Goal: Task Accomplishment & Management: Manage account settings

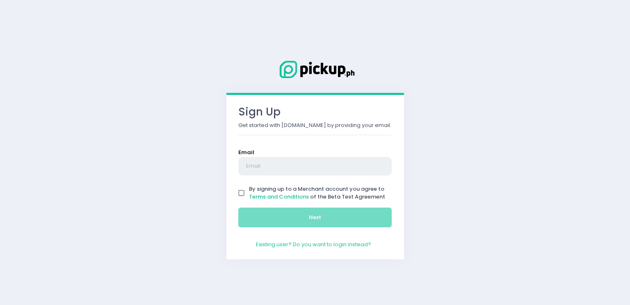
click at [325, 167] on input "text" at bounding box center [315, 166] width 154 height 19
type input "skolporps@gmail.com"
click at [245, 191] on input "By signing up to a Merchant account you agree to Terms and Conditions of the Be…" at bounding box center [242, 193] width 16 height 16
checkbox input "true"
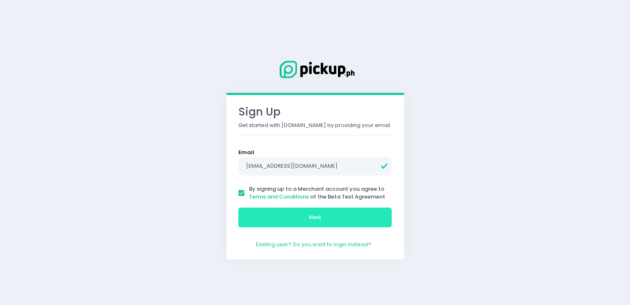
click at [273, 212] on button "Next" at bounding box center [315, 217] width 154 height 20
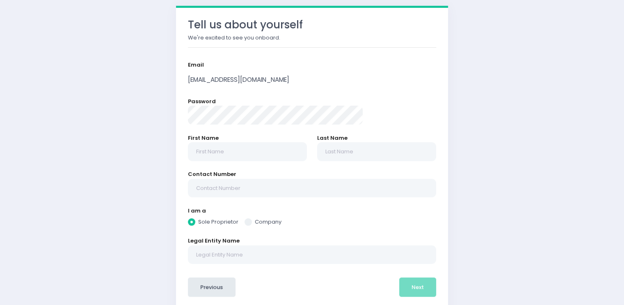
scroll to position [52, 0]
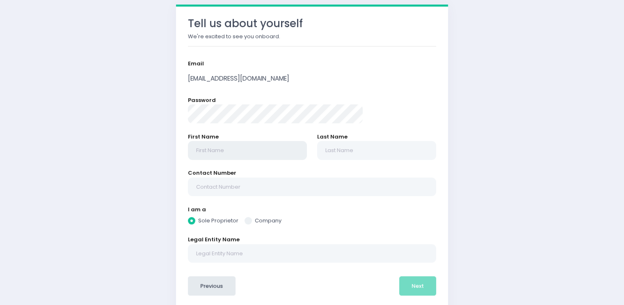
radio input "true"
click at [272, 152] on input "text" at bounding box center [247, 150] width 119 height 19
type input "S"
radio input "true"
type input "Sh"
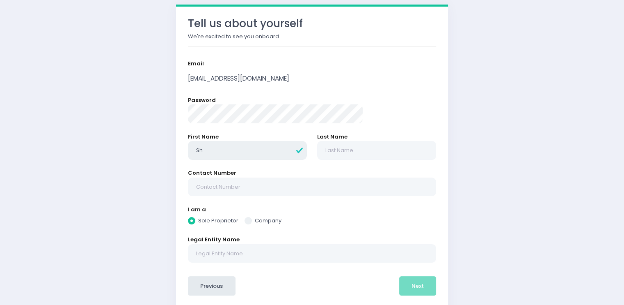
radio input "true"
type input "Shw"
radio input "true"
type input "Shww"
radio input "true"
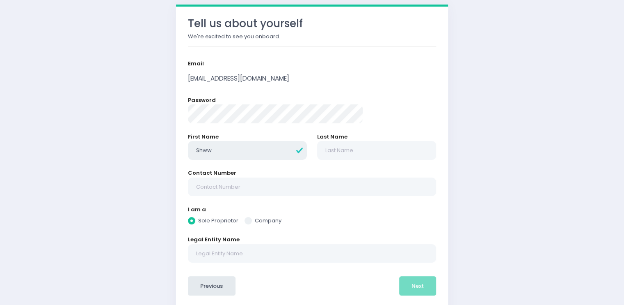
type input "Shwwn"
radio input "true"
type input "Shww"
radio input "true"
type input "Shw"
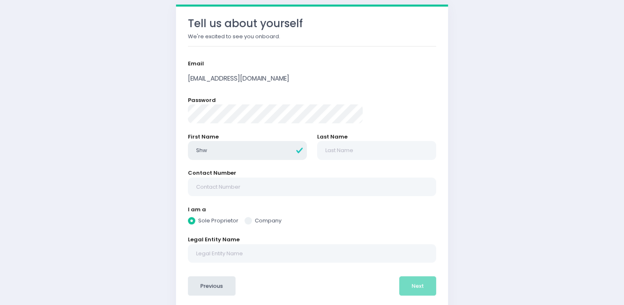
radio input "true"
type input "Sh"
radio input "true"
type input "She"
radio input "true"
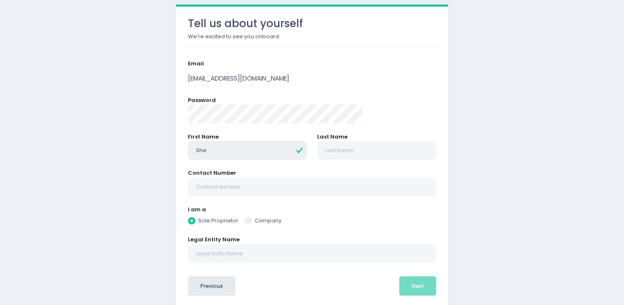
type input "Shee"
radio input "true"
type input "Sheen"
radio input "true"
type input "Sheen"
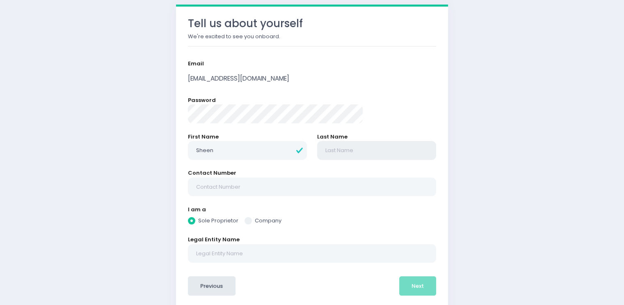
radio input "true"
click at [329, 150] on input "text" at bounding box center [376, 150] width 119 height 19
type input "C"
radio input "true"
type input "Ca"
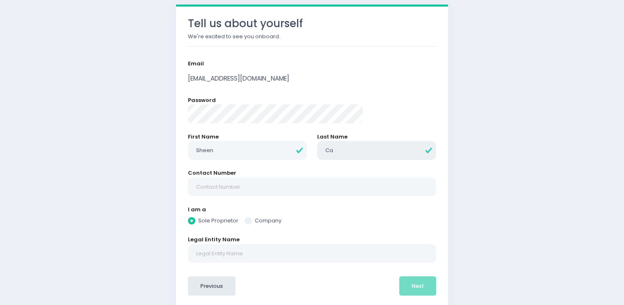
radio input "true"
type input "Cac"
radio input "true"
type input "Caca"
radio input "true"
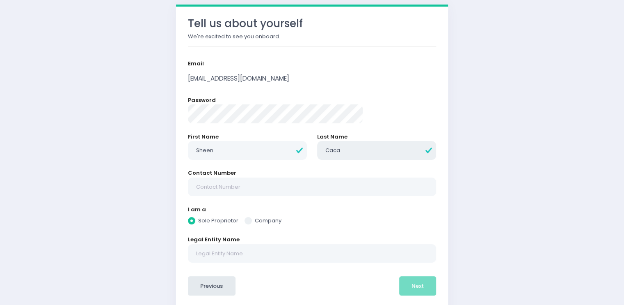
type input "Cacao"
radio input "true"
type input "Cacao"
radio input "true"
click at [302, 182] on input "text" at bounding box center [312, 186] width 248 height 19
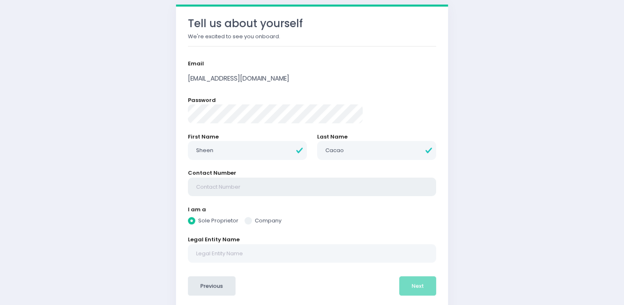
type input "0"
radio input "true"
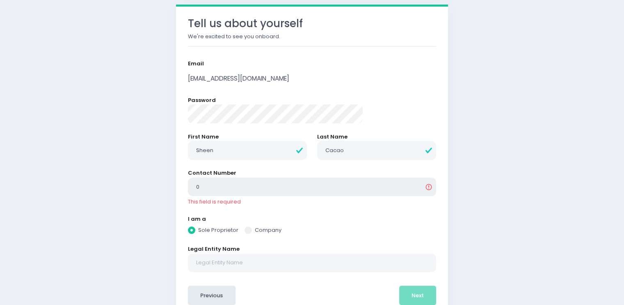
type input "09"
radio input "true"
type input "094"
radio input "true"
type input "0945"
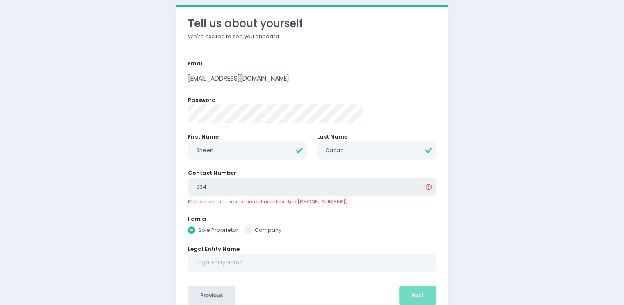
radio input "true"
type input "09455"
radio input "true"
type input "094551"
radio input "true"
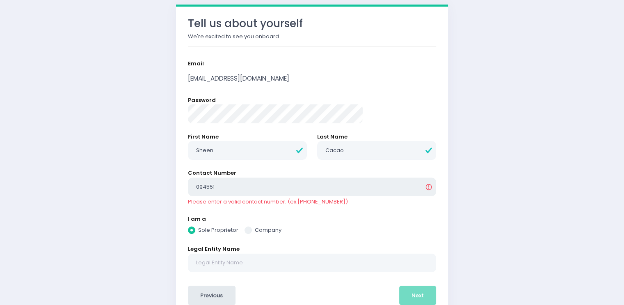
type input "0945513"
radio input "true"
type input "09455132"
radio input "true"
type input "094551324"
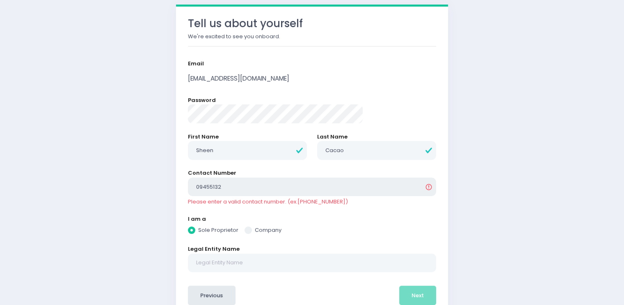
radio input "true"
type input "0945513247"
radio input "true"
type input "09455132475"
radio input "true"
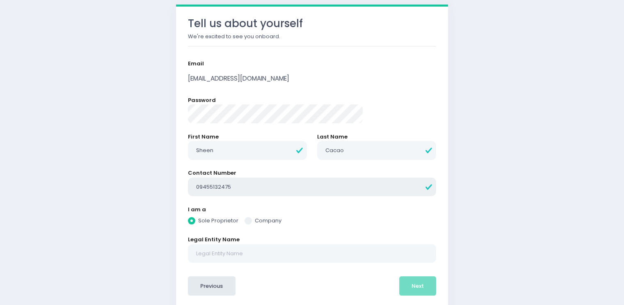
scroll to position [76, 0]
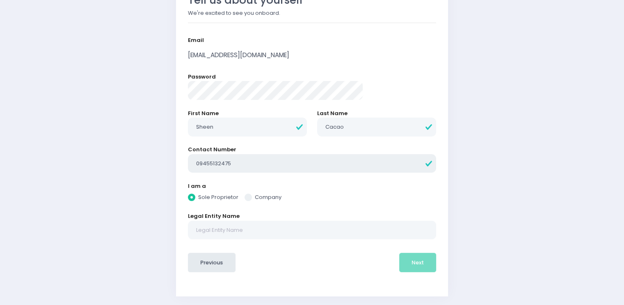
type input "09455132475"
click at [268, 227] on input "text" at bounding box center [312, 229] width 248 height 19
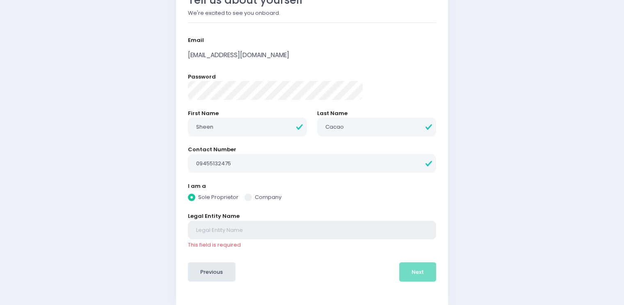
click at [253, 225] on input "text" at bounding box center [312, 229] width 248 height 19
radio input "true"
type input "M"
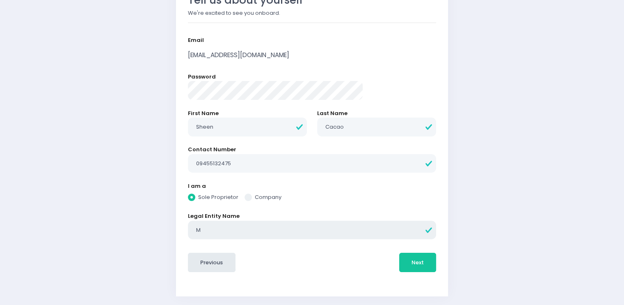
radio input "true"
type input "Mi"
radio input "true"
type input "Mia"
radio input "true"
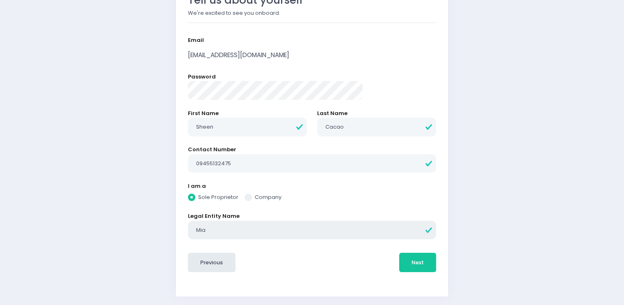
type input "Mias"
radio input "true"
type input "Mia"
radio input "true"
type input "Mia'"
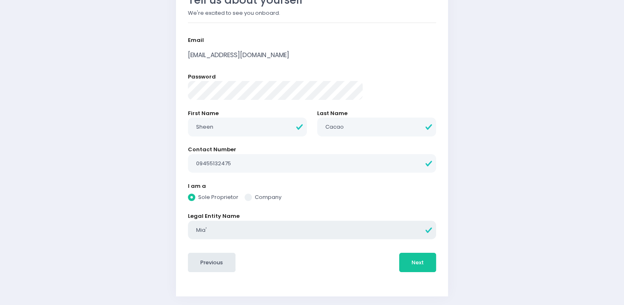
radio input "true"
type input "Mia's"
radio input "true"
type input "Mia's"
radio input "true"
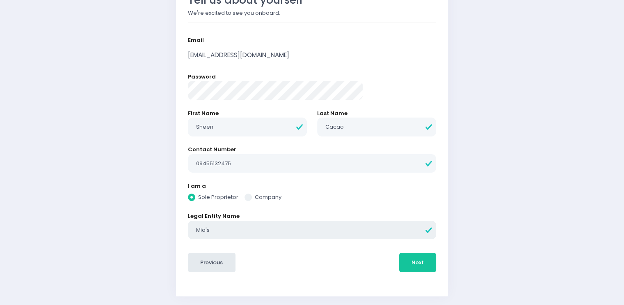
type input "Mia's E"
radio input "true"
type input "Mia's Ea"
radio input "true"
type input "[PERSON_NAME]'s Eat"
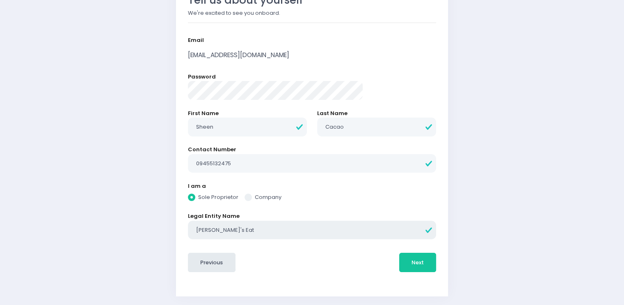
radio input "true"
type input "[PERSON_NAME]'s Eate"
radio input "true"
type input "[PERSON_NAME]'s Eater"
click at [399, 258] on button "Next" at bounding box center [417, 262] width 37 height 20
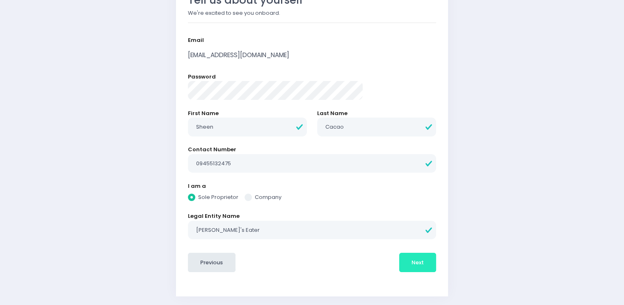
radio input "true"
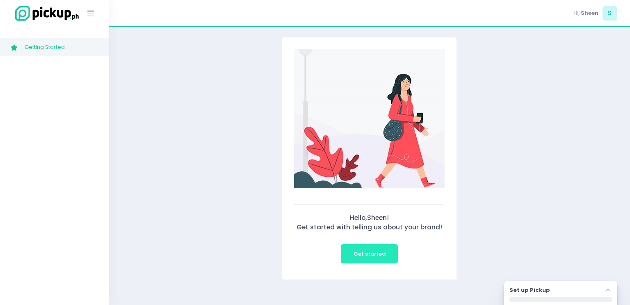
click at [374, 257] on button "Get started" at bounding box center [369, 254] width 57 height 20
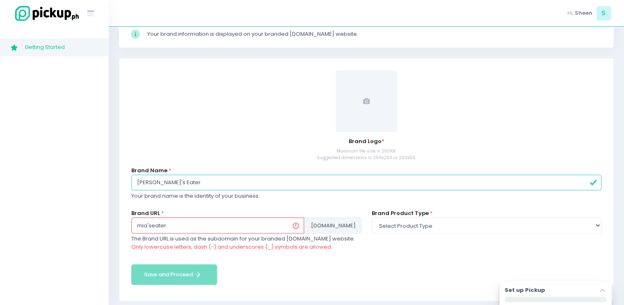
scroll to position [80, 0]
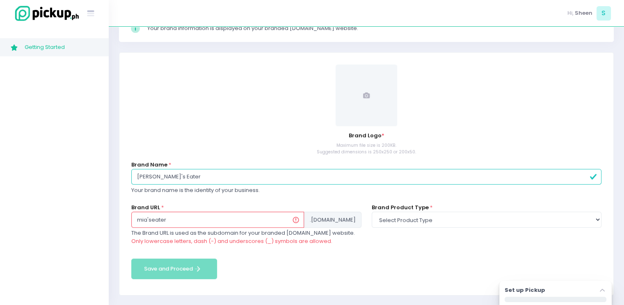
click at [306, 173] on input "[PERSON_NAME]'s Eater" at bounding box center [366, 177] width 470 height 16
type input "[PERSON_NAME]'s Eatery"
type input "miaseatery"
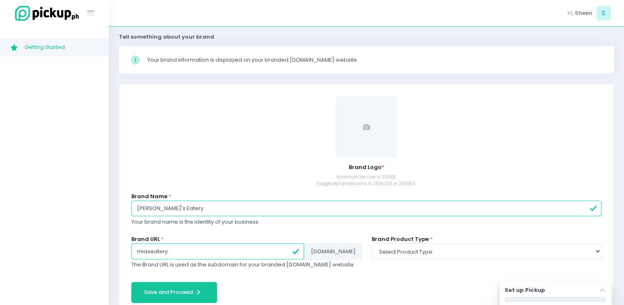
scroll to position [47, 0]
type input "[PERSON_NAME]'s Eatery"
click at [356, 132] on span at bounding box center [367, 128] width 62 height 62
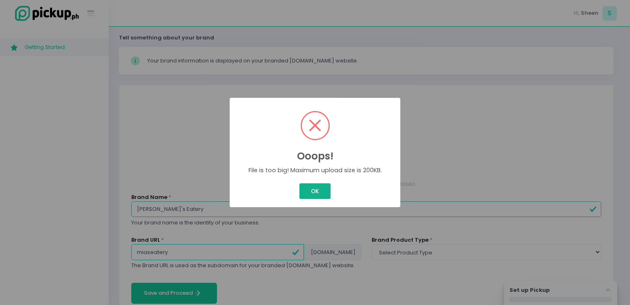
click at [308, 187] on button "OK" at bounding box center [315, 191] width 31 height 16
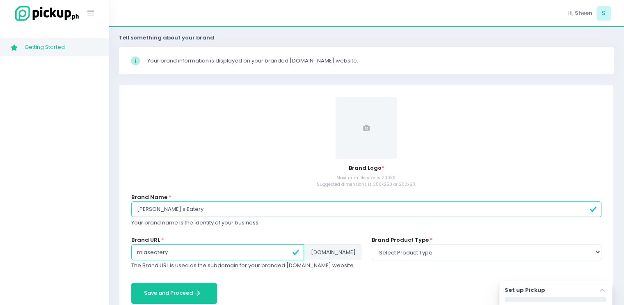
scroll to position [72, 0]
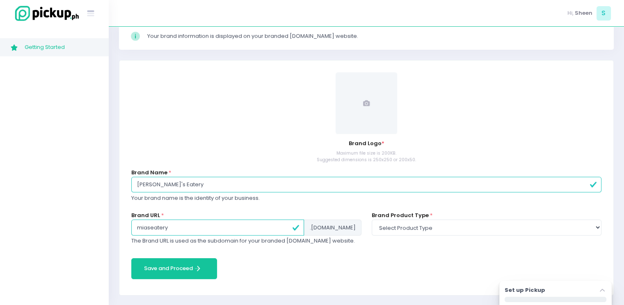
click at [376, 106] on span at bounding box center [367, 103] width 62 height 62
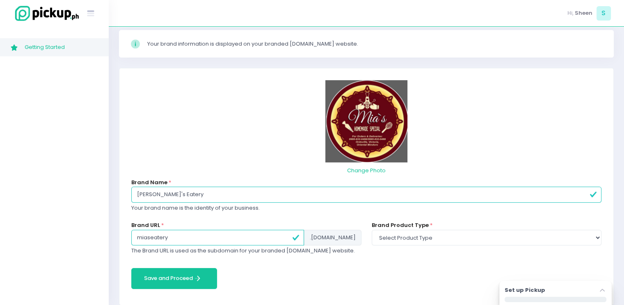
scroll to position [74, 0]
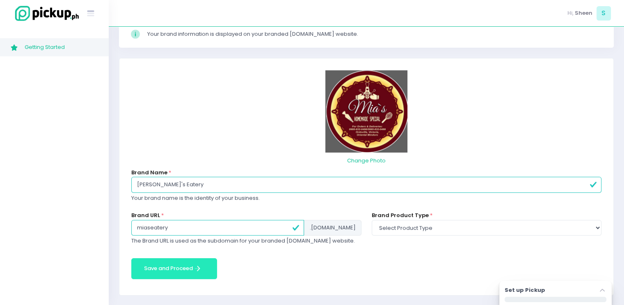
click at [171, 259] on button "Save and Proceed Save and Proceed Created with Sketch." at bounding box center [174, 268] width 86 height 21
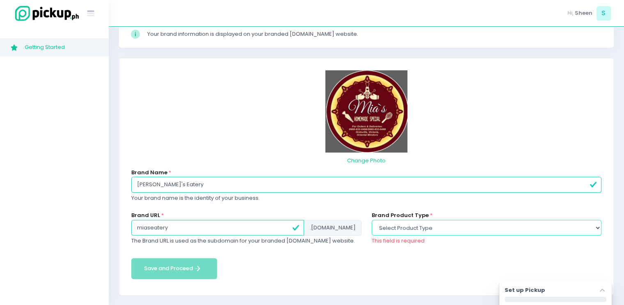
click at [456, 221] on select "Select product type food non-food" at bounding box center [487, 228] width 230 height 16
select select "food"
click at [372, 220] on select "Select product type food non-food" at bounding box center [487, 228] width 230 height 16
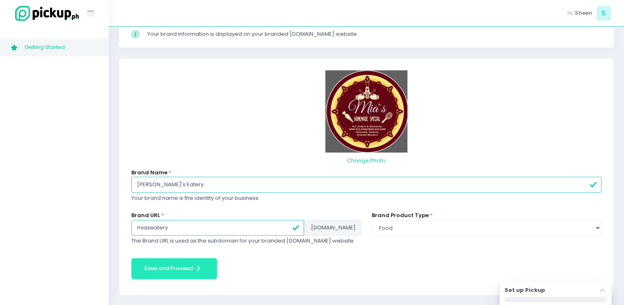
click at [192, 268] on button "Save and Proceed Save and Proceed Created with Sketch." at bounding box center [174, 268] width 86 height 21
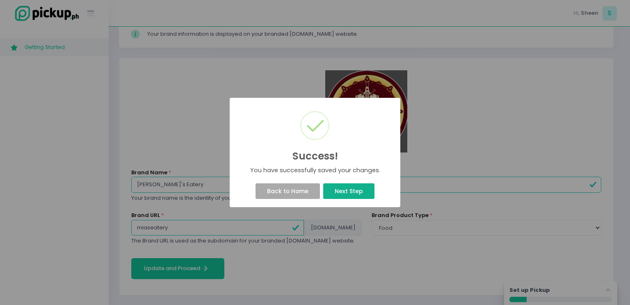
click at [346, 192] on button "Next Step" at bounding box center [348, 191] width 51 height 16
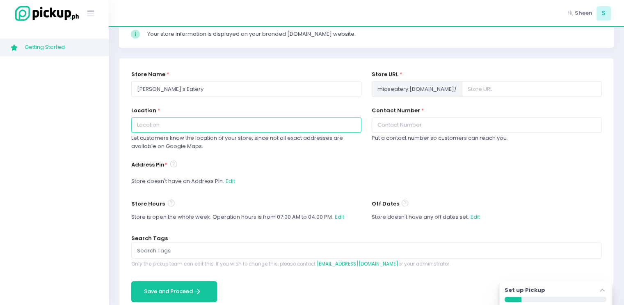
click at [264, 126] on input "text" at bounding box center [246, 125] width 230 height 16
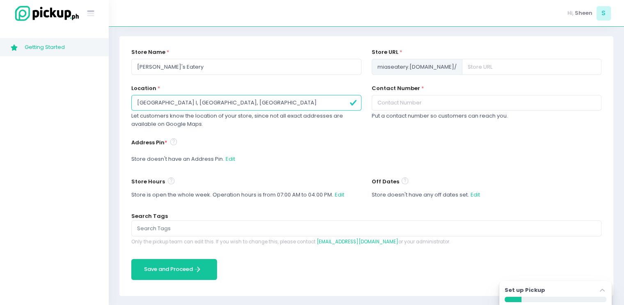
type input "[GEOGRAPHIC_DATA] I, [GEOGRAPHIC_DATA], [GEOGRAPHIC_DATA]"
click at [444, 96] on input "text" at bounding box center [487, 103] width 230 height 16
type input "09455132475"
click at [208, 158] on div "Store doesn't have an Address Pin. Edit" at bounding box center [366, 159] width 470 height 16
click at [225, 160] on button "Edit" at bounding box center [230, 159] width 10 height 16
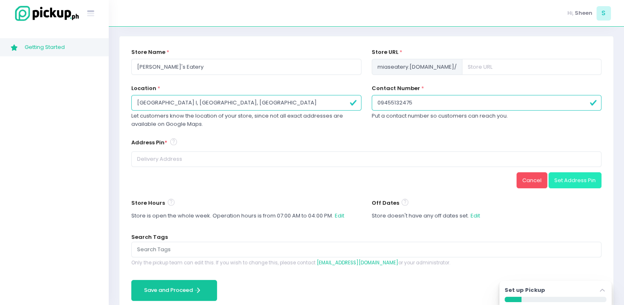
click at [591, 178] on button "Set Address Pin" at bounding box center [575, 180] width 53 height 16
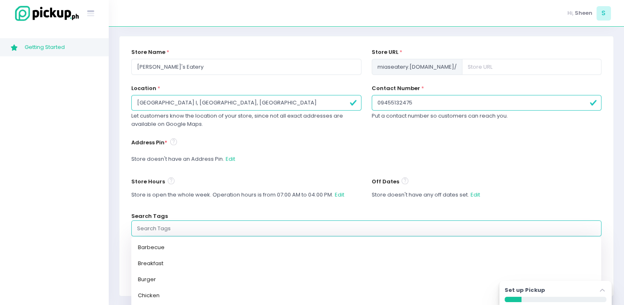
click at [279, 226] on input "text" at bounding box center [366, 228] width 459 height 8
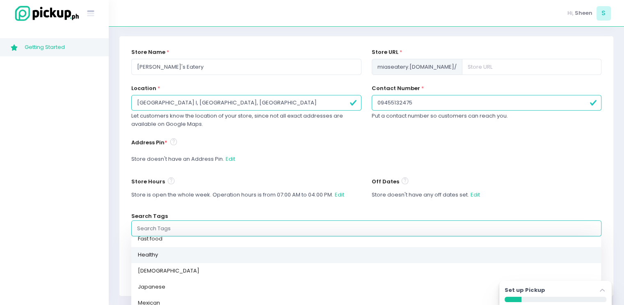
click at [257, 255] on link "Healthy" at bounding box center [366, 254] width 470 height 16
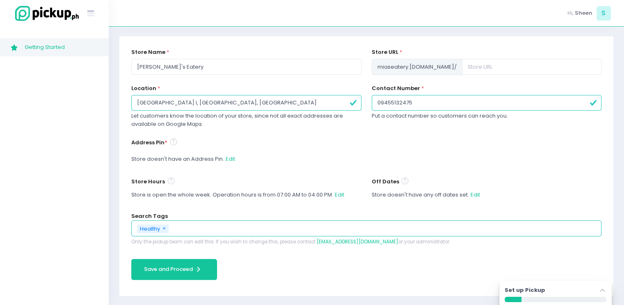
click at [227, 229] on input "text" at bounding box center [383, 228] width 426 height 8
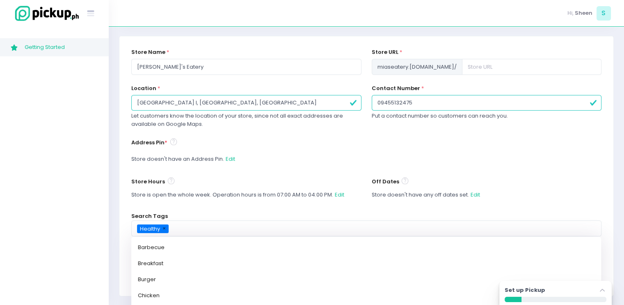
click at [165, 227] on span "×" at bounding box center [164, 228] width 3 height 8
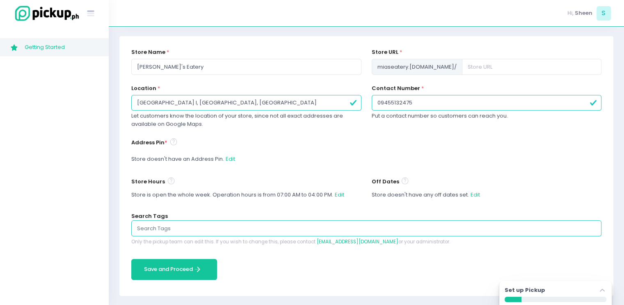
click at [165, 227] on input "text" at bounding box center [366, 228] width 459 height 8
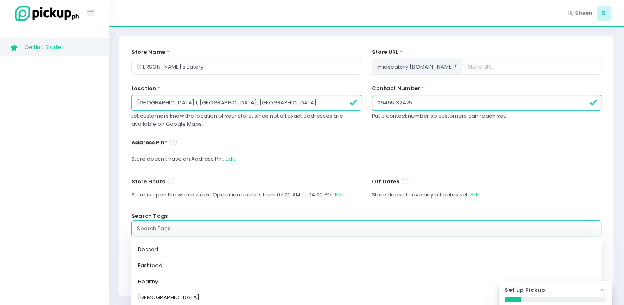
scroll to position [84, 0]
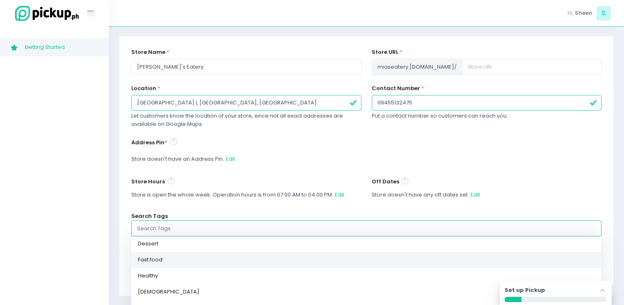
click at [166, 261] on link "Fast food" at bounding box center [366, 259] width 470 height 16
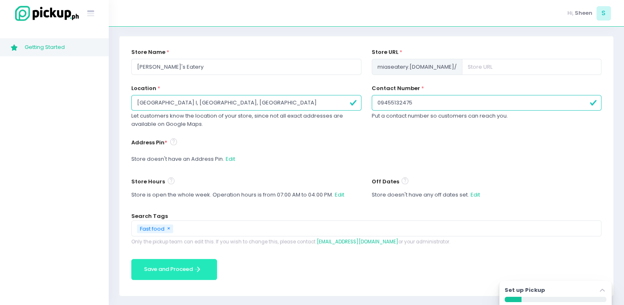
click at [166, 265] on button "Save and Proceed Save and Proceed Created with Sketch." at bounding box center [174, 269] width 86 height 21
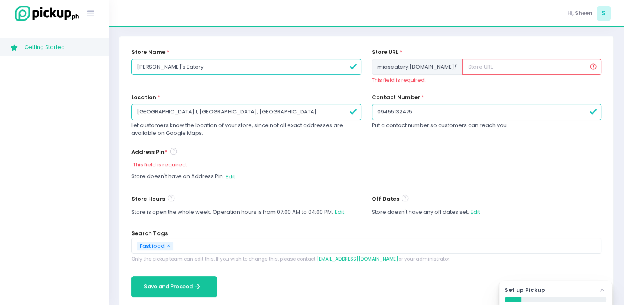
click at [471, 67] on input "text" at bounding box center [532, 67] width 139 height 16
type input "miaseatery"
click at [229, 176] on button "Edit" at bounding box center [230, 176] width 10 height 16
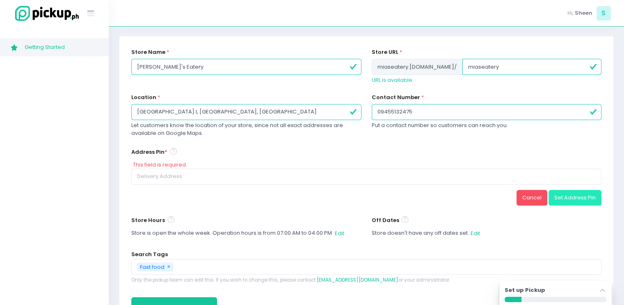
click at [576, 197] on button "Set Address Pin" at bounding box center [575, 198] width 53 height 16
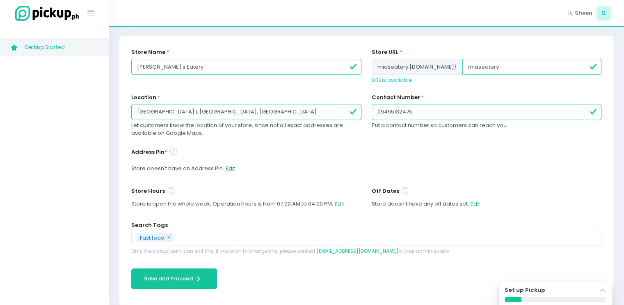
click at [229, 170] on button "Edit" at bounding box center [230, 168] width 10 height 16
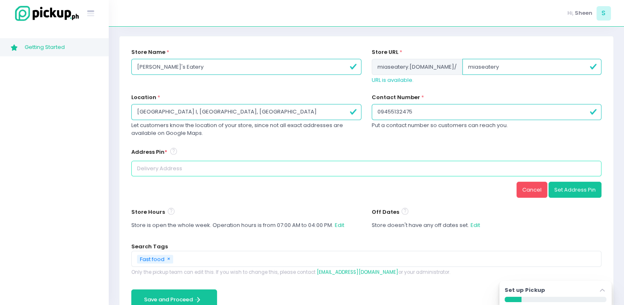
click at [227, 167] on input at bounding box center [366, 168] width 470 height 16
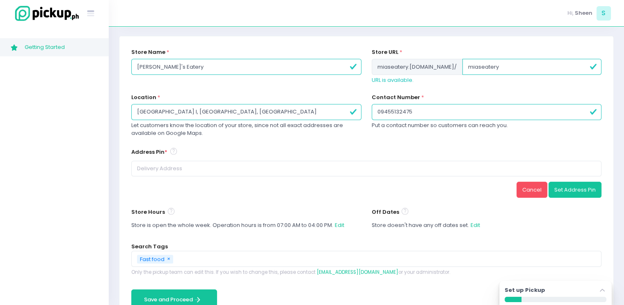
click at [235, 110] on input "[GEOGRAPHIC_DATA] I, [GEOGRAPHIC_DATA], [GEOGRAPHIC_DATA]" at bounding box center [246, 112] width 230 height 16
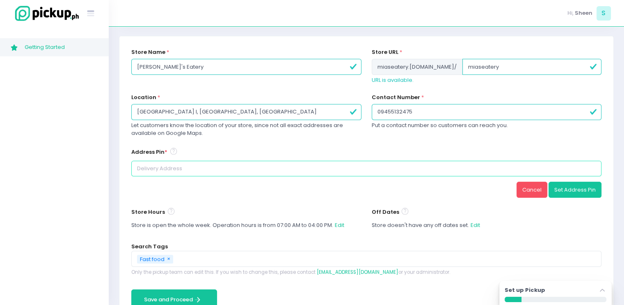
click at [195, 165] on input at bounding box center [366, 168] width 470 height 16
paste input "[GEOGRAPHIC_DATA] I, [GEOGRAPHIC_DATA], [GEOGRAPHIC_DATA]"
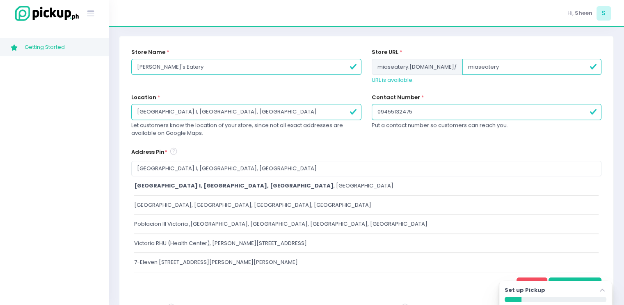
click at [217, 188] on span "[GEOGRAPHIC_DATA] I, [GEOGRAPHIC_DATA], [GEOGRAPHIC_DATA]" at bounding box center [233, 185] width 199 height 8
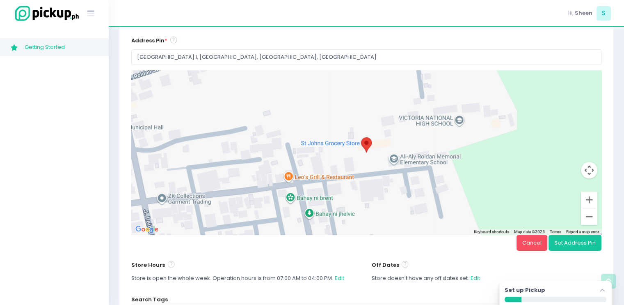
scroll to position [208, 0]
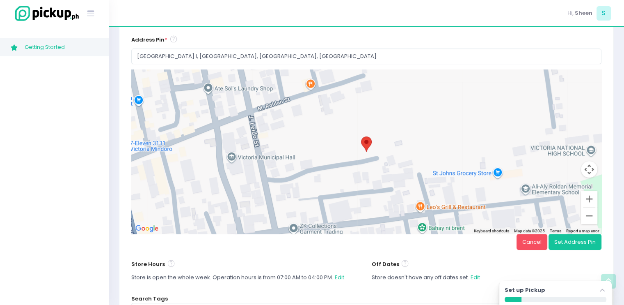
drag, startPoint x: 240, startPoint y: 119, endPoint x: 376, endPoint y: 149, distance: 138.7
click at [376, 149] on div at bounding box center [366, 151] width 470 height 164
click at [274, 193] on div at bounding box center [366, 151] width 470 height 164
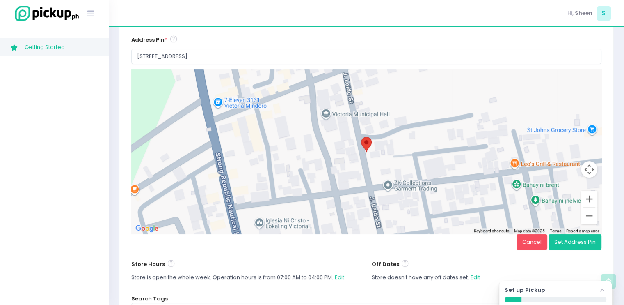
drag, startPoint x: 369, startPoint y: 149, endPoint x: 461, endPoint y: 107, distance: 101.0
click at [461, 107] on div at bounding box center [366, 151] width 470 height 164
type input "[STREET_ADDRESS][PERSON_NAME]"
click at [569, 244] on button "Set Address Pin" at bounding box center [575, 242] width 53 height 16
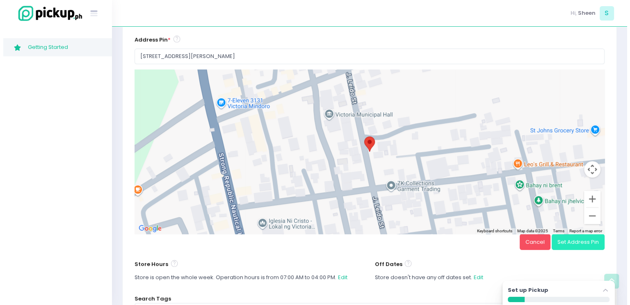
scroll to position [105, 0]
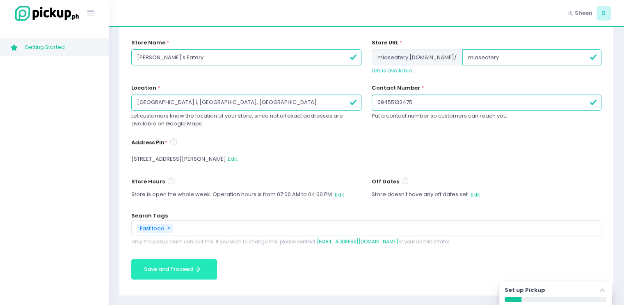
click at [195, 269] on icon "Save and Proceed Created with Sketch." at bounding box center [197, 268] width 9 height 9
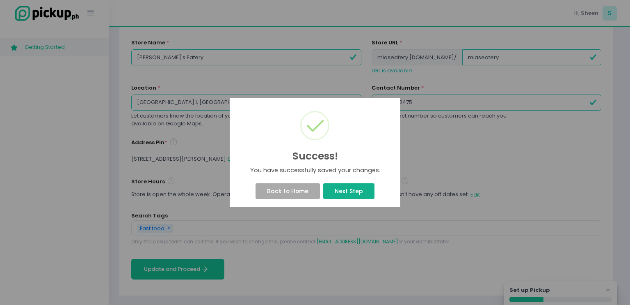
click at [363, 196] on button "Next Step" at bounding box center [348, 191] width 51 height 16
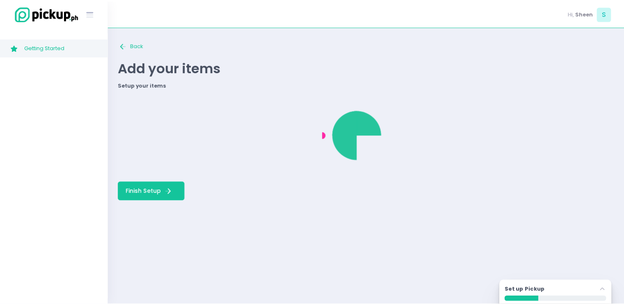
scroll to position [0, 0]
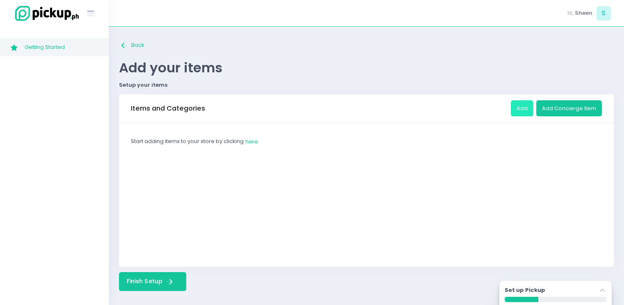
click at [516, 108] on button "Add" at bounding box center [522, 108] width 23 height 16
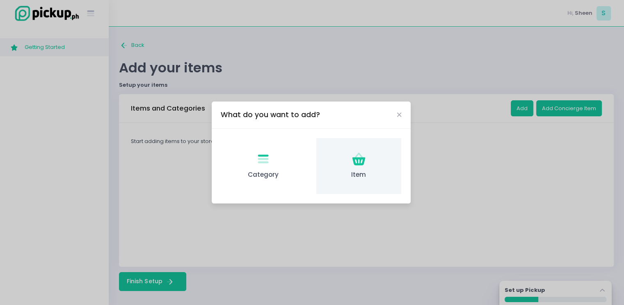
click at [351, 176] on span "Item" at bounding box center [359, 174] width 72 height 9
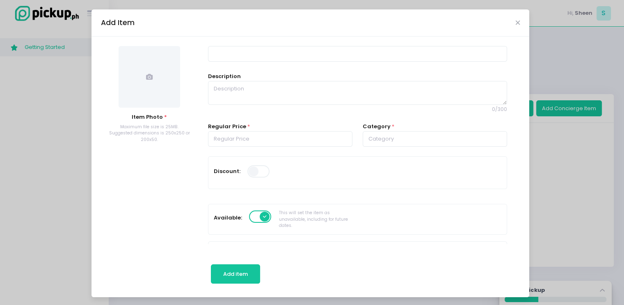
click at [136, 100] on span at bounding box center [150, 77] width 62 height 62
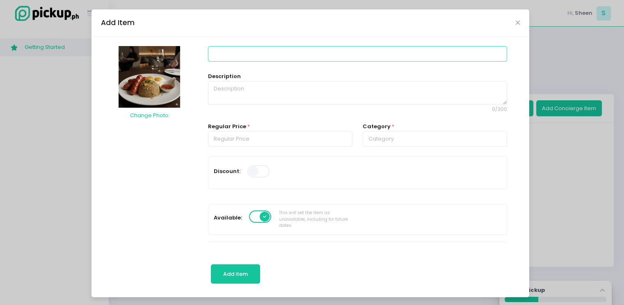
click at [268, 50] on input at bounding box center [357, 54] width 299 height 16
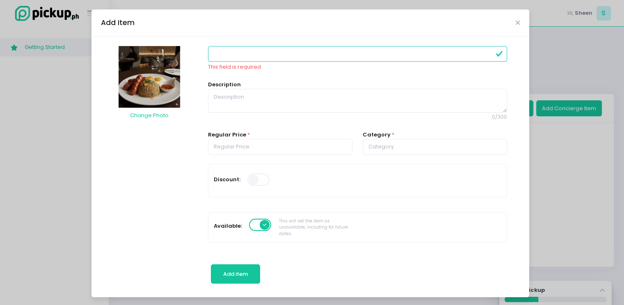
click at [252, 51] on input at bounding box center [357, 54] width 299 height 16
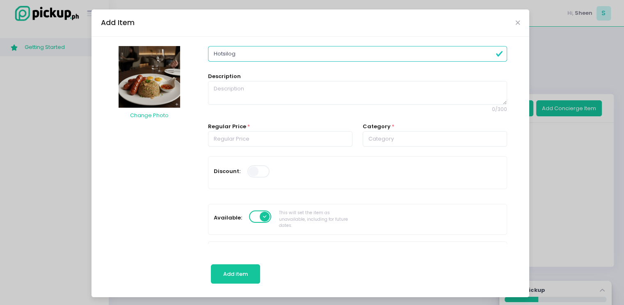
type input "Hotsilog"
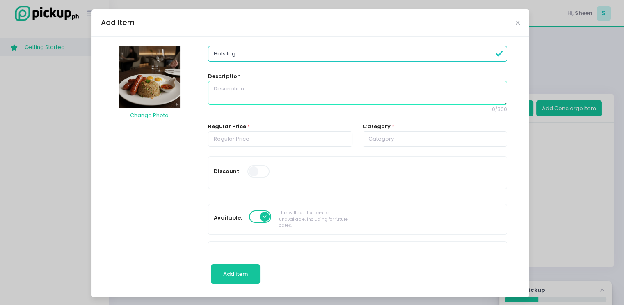
click at [251, 91] on textarea at bounding box center [357, 93] width 299 height 24
type textarea "H"
type textarea "fried rice with hotdog and egg"
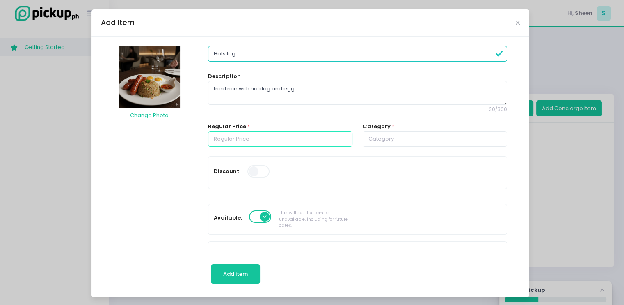
click at [288, 143] on input "number" at bounding box center [280, 139] width 144 height 16
type input "-1"
click at [337, 140] on input "-1" at bounding box center [280, 139] width 144 height 16
click at [288, 142] on input "-1" at bounding box center [280, 139] width 144 height 16
type input "65.00"
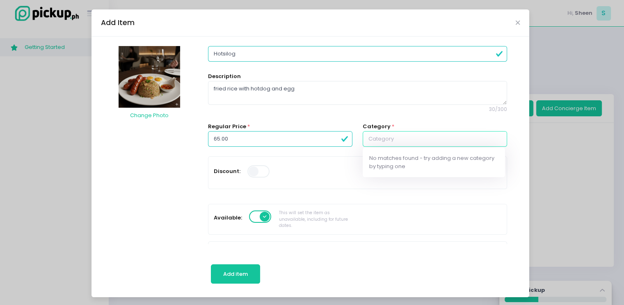
click at [394, 139] on input "text" at bounding box center [435, 139] width 144 height 16
type input "Rice Meals"
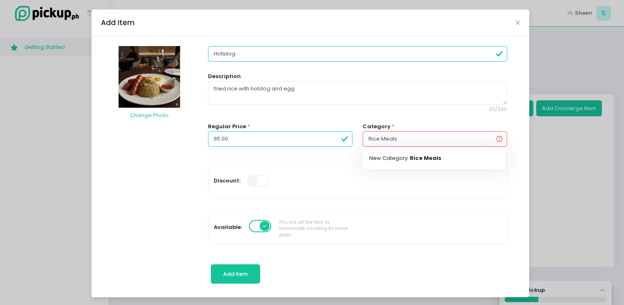
click at [266, 167] on div "Discount:" at bounding box center [357, 182] width 298 height 32
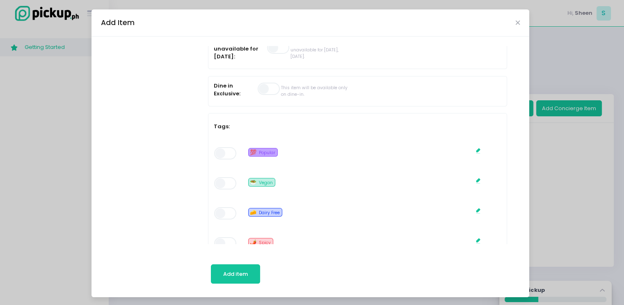
scroll to position [297, 0]
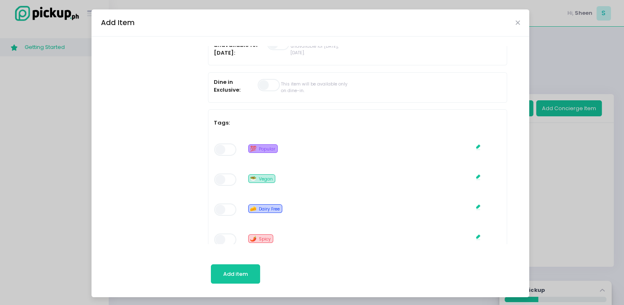
click at [220, 145] on span at bounding box center [225, 149] width 23 height 12
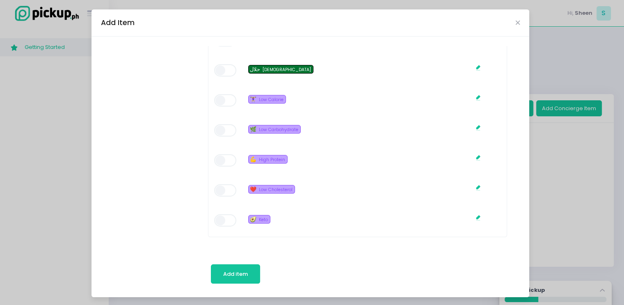
scroll to position [1, 0]
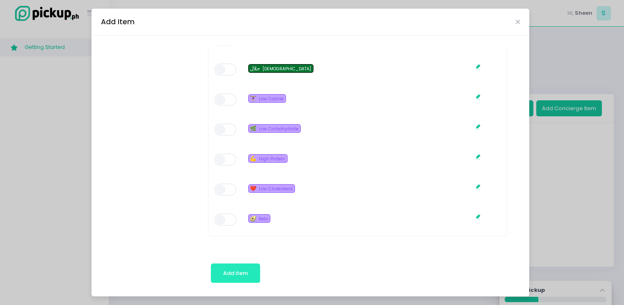
click at [217, 270] on button "Add item" at bounding box center [236, 273] width 50 height 20
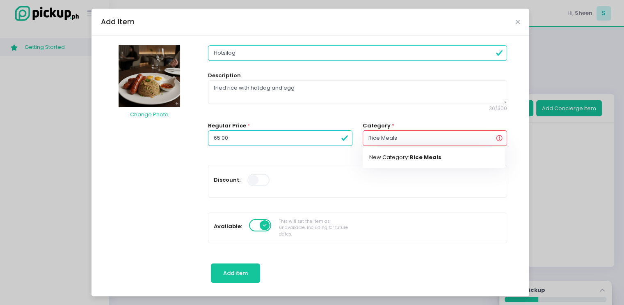
click at [426, 137] on input "Rice Meals" at bounding box center [435, 138] width 144 height 16
click at [358, 161] on div "Category * Rice Meals New Category: Rice Meals This field is required" at bounding box center [435, 142] width 155 height 43
click at [411, 140] on input "Rice Meals" at bounding box center [435, 138] width 144 height 16
click at [422, 154] on mark "Rice Meals" at bounding box center [426, 157] width 32 height 8
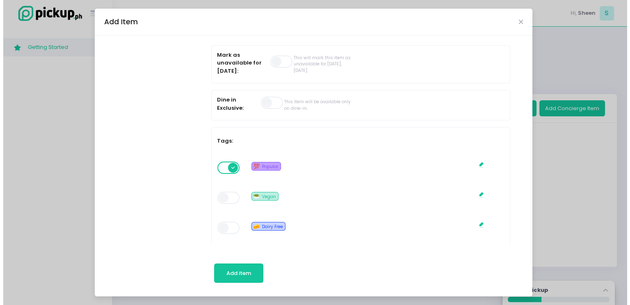
scroll to position [351, 0]
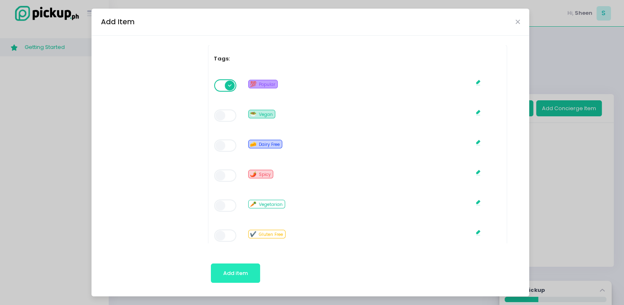
click at [243, 266] on button "Add item" at bounding box center [236, 273] width 50 height 20
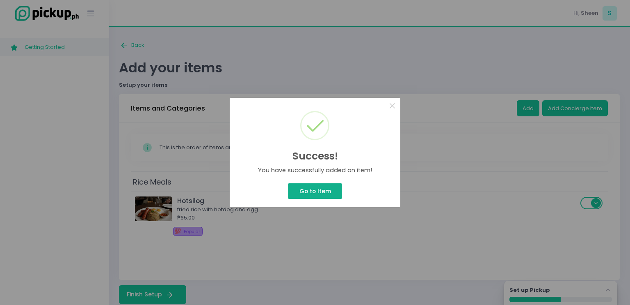
click at [312, 191] on button "Go to Item" at bounding box center [315, 191] width 54 height 16
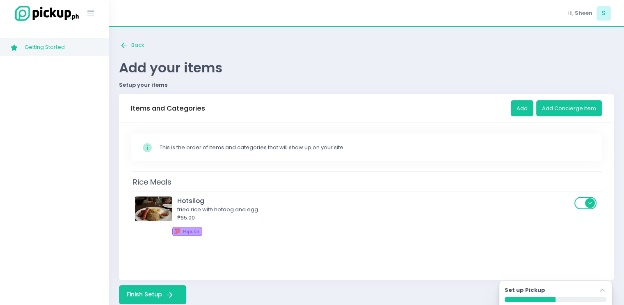
scroll to position [14, 0]
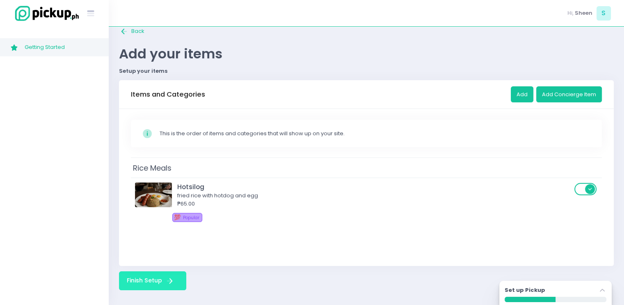
click at [163, 279] on button "Finish Setup Finish Setup Created with Sketch." at bounding box center [152, 280] width 67 height 19
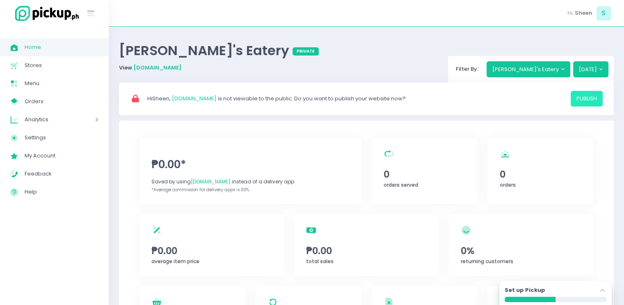
click at [586, 96] on button "publish" at bounding box center [587, 99] width 32 height 16
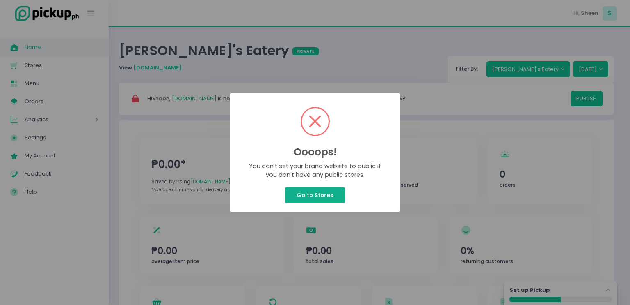
click at [327, 194] on button "Go to Stores" at bounding box center [315, 195] width 60 height 16
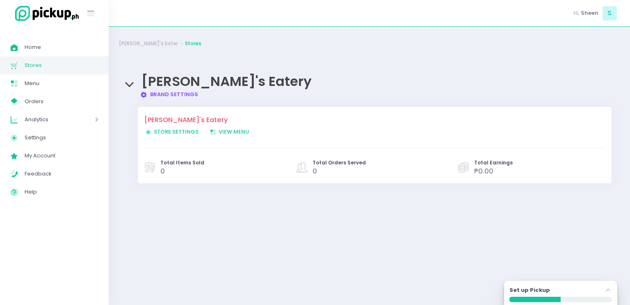
click at [224, 133] on span "View Menu Created with Sketch. View Menu" at bounding box center [229, 132] width 40 height 8
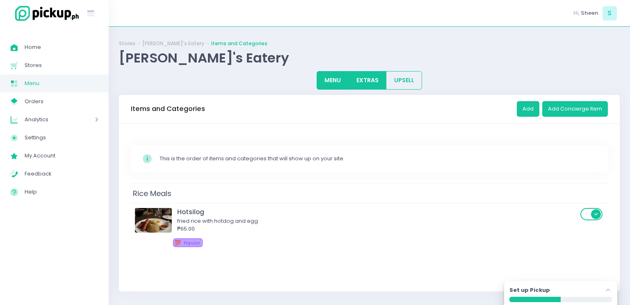
click at [373, 78] on button "EXTRAS" at bounding box center [368, 80] width 38 height 18
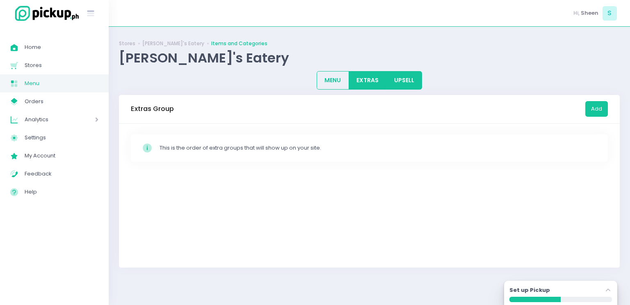
click at [407, 77] on button "UPSELL" at bounding box center [404, 80] width 36 height 18
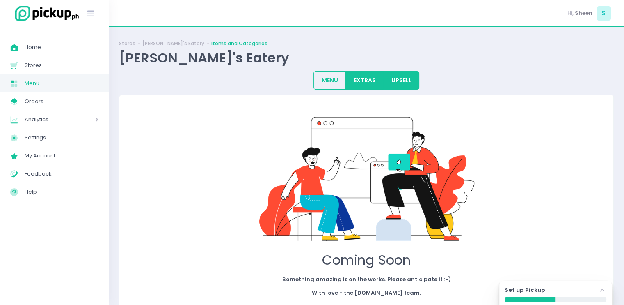
click at [369, 74] on button "EXTRAS" at bounding box center [365, 80] width 38 height 18
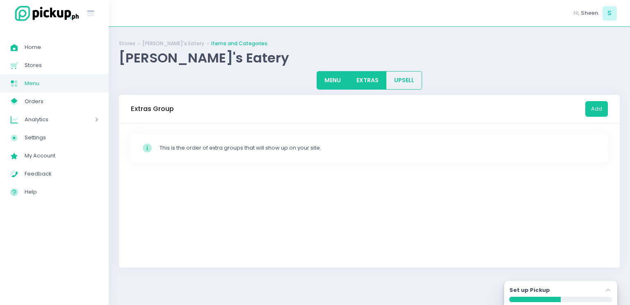
click at [325, 78] on button "MENU" at bounding box center [333, 80] width 32 height 18
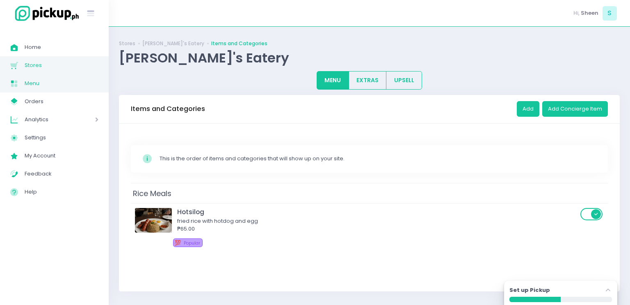
click at [73, 56] on link "Stores Created with Sketch. Stores" at bounding box center [54, 65] width 109 height 18
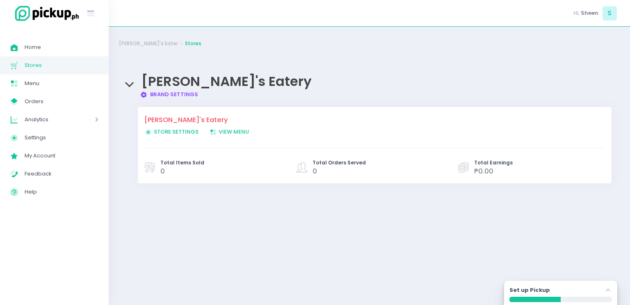
click at [186, 129] on span "Store Settings Created with Sketch. Store Settings" at bounding box center [171, 132] width 54 height 8
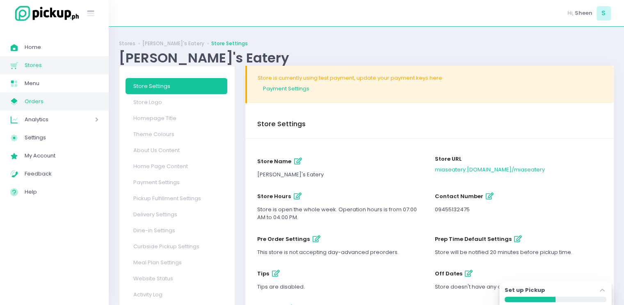
click at [63, 92] on link "My Store Created with Sketch. Orders" at bounding box center [54, 101] width 109 height 18
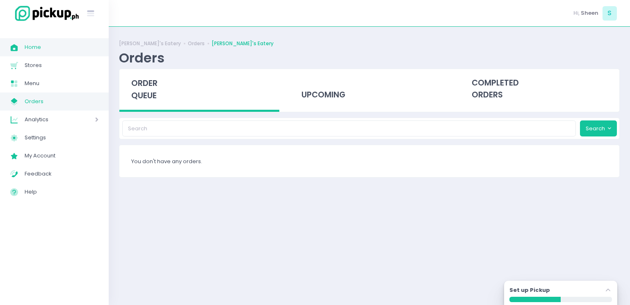
click at [60, 45] on span "Home" at bounding box center [62, 47] width 74 height 11
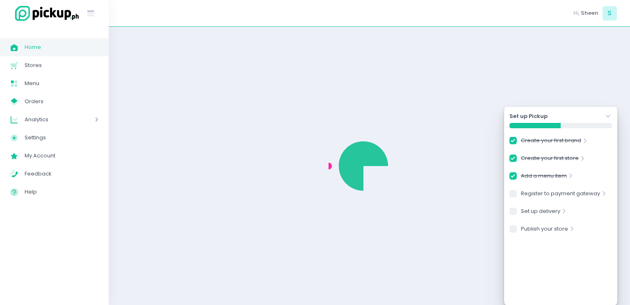
checkbox input "true"
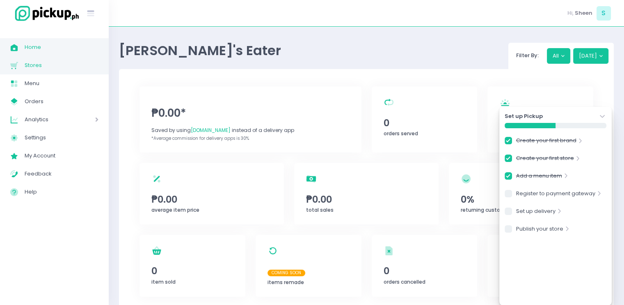
click at [55, 68] on span "Stores" at bounding box center [62, 65] width 74 height 11
checkbox input "true"
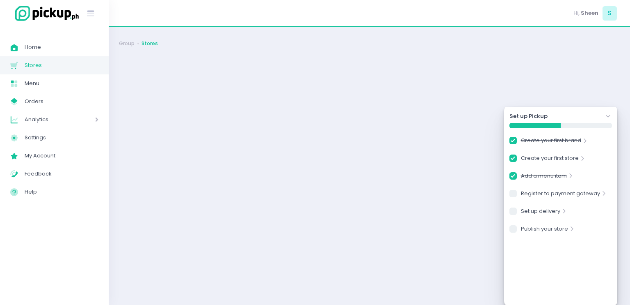
checkbox input "true"
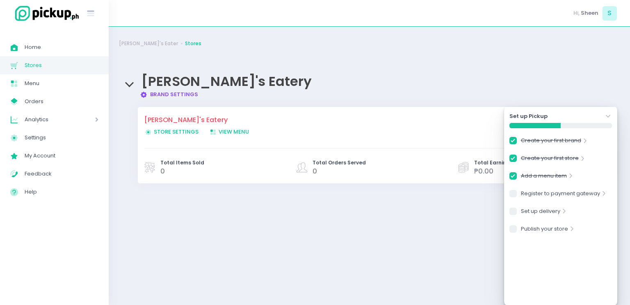
click at [314, 241] on div "Mia's Eater Stores Mia's Eatery Brand Settings Created with Sketch. Brand Setti…" at bounding box center [370, 165] width 522 height 257
click at [74, 101] on span "Orders" at bounding box center [62, 101] width 74 height 11
checkbox input "true"
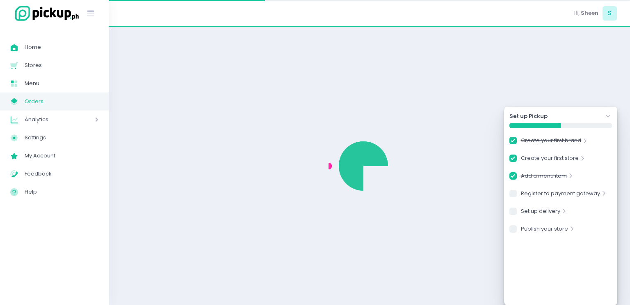
checkbox input "true"
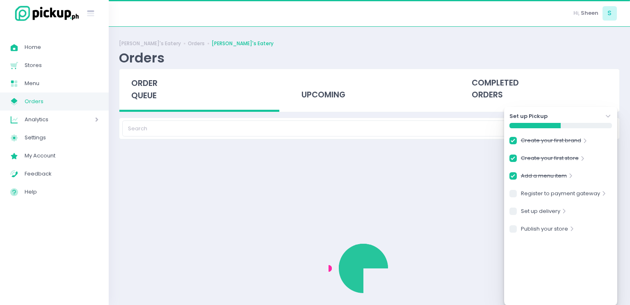
checkbox input "true"
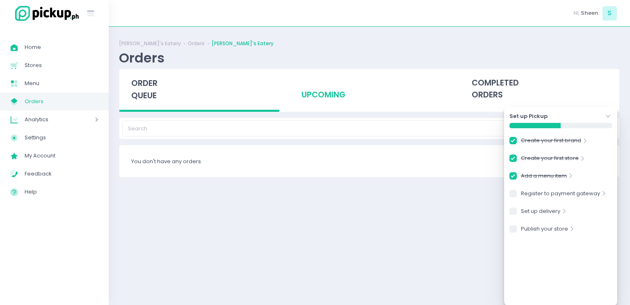
click at [362, 105] on div "upcoming" at bounding box center [370, 89] width 160 height 40
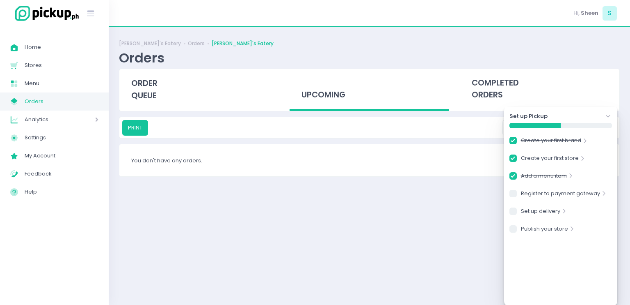
click at [443, 92] on div "upcoming" at bounding box center [370, 90] width 160 height 42
click at [143, 96] on span "order queue" at bounding box center [144, 89] width 26 height 23
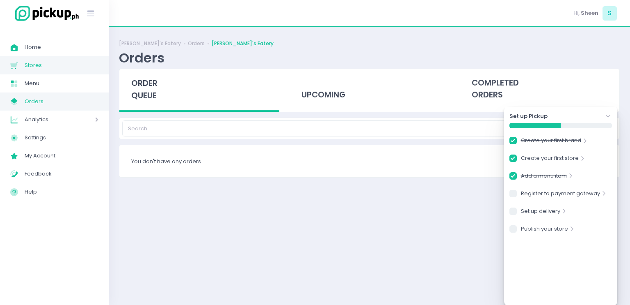
click at [58, 68] on span "Stores" at bounding box center [62, 65] width 74 height 11
checkbox input "true"
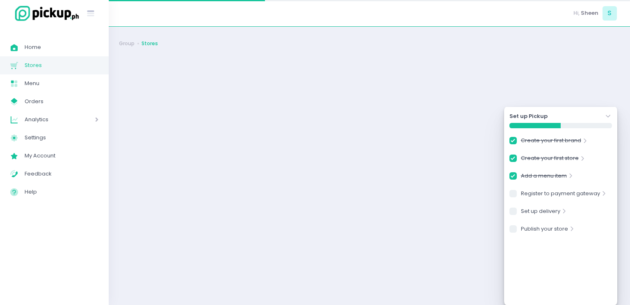
checkbox input "true"
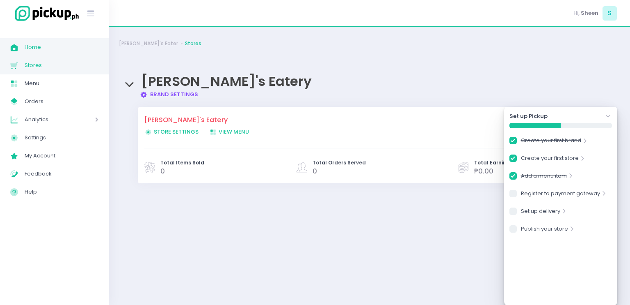
click at [82, 46] on span "Home" at bounding box center [62, 47] width 74 height 11
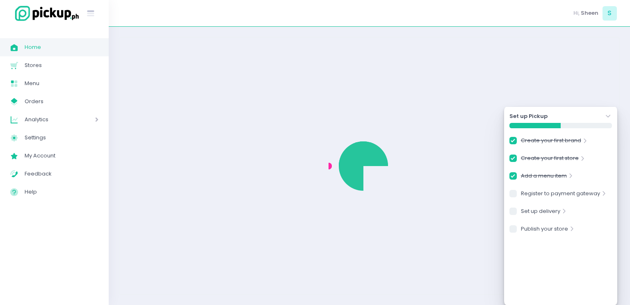
checkbox input "true"
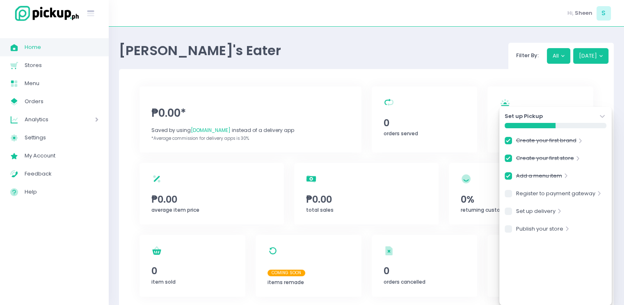
click at [79, 121] on span at bounding box center [85, 119] width 27 height 11
click at [72, 134] on span "Sales Analytics" at bounding box center [64, 137] width 67 height 11
checkbox input "true"
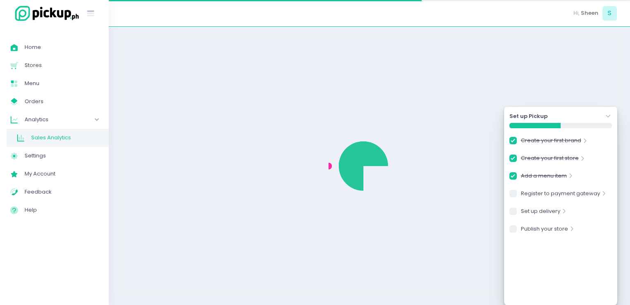
checkbox input "true"
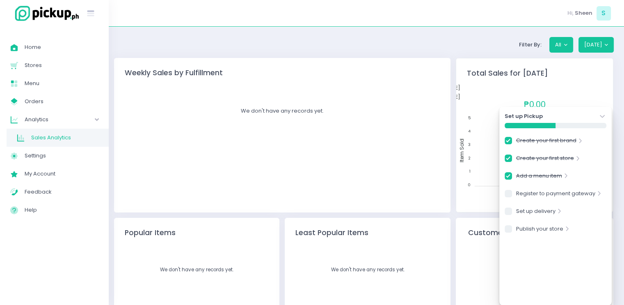
click at [602, 116] on icon "Stockholm-icons / Navigation / Angle-down Created with Sketch." at bounding box center [602, 116] width 8 height 8
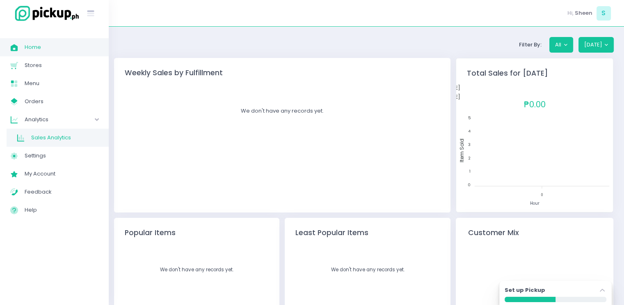
click at [75, 49] on span "Home" at bounding box center [62, 47] width 74 height 11
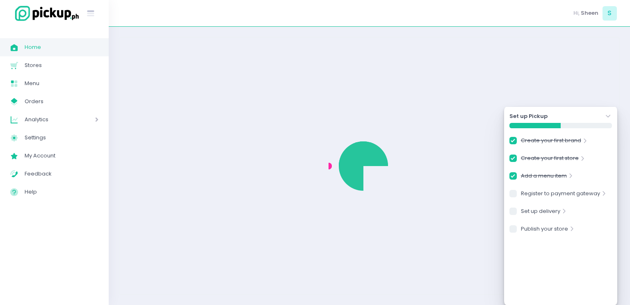
checkbox input "true"
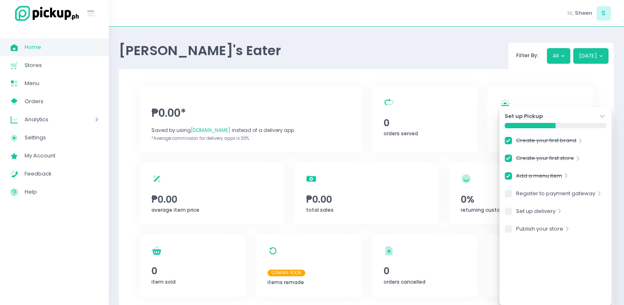
click at [67, 118] on span "Analytics" at bounding box center [48, 119] width 47 height 11
click at [53, 153] on span "Settings" at bounding box center [62, 155] width 74 height 11
checkbox input "true"
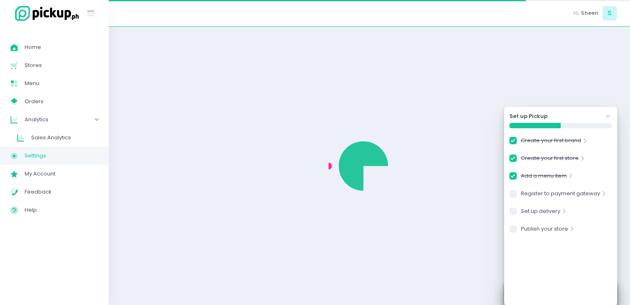
checkbox input "true"
select select "active"
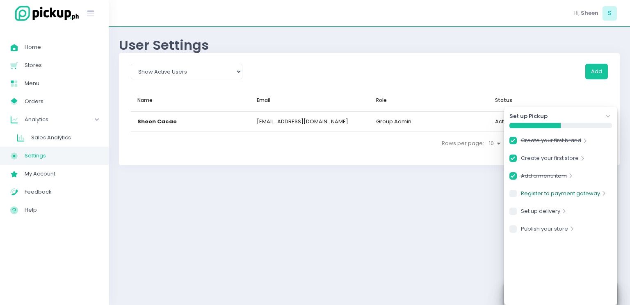
click at [548, 194] on link "Register to payment gateway" at bounding box center [560, 194] width 79 height 11
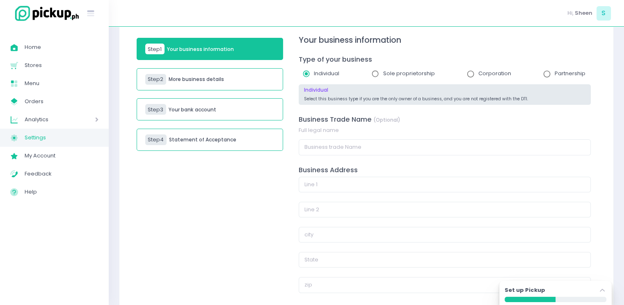
scroll to position [58, 0]
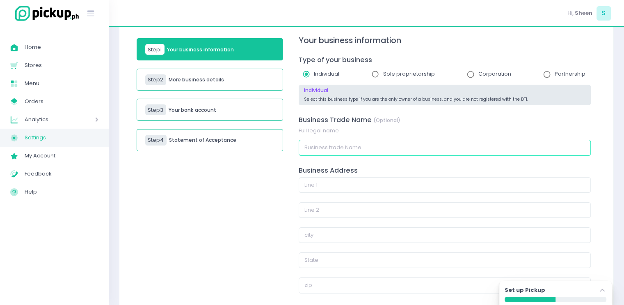
click at [458, 145] on input "text" at bounding box center [445, 148] width 292 height 16
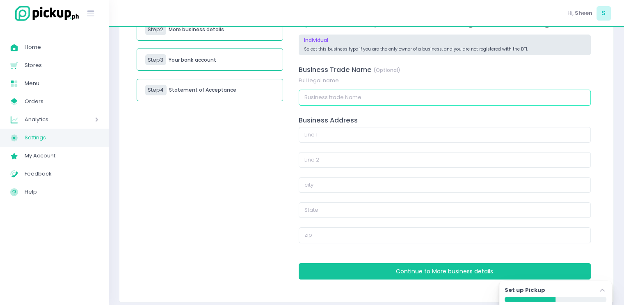
scroll to position [0, 0]
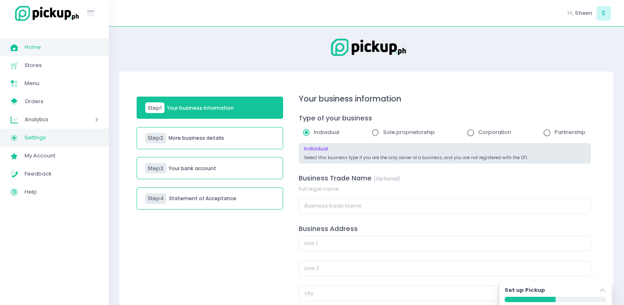
click at [69, 47] on span "Home" at bounding box center [62, 47] width 74 height 11
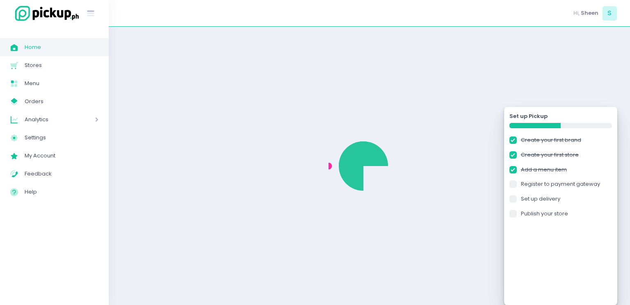
checkbox input "true"
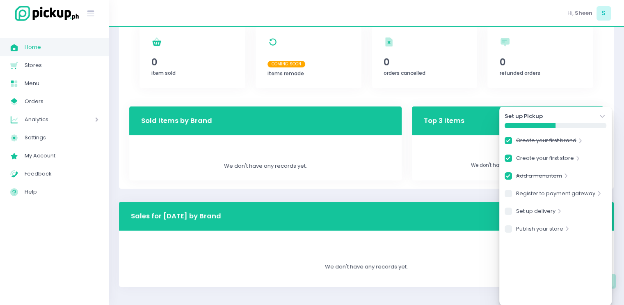
scroll to position [213, 0]
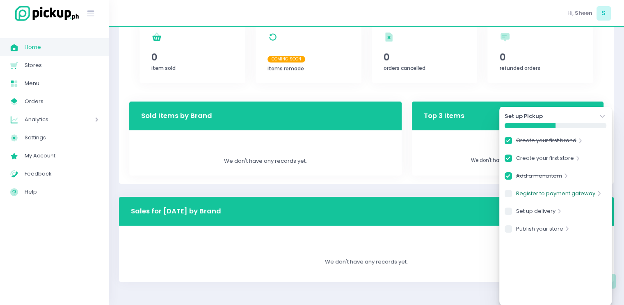
click at [553, 192] on link "Register to payment gateway" at bounding box center [555, 194] width 79 height 11
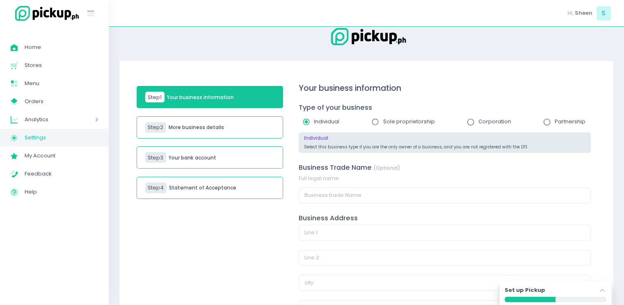
scroll to position [11, 0]
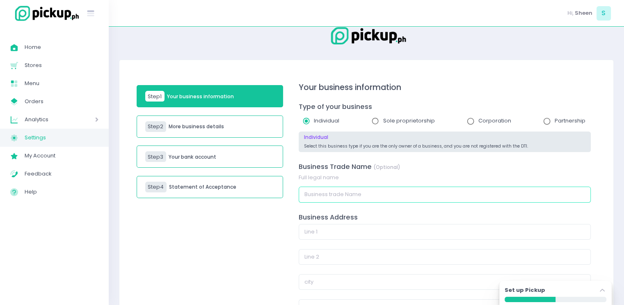
click at [338, 193] on input "text" at bounding box center [445, 194] width 292 height 16
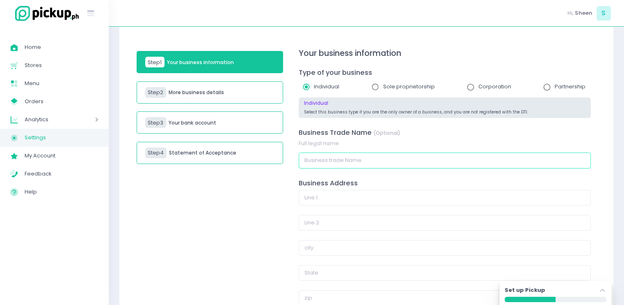
scroll to position [46, 0]
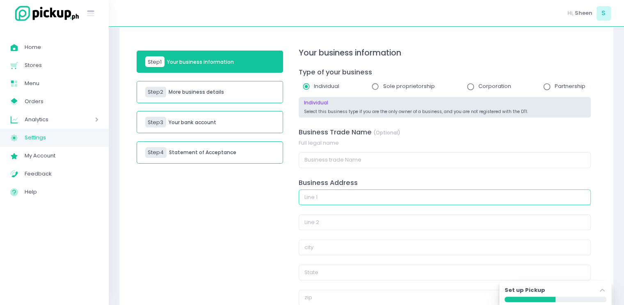
click at [356, 201] on input "text" at bounding box center [445, 197] width 292 height 16
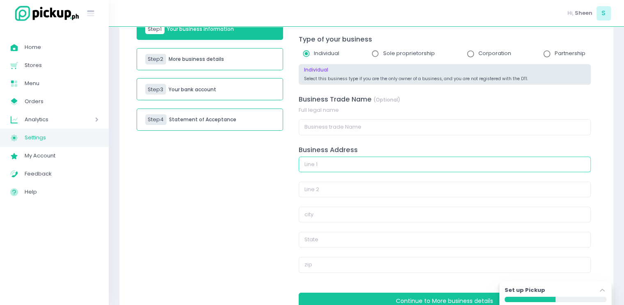
scroll to position [102, 0]
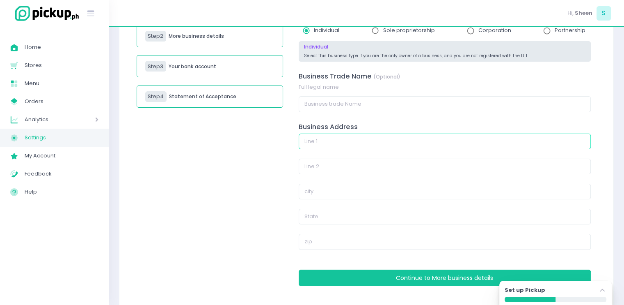
paste input "[GEOGRAPHIC_DATA] I, [GEOGRAPHIC_DATA], [GEOGRAPHIC_DATA]"
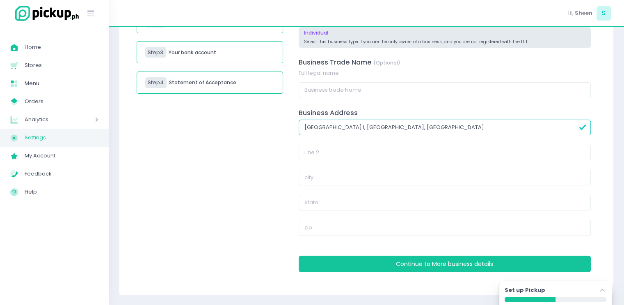
type input "[GEOGRAPHIC_DATA] I, [GEOGRAPHIC_DATA], [GEOGRAPHIC_DATA]"
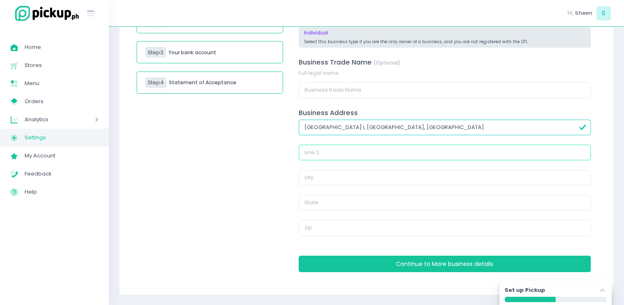
click at [373, 149] on input "text" at bounding box center [445, 152] width 292 height 16
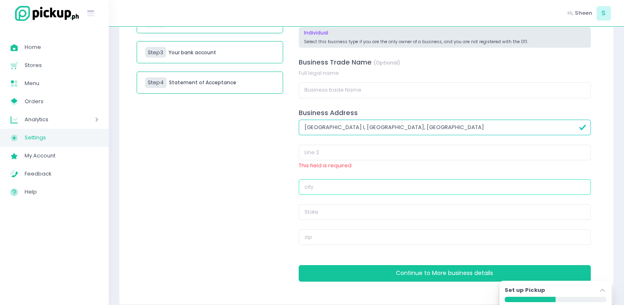
click at [360, 176] on div "Business Address Poblacion I, Victoria, Oriental Mindoro This field is required" at bounding box center [445, 181] width 292 height 145
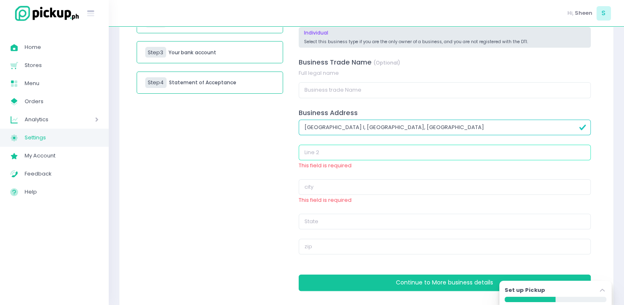
click at [366, 152] on input "text" at bounding box center [445, 152] width 292 height 16
paste input "Poblacion I, Victoria, Oriental Mindoro"
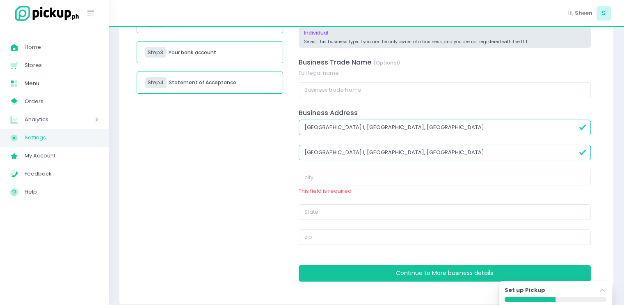
type input "Poblacion I, Victoria, Oriental Mindoro"
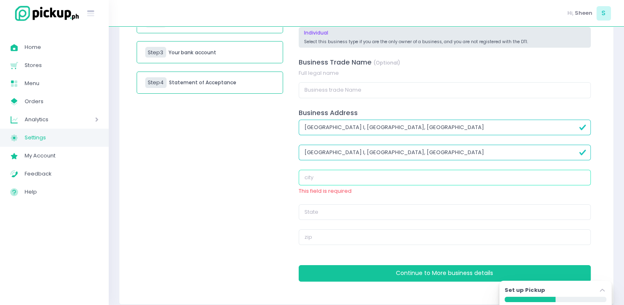
click at [343, 177] on input "text" at bounding box center [445, 177] width 292 height 16
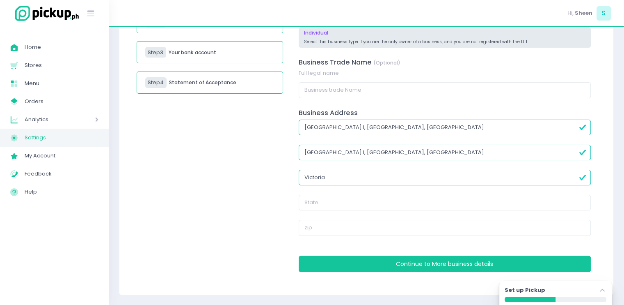
type input "Victoria"
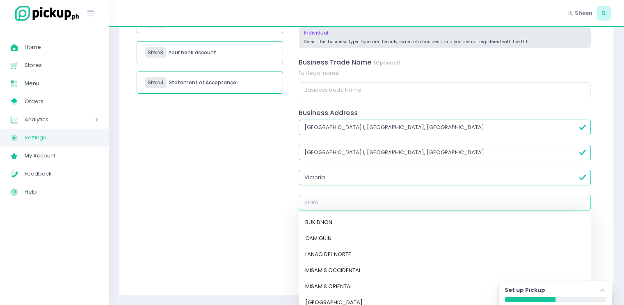
click at [332, 201] on input "text" at bounding box center [445, 203] width 292 height 16
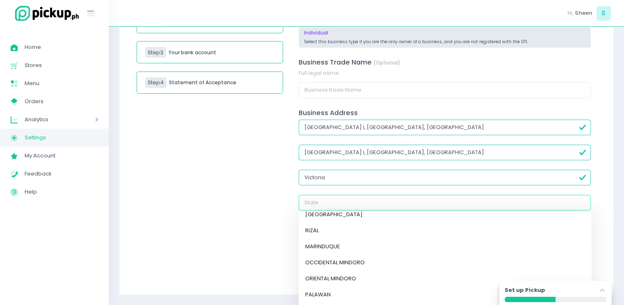
scroll to position [698, 0]
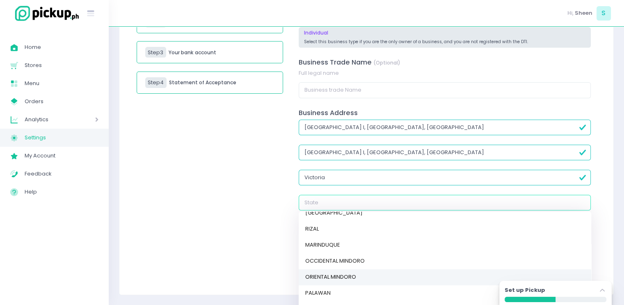
click at [331, 274] on link "ORIENTAL MINDORO" at bounding box center [445, 276] width 293 height 16
type input "ORIENTAL MINDORO"
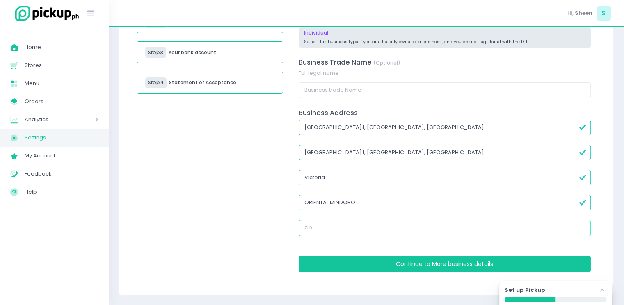
click at [351, 222] on input "text" at bounding box center [445, 228] width 292 height 16
type input "5205"
click at [356, 273] on div "Your business information Type of your business Individual Sole proprietorship …" at bounding box center [444, 125] width 303 height 315
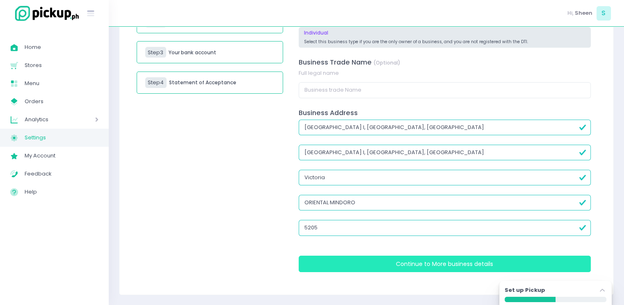
click at [362, 261] on button "Continue to More business details" at bounding box center [445, 263] width 292 height 16
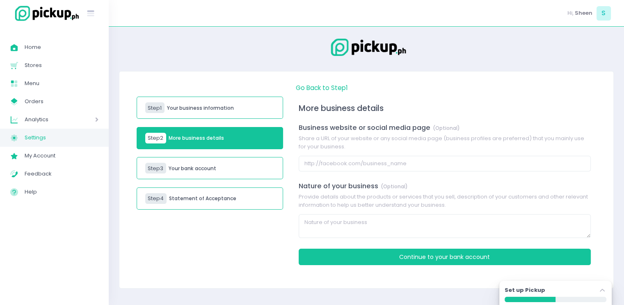
scroll to position [0, 0]
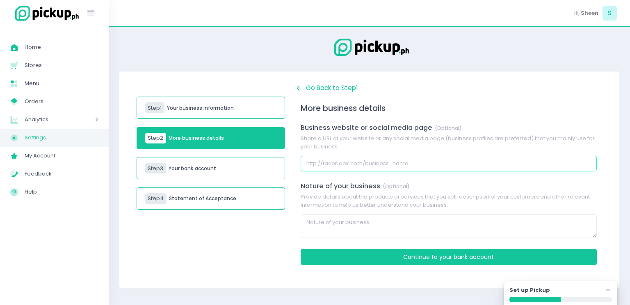
click at [382, 167] on input "text" at bounding box center [449, 164] width 296 height 16
click at [259, 158] on div "Step 3 Your bank account" at bounding box center [211, 168] width 149 height 22
click at [219, 167] on div "Step 3 Your bank account" at bounding box center [211, 168] width 149 height 22
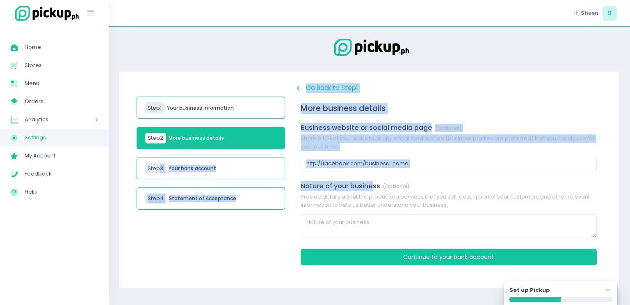
drag, startPoint x: 160, startPoint y: 167, endPoint x: 413, endPoint y: 218, distance: 258.3
click at [413, 218] on form "Step 1 Your business information Step 2 More business details Step 3 Your bank …" at bounding box center [369, 179] width 487 height 192
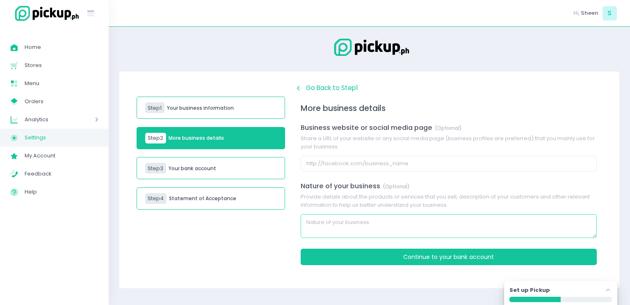
click at [305, 229] on textarea at bounding box center [449, 226] width 296 height 24
click at [95, 119] on icon at bounding box center [96, 119] width 3 height 7
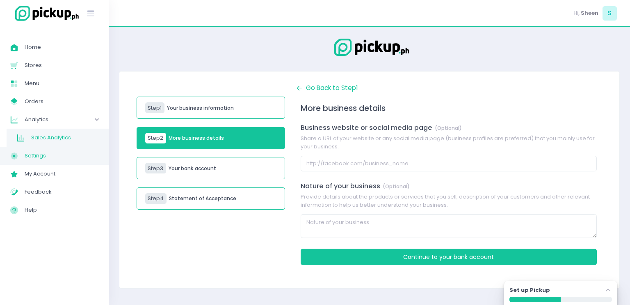
click at [74, 133] on span "Sales Analytics" at bounding box center [64, 137] width 67 height 11
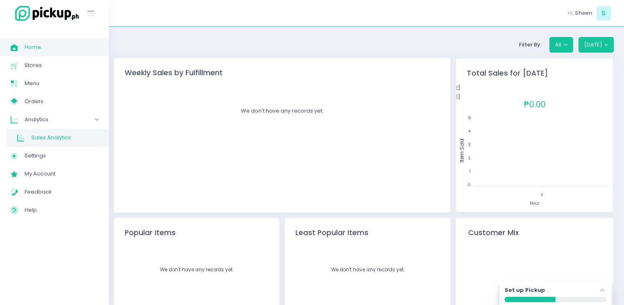
click at [41, 47] on span "Home" at bounding box center [62, 47] width 74 height 11
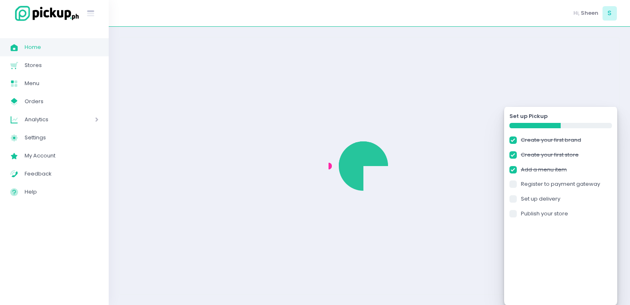
checkbox input "true"
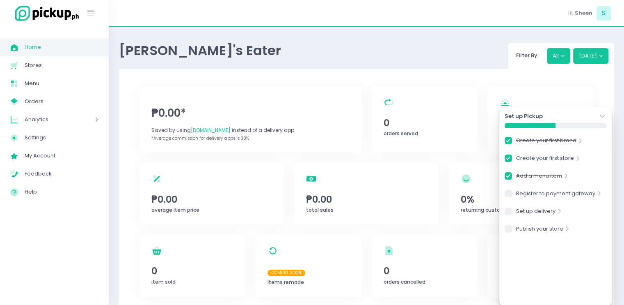
click at [550, 222] on div "Create your first brand Stockholm-icons / Navigation / Angle-right Created with…" at bounding box center [556, 185] width 102 height 99
click at [548, 225] on link "Publish your store" at bounding box center [539, 229] width 47 height 11
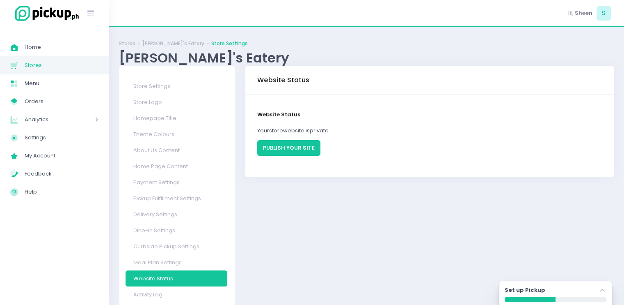
click at [311, 146] on button "PUBLISH YOUR SITE" at bounding box center [288, 148] width 63 height 16
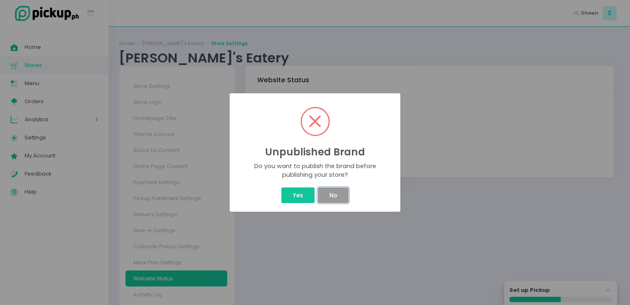
click at [330, 197] on button "No" at bounding box center [333, 195] width 30 height 16
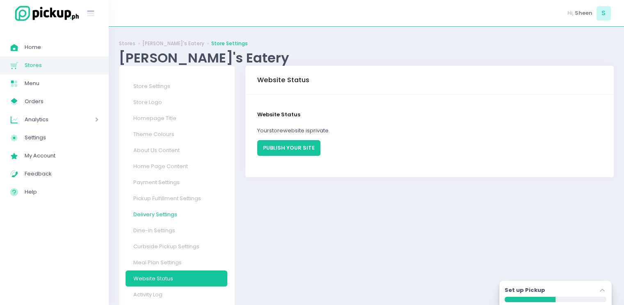
scroll to position [20, 0]
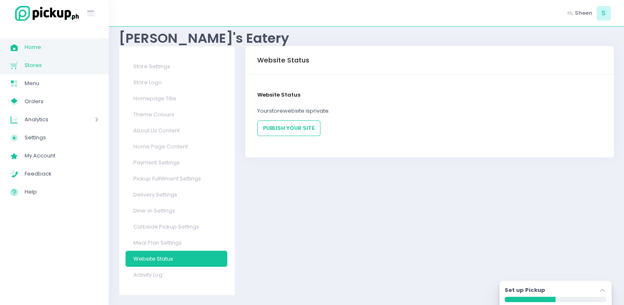
click at [71, 50] on span "Home" at bounding box center [62, 47] width 74 height 11
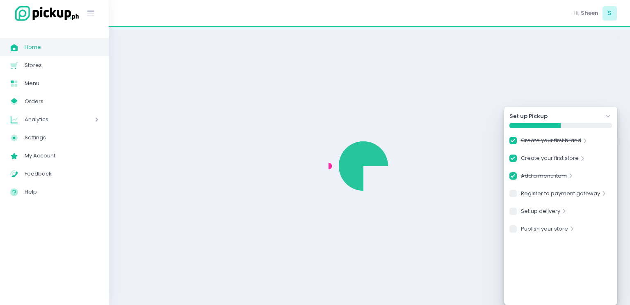
checkbox input "true"
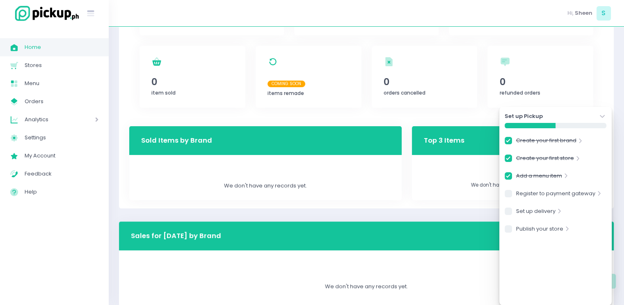
scroll to position [188, 0]
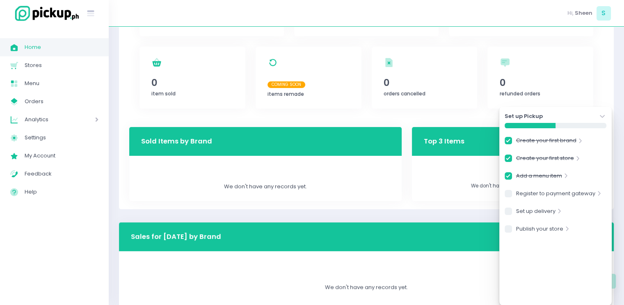
click at [601, 115] on icon "Stockholm-icons / Navigation / Angle-down Created with Sketch." at bounding box center [602, 116] width 8 height 8
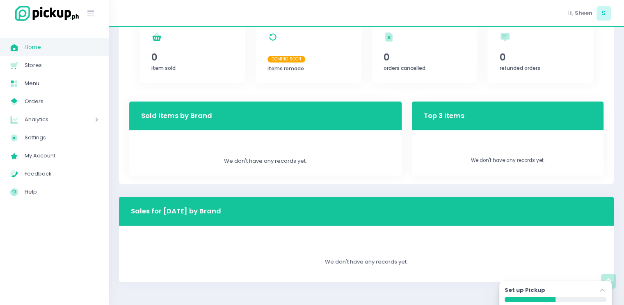
scroll to position [0, 0]
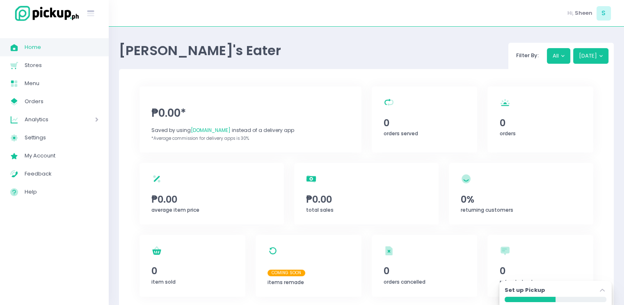
click at [178, 43] on span "[PERSON_NAME]'s Eater" at bounding box center [200, 50] width 162 height 18
click at [92, 71] on link "Stores Created with Sketch. Stores" at bounding box center [54, 65] width 109 height 18
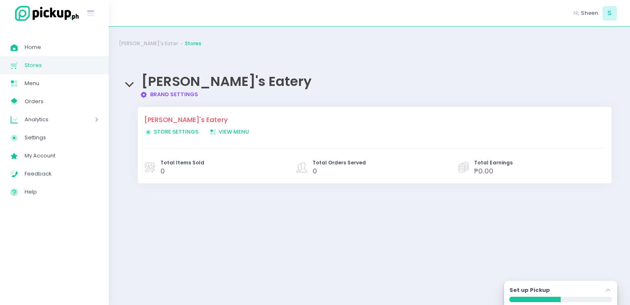
click at [176, 133] on span "Store Settings Created with Sketch. Store Settings" at bounding box center [171, 132] width 54 height 8
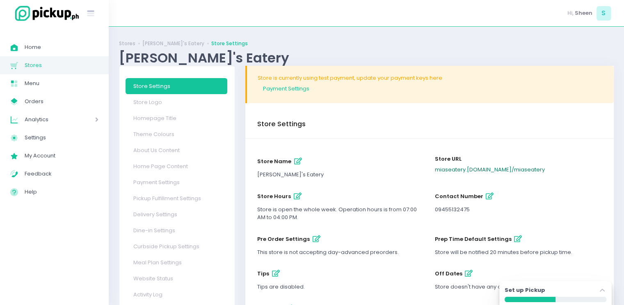
click at [507, 169] on link "miaseatery .pickup.ph / miaseatery" at bounding box center [490, 169] width 110 height 8
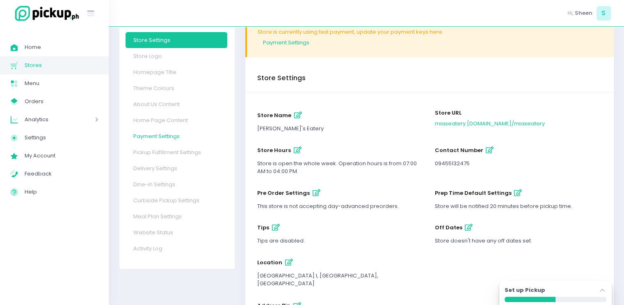
click at [198, 133] on link "Payment Settings" at bounding box center [177, 136] width 102 height 16
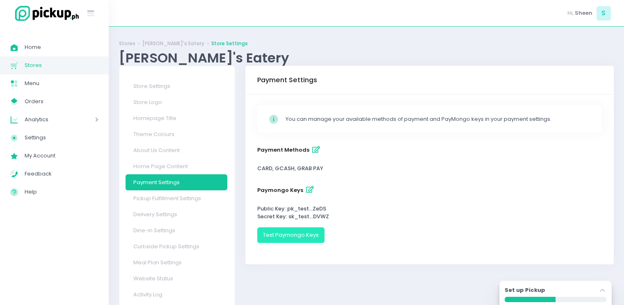
click at [292, 240] on button "Test Paymongo Keys" at bounding box center [290, 235] width 67 height 16
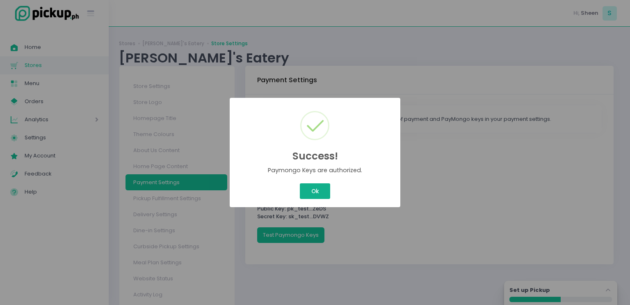
click at [309, 194] on button "Ok" at bounding box center [315, 191] width 30 height 16
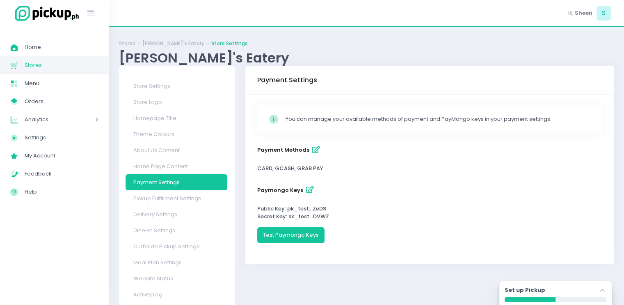
click at [304, 207] on div "paymongo Public Key: pk_test ... ZeDS Secret Key: sk_test ... DVWZ" at bounding box center [429, 212] width 345 height 16
click at [307, 192] on icon "button" at bounding box center [310, 189] width 8 height 7
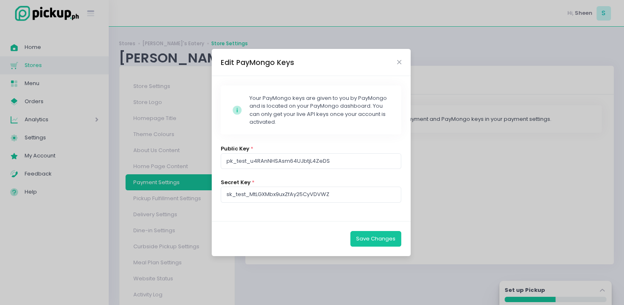
click at [403, 62] on div "Edit PayMongo Keys" at bounding box center [311, 62] width 199 height 27
click at [401, 62] on icon "Close" at bounding box center [399, 62] width 4 height 6
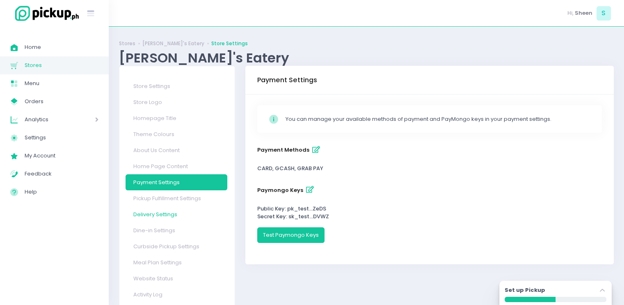
click at [204, 206] on link "Delivery Settings" at bounding box center [177, 214] width 102 height 16
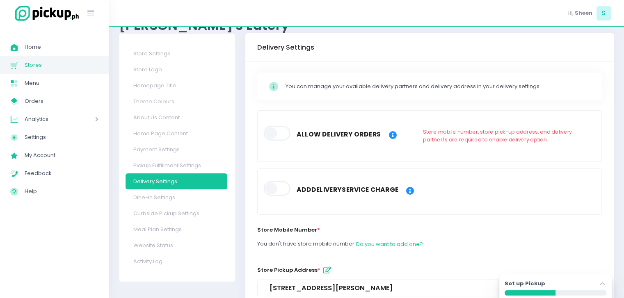
scroll to position [33, 0]
click at [281, 133] on span at bounding box center [277, 133] width 28 height 15
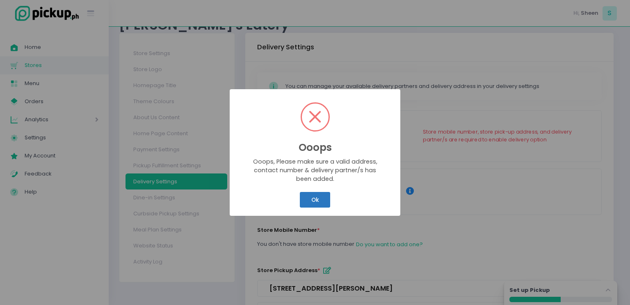
click at [322, 203] on button "Ok" at bounding box center [315, 200] width 30 height 16
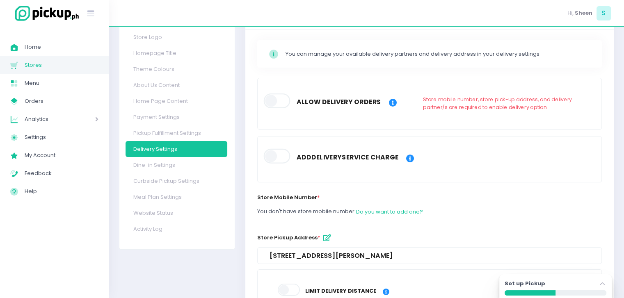
scroll to position [73, 0]
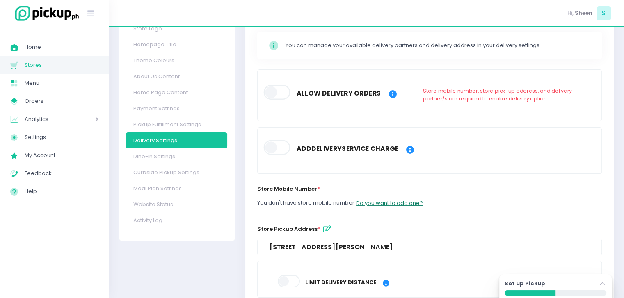
click at [382, 198] on button "Do you want to add one?" at bounding box center [390, 203] width 68 height 16
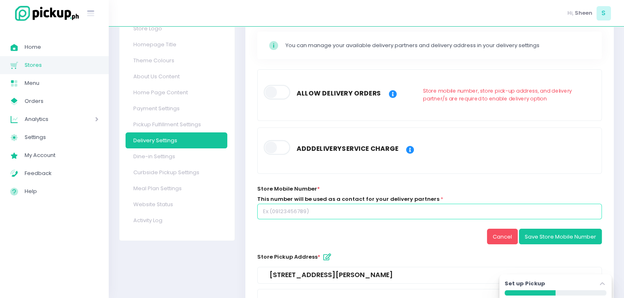
click at [415, 204] on input "text" at bounding box center [429, 212] width 345 height 16
type input "09455132475"
click at [553, 238] on button "Save Store Mobile Number" at bounding box center [560, 237] width 83 height 16
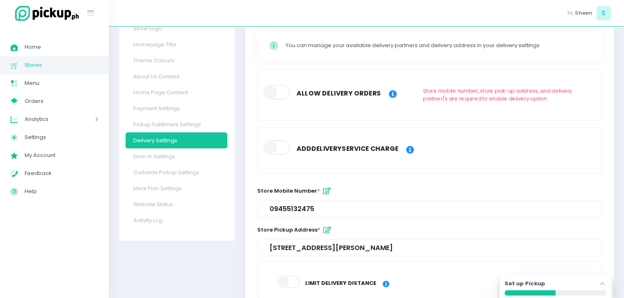
click at [308, 183] on div "Stockholm-icons / Code / Info-circle Created with Sketch. You can manage your a…" at bounding box center [429, 253] width 369 height 465
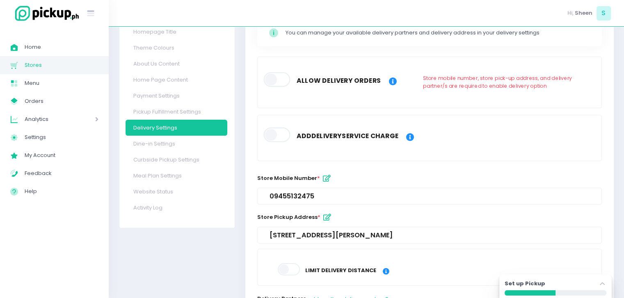
click at [273, 80] on span at bounding box center [277, 79] width 28 height 15
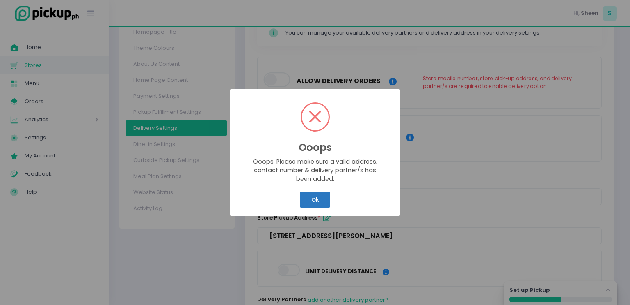
click at [316, 199] on button "Ok" at bounding box center [315, 200] width 30 height 16
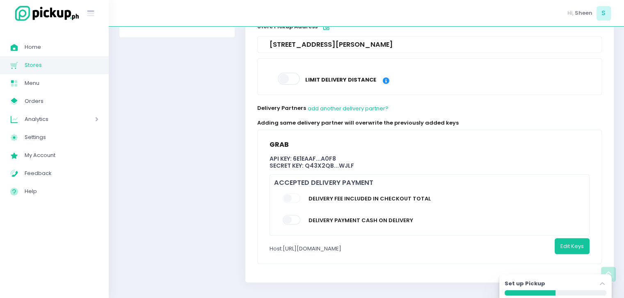
scroll to position [281, 0]
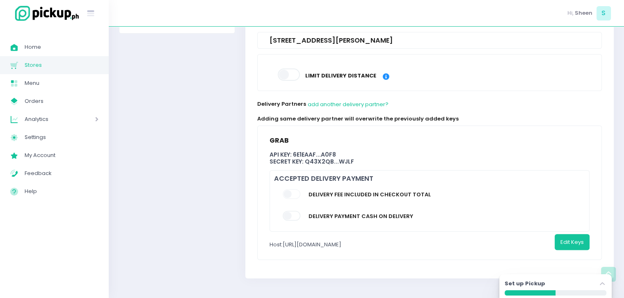
click at [296, 215] on span at bounding box center [292, 216] width 19 height 10
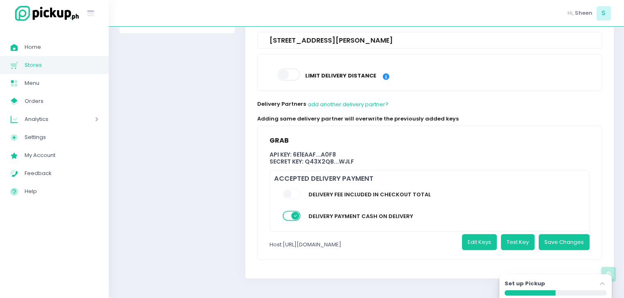
click at [296, 215] on span at bounding box center [292, 216] width 19 height 10
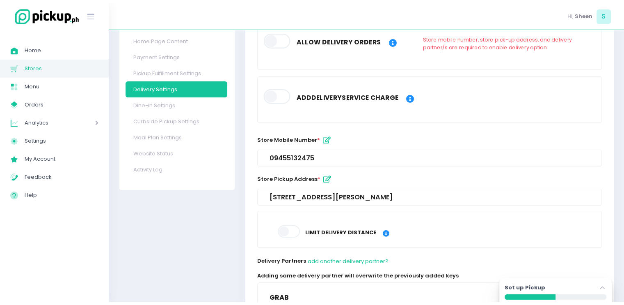
scroll to position [0, 0]
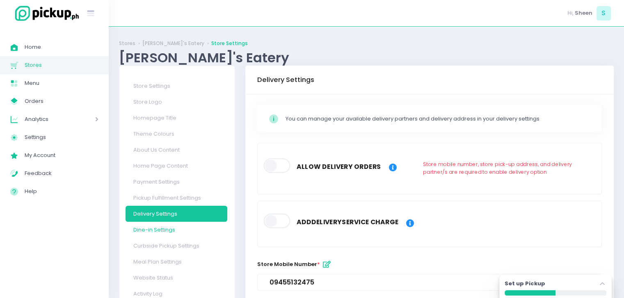
click at [189, 224] on link "Dine-in Settings" at bounding box center [177, 230] width 102 height 16
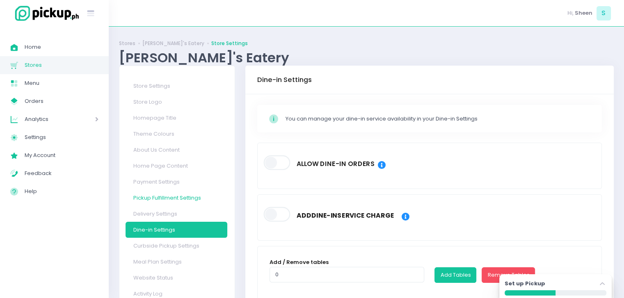
click at [193, 199] on link "Pickup Fulfillment Settings" at bounding box center [177, 198] width 102 height 16
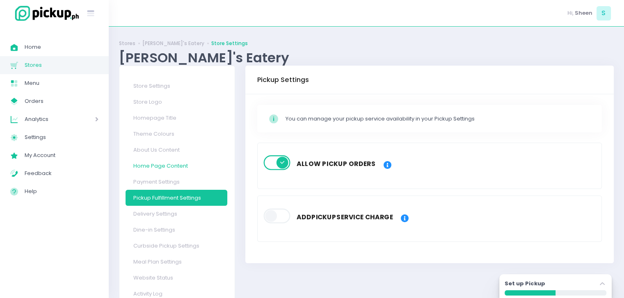
click at [176, 167] on link "Home Page Content" at bounding box center [177, 166] width 102 height 16
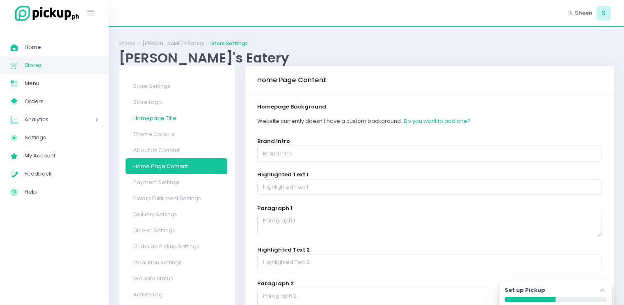
click at [164, 119] on link "Homepage Title" at bounding box center [177, 118] width 102 height 16
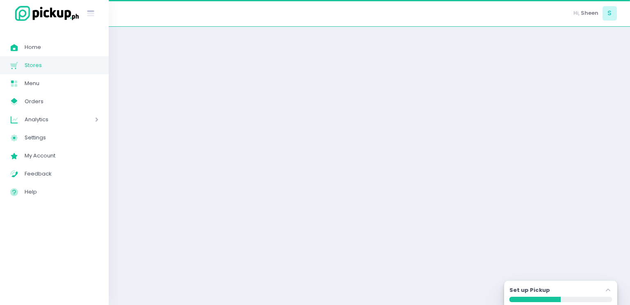
select select "normal"
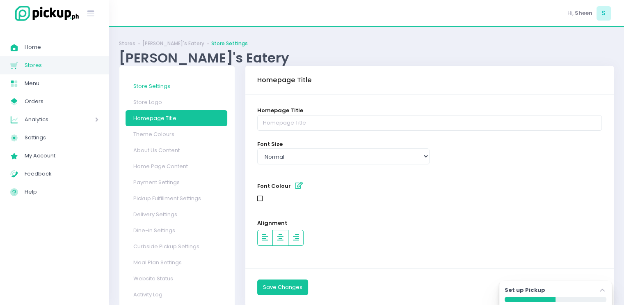
click at [181, 87] on link "Store Settings" at bounding box center [177, 86] width 102 height 16
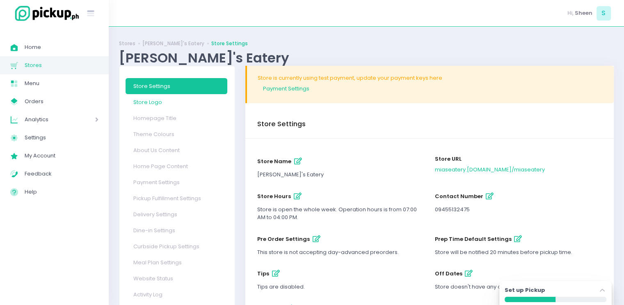
click at [187, 101] on link "Store Logo" at bounding box center [177, 102] width 102 height 16
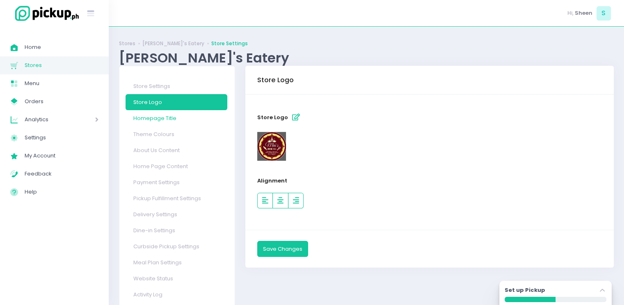
click at [175, 122] on link "Homepage Title" at bounding box center [177, 118] width 102 height 16
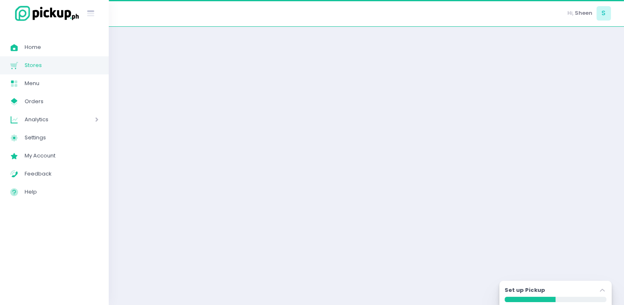
select select "normal"
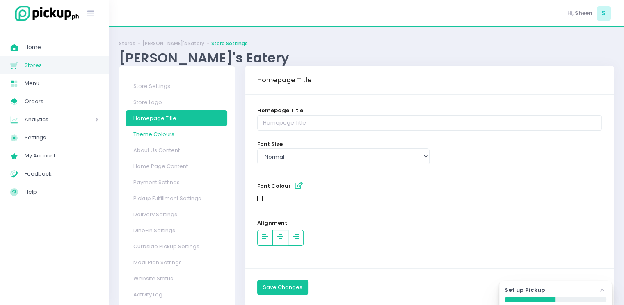
click at [163, 141] on link "Theme Colours" at bounding box center [177, 134] width 102 height 16
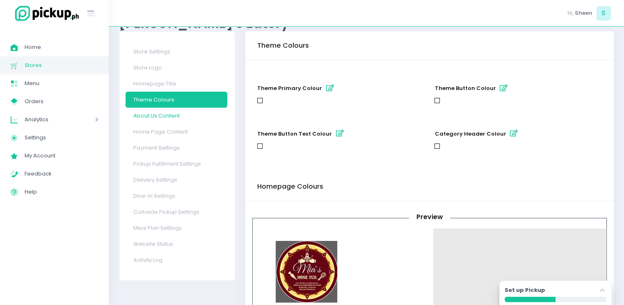
scroll to position [28, 0]
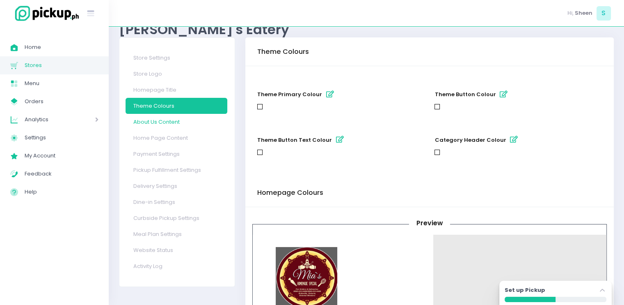
click at [168, 121] on link "About Us Content" at bounding box center [177, 122] width 102 height 16
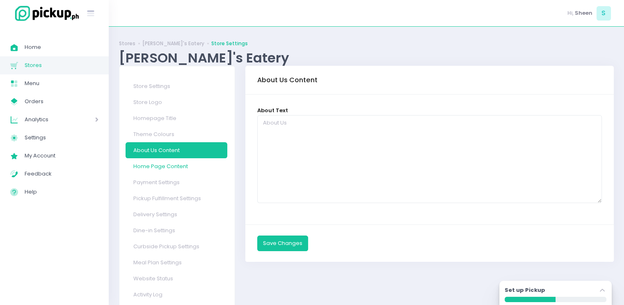
click at [160, 169] on link "Home Page Content" at bounding box center [177, 166] width 102 height 16
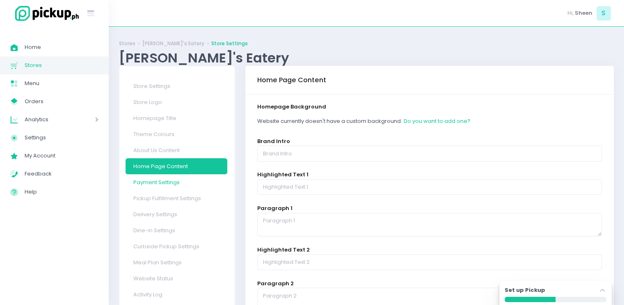
click at [159, 183] on link "Payment Settings" at bounding box center [177, 182] width 102 height 16
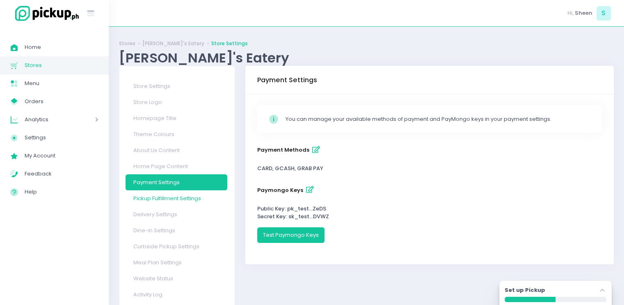
click at [156, 201] on link "Pickup Fulfillment Settings" at bounding box center [177, 198] width 102 height 16
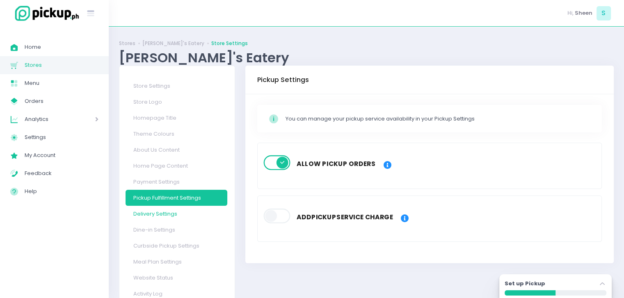
click at [156, 212] on link "Delivery Settings" at bounding box center [177, 214] width 102 height 16
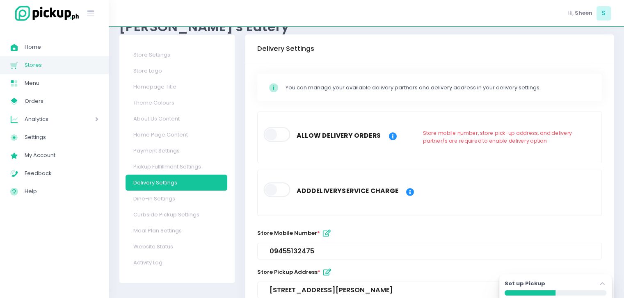
scroll to position [34, 0]
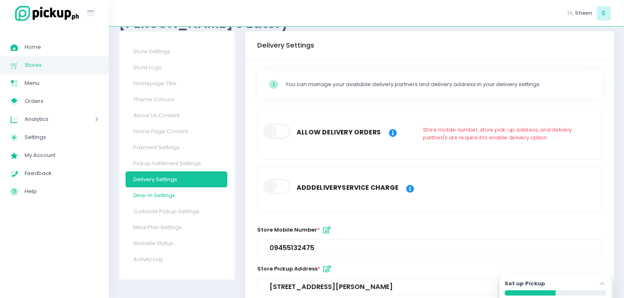
click at [157, 197] on link "Dine-in Settings" at bounding box center [177, 196] width 102 height 16
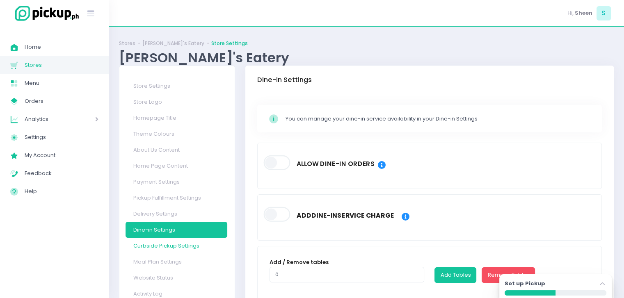
click at [160, 241] on link "Curbside Pickup Settings" at bounding box center [177, 246] width 102 height 16
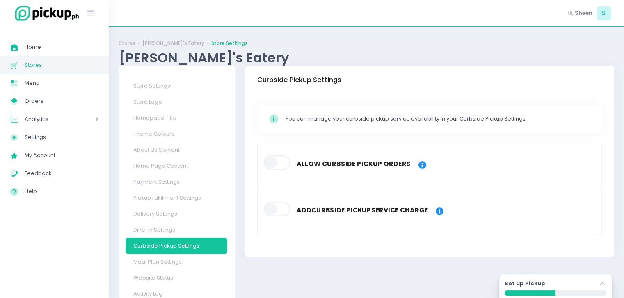
scroll to position [26, 0]
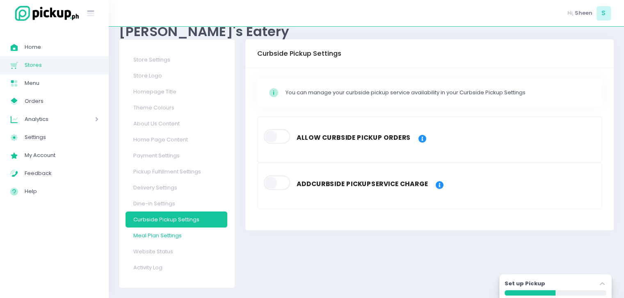
click at [159, 239] on link "Meal Plan Settings" at bounding box center [177, 236] width 102 height 16
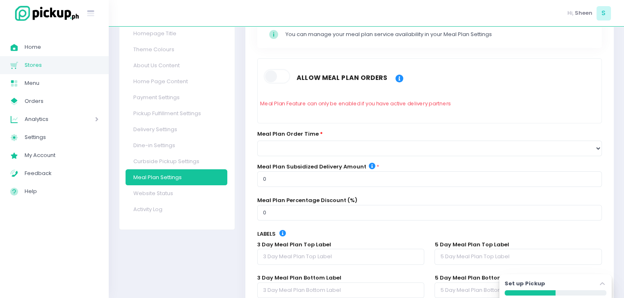
scroll to position [85, 0]
click at [163, 197] on link "Website Status" at bounding box center [177, 193] width 102 height 16
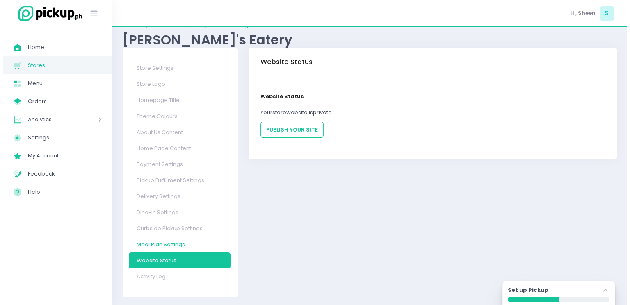
scroll to position [20, 0]
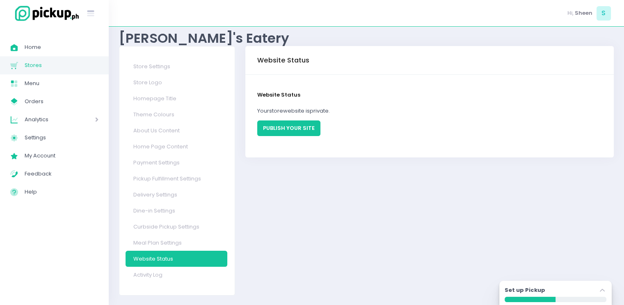
click at [274, 122] on button "PUBLISH YOUR SITE" at bounding box center [288, 128] width 63 height 16
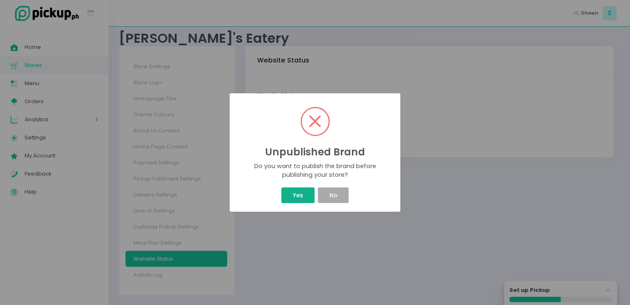
click at [296, 193] on button "Yes" at bounding box center [298, 195] width 33 height 16
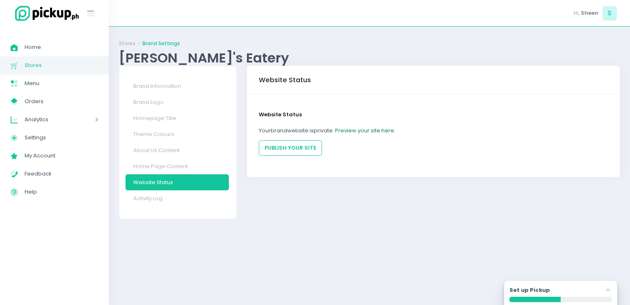
click at [363, 128] on link "Preview your site here." at bounding box center [365, 130] width 60 height 8
click at [171, 86] on link "Brand Information" at bounding box center [177, 86] width 103 height 16
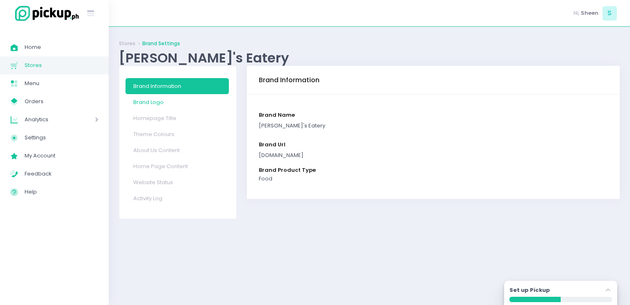
click at [151, 101] on link "Brand Logo" at bounding box center [177, 102] width 103 height 16
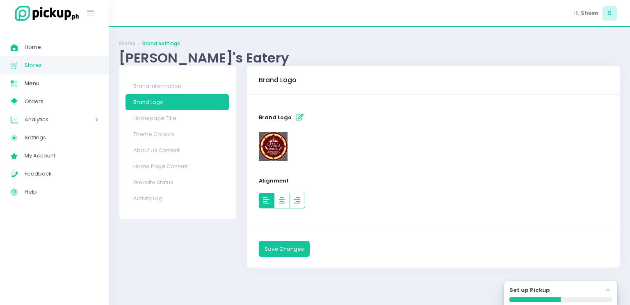
click at [266, 200] on icon "button" at bounding box center [266, 200] width 6 height 7
click at [190, 112] on link "Homepage Title" at bounding box center [177, 118] width 103 height 16
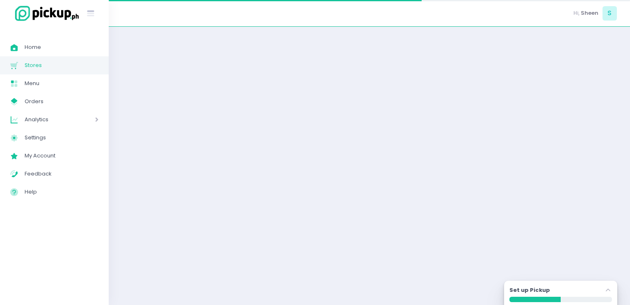
select select "normal"
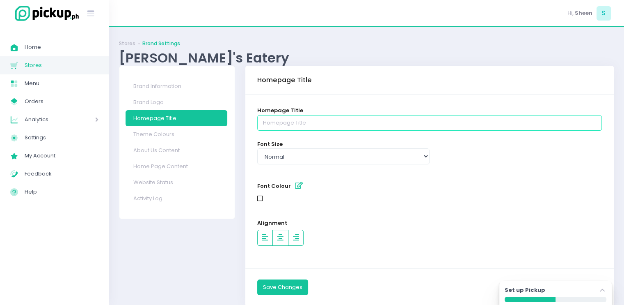
click at [281, 122] on input "text" at bounding box center [429, 123] width 345 height 16
type input "[PERSON_NAME]'s Eatery"
click at [176, 137] on link "Theme Colours" at bounding box center [177, 134] width 102 height 16
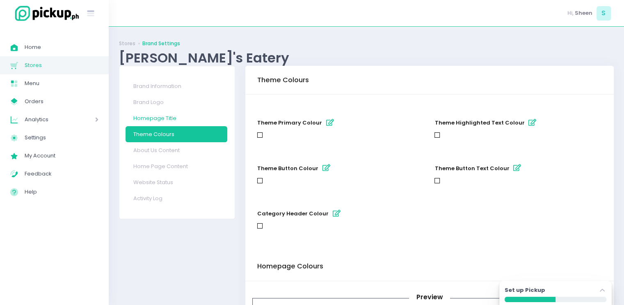
click at [175, 115] on link "Homepage Title" at bounding box center [177, 118] width 102 height 16
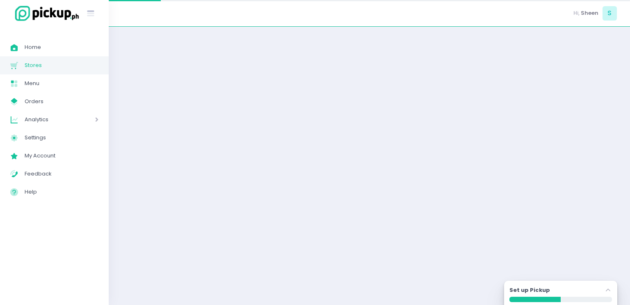
select select "normal"
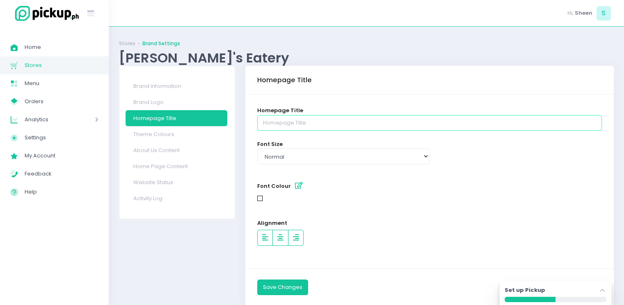
click at [286, 126] on input "text" at bounding box center [429, 123] width 345 height 16
type input "[PERSON_NAME]'s Eatery"
click at [263, 198] on div at bounding box center [429, 199] width 345 height 8
click at [297, 187] on icon "button" at bounding box center [299, 185] width 8 height 7
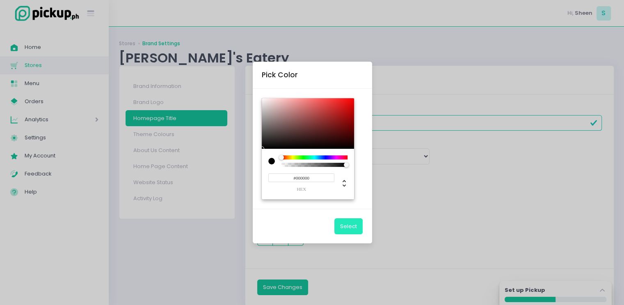
click at [345, 226] on button "Select" at bounding box center [348, 226] width 28 height 16
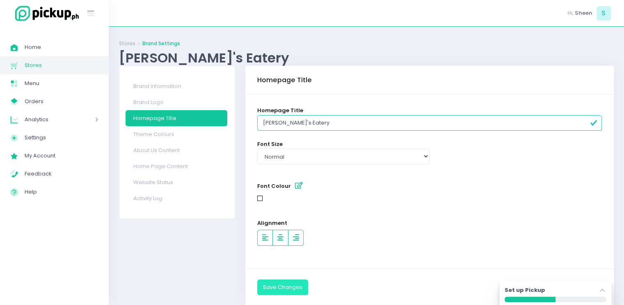
click at [282, 281] on button "Save Changes" at bounding box center [282, 287] width 51 height 16
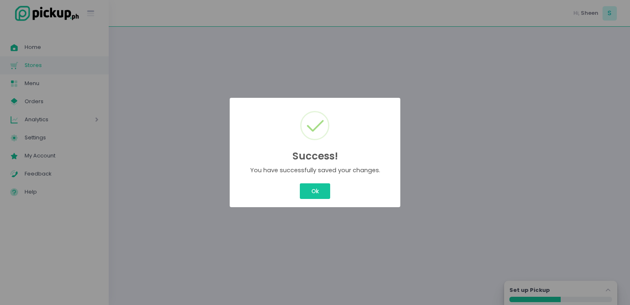
select select "normal"
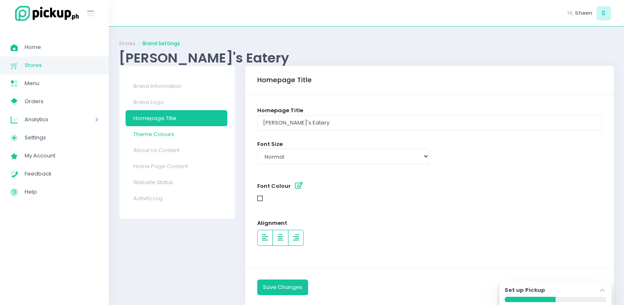
click at [192, 133] on link "Theme Colours" at bounding box center [177, 134] width 102 height 16
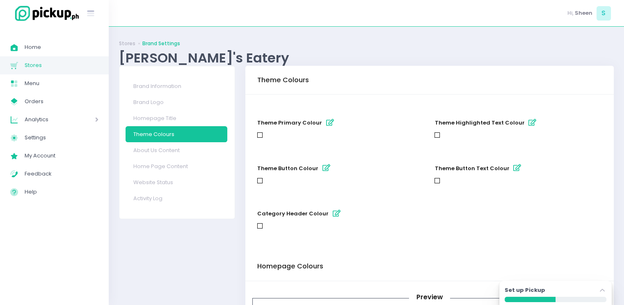
click at [259, 133] on div at bounding box center [259, 134] width 5 height 5
click at [326, 124] on icon "button" at bounding box center [330, 122] width 8 height 7
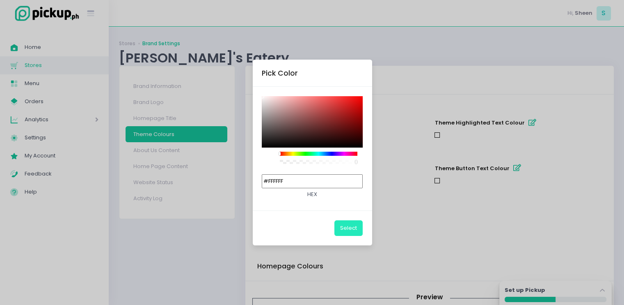
click at [352, 224] on button "Select" at bounding box center [348, 228] width 28 height 16
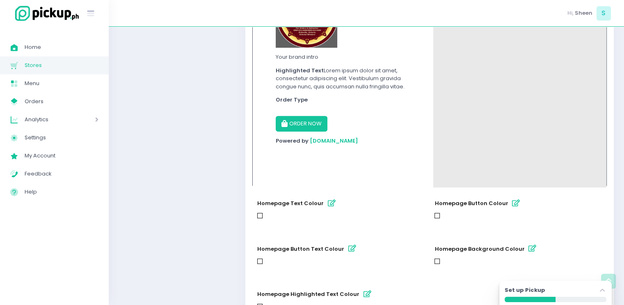
scroll to position [337, 0]
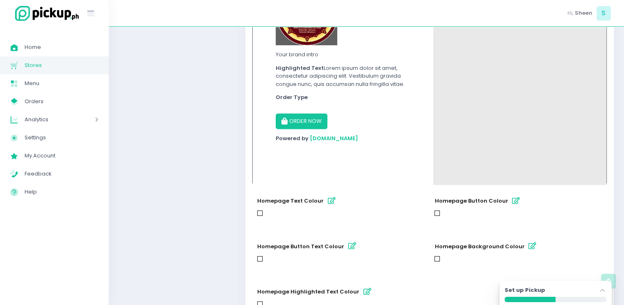
click at [438, 210] on div at bounding box center [437, 212] width 5 height 5
click at [512, 200] on icon "button" at bounding box center [516, 200] width 8 height 7
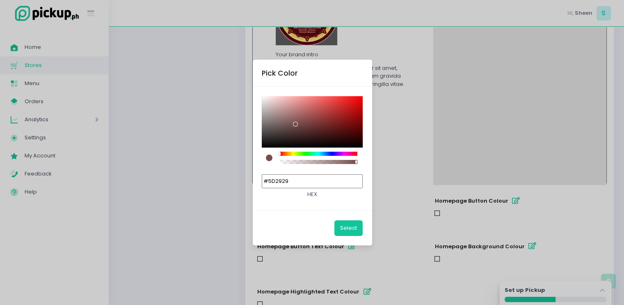
drag, startPoint x: 296, startPoint y: 124, endPoint x: 318, endPoint y: 129, distance: 22.6
click at [318, 129] on div at bounding box center [312, 121] width 101 height 51
type input "#000000"
click at [343, 225] on button "Select" at bounding box center [348, 228] width 28 height 16
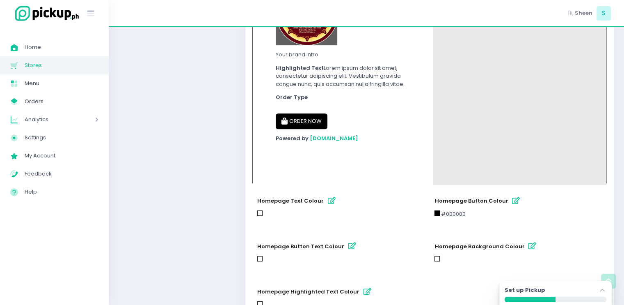
click at [261, 211] on div at bounding box center [259, 212] width 5 height 5
click at [328, 199] on icon "button" at bounding box center [332, 200] width 8 height 7
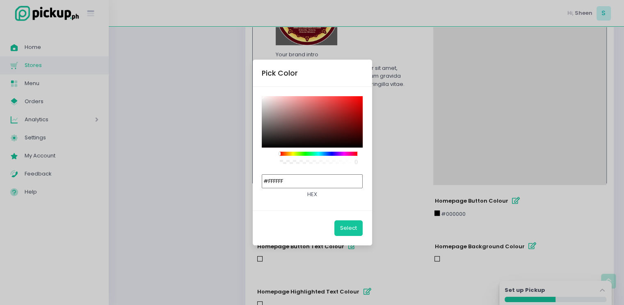
type input "#0D0D0D"
click at [264, 145] on div at bounding box center [312, 121] width 101 height 51
click at [346, 233] on button "Select" at bounding box center [348, 228] width 28 height 16
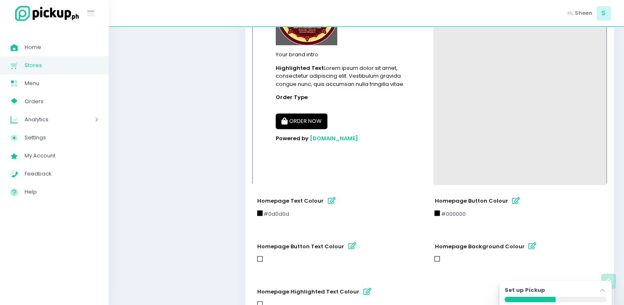
click at [296, 210] on div "#0d0d0d" at bounding box center [340, 214] width 167 height 8
click at [328, 199] on icon "button" at bounding box center [332, 200] width 8 height 7
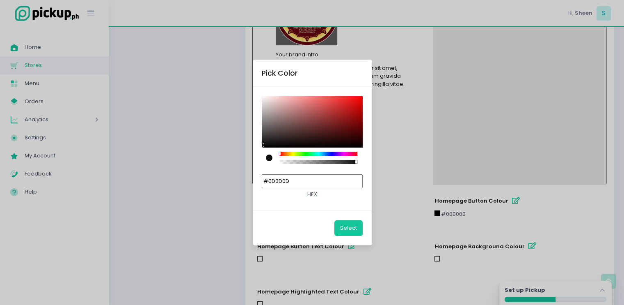
click at [452, 211] on div "Pick Color #0D0D0D hex Select" at bounding box center [312, 152] width 624 height 305
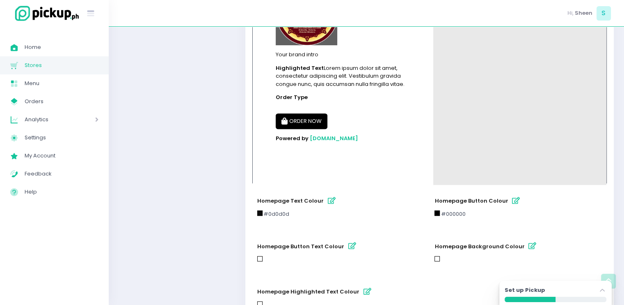
click at [440, 212] on div at bounding box center [437, 212] width 5 height 5
drag, startPoint x: 433, startPoint y: 211, endPoint x: 510, endPoint y: 200, distance: 77.6
click at [510, 200] on div "homepage button colour #000000" at bounding box center [518, 205] width 177 height 35
click at [512, 200] on icon "button" at bounding box center [516, 200] width 8 height 7
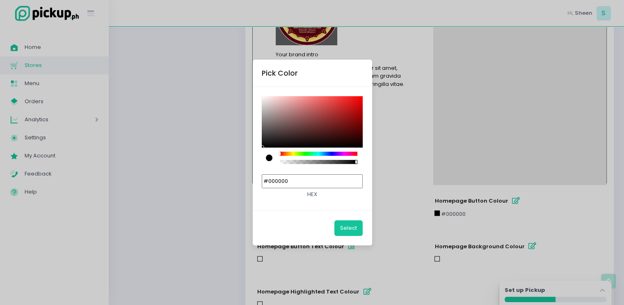
click at [340, 179] on input "#000000" at bounding box center [312, 181] width 101 height 14
click at [343, 225] on button "Select" at bounding box center [348, 228] width 28 height 16
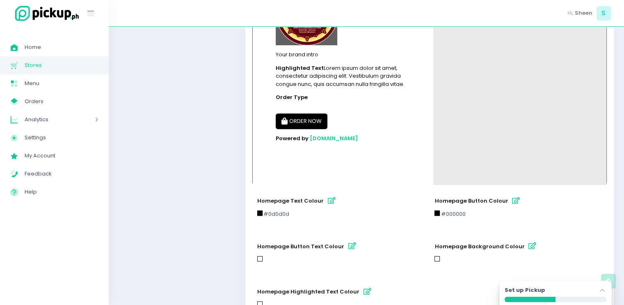
click at [328, 201] on icon "button" at bounding box center [332, 200] width 8 height 7
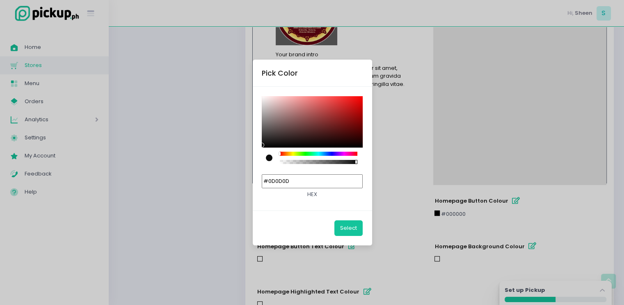
click at [320, 185] on input "#0D0D0D" at bounding box center [312, 181] width 101 height 14
paste input "00000"
type input "#000000"
click at [351, 225] on button "Select" at bounding box center [348, 228] width 28 height 16
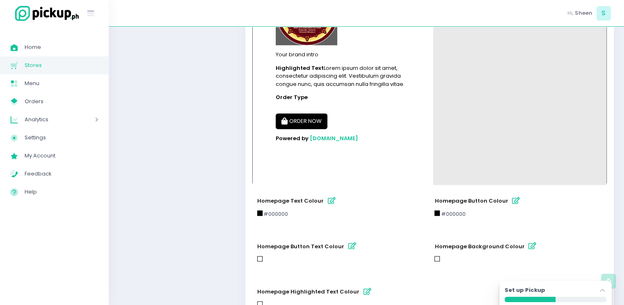
click at [346, 245] on button "homepage button text colour" at bounding box center [353, 246] width 14 height 14
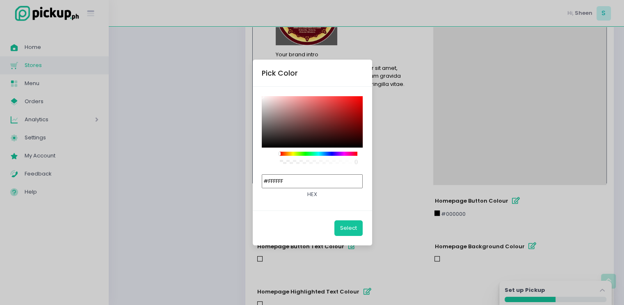
click at [327, 174] on input "#FFFFFF" at bounding box center [312, 181] width 101 height 14
paste input "000000"
type input "#000000"
click at [347, 229] on button "Select" at bounding box center [348, 228] width 28 height 16
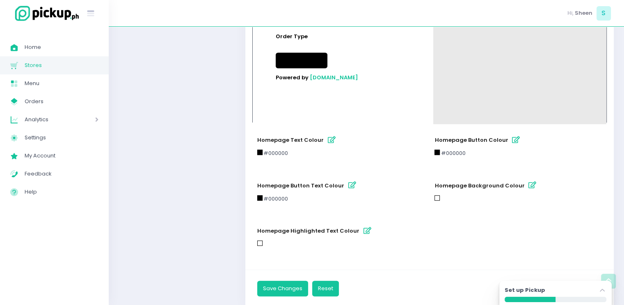
scroll to position [419, 0]
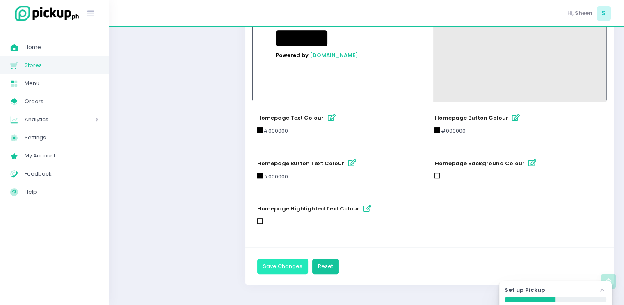
click at [276, 265] on button "Save Changes" at bounding box center [282, 266] width 51 height 16
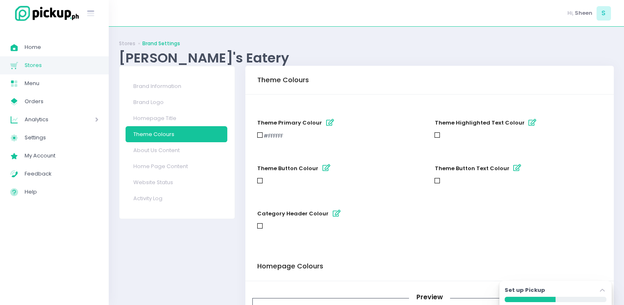
click at [307, 190] on div "theme button colour" at bounding box center [340, 173] width 177 height 35
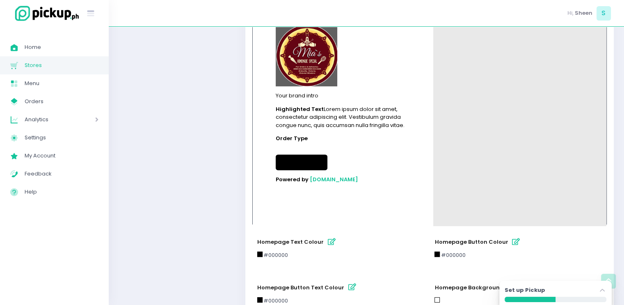
scroll to position [312, 0]
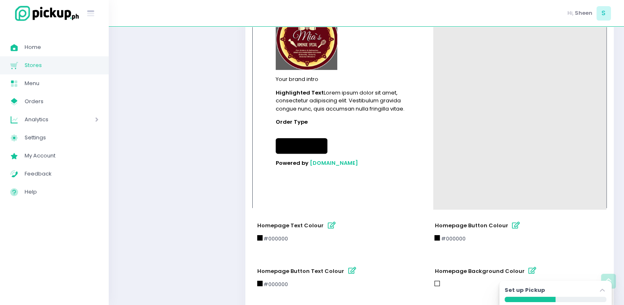
click at [302, 150] on button "ORDER NOW" at bounding box center [302, 146] width 52 height 16
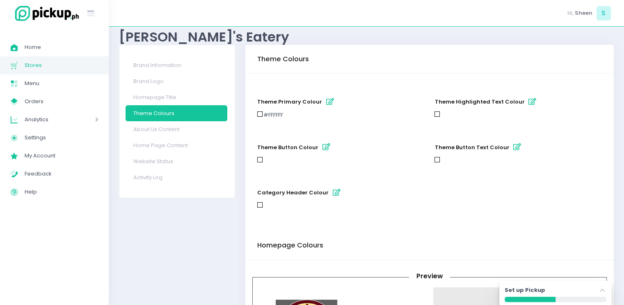
scroll to position [7, 0]
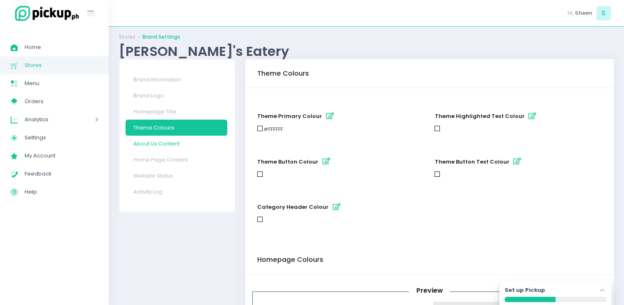
click at [147, 140] on link "About Us Content" at bounding box center [177, 143] width 102 height 16
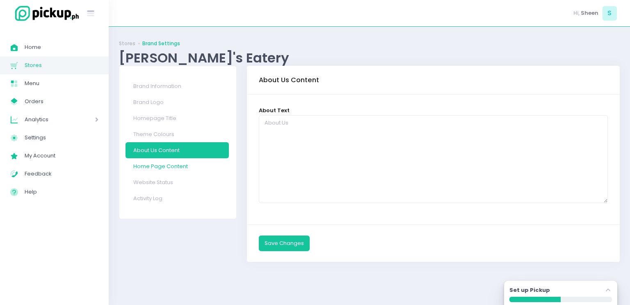
click at [189, 167] on link "Home Page Content" at bounding box center [177, 166] width 103 height 16
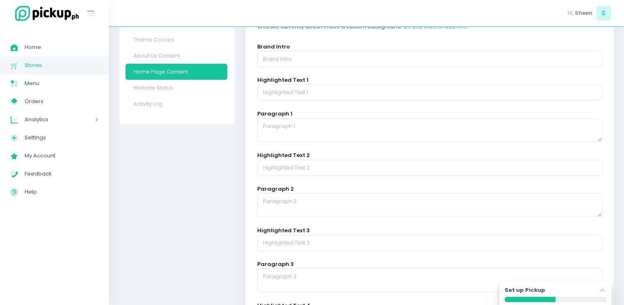
scroll to position [83, 0]
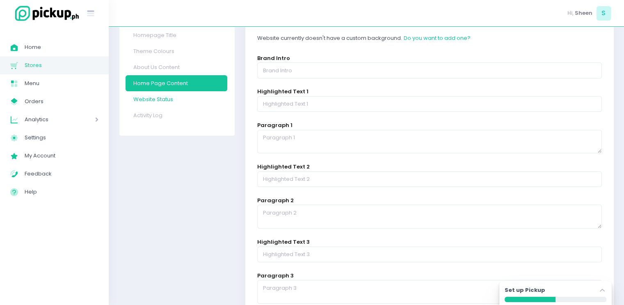
click at [200, 98] on link "Website Status" at bounding box center [177, 99] width 102 height 16
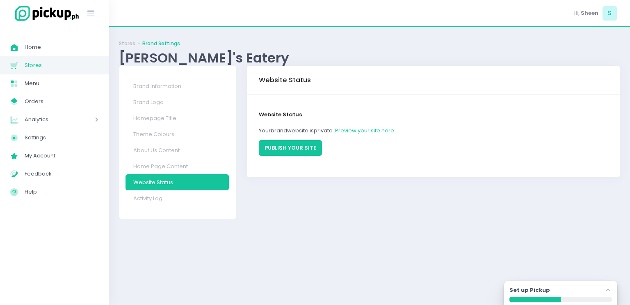
click at [295, 147] on button "PUBLISH YOUR SITE" at bounding box center [290, 148] width 63 height 16
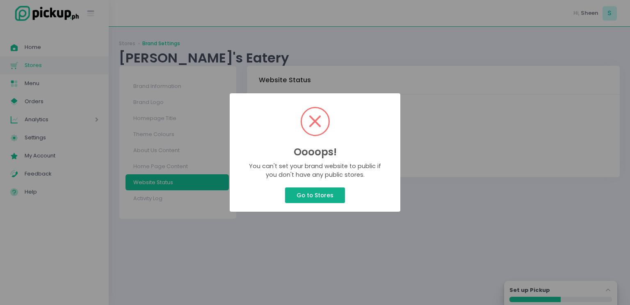
click at [320, 192] on button "Go to Stores" at bounding box center [315, 195] width 60 height 16
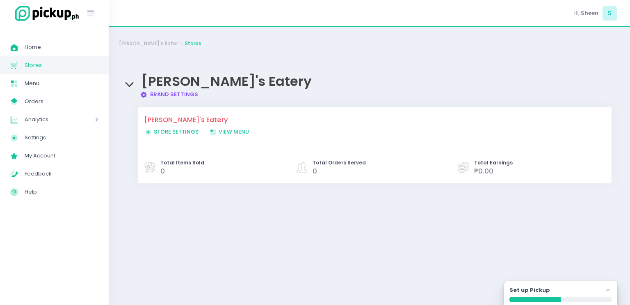
click at [186, 132] on span "Store Settings Created with Sketch. Store Settings" at bounding box center [171, 132] width 54 height 8
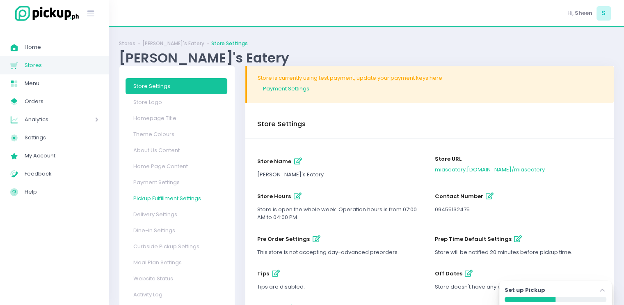
scroll to position [87, 0]
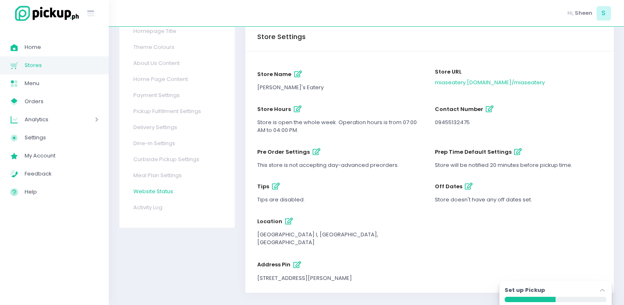
click at [162, 194] on link "Website Status" at bounding box center [177, 191] width 102 height 16
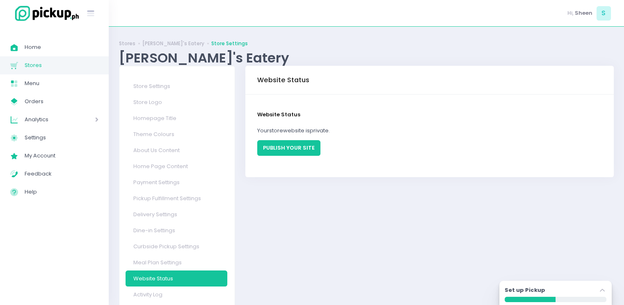
click at [305, 142] on button "PUBLISH YOUR SITE" at bounding box center [288, 148] width 63 height 16
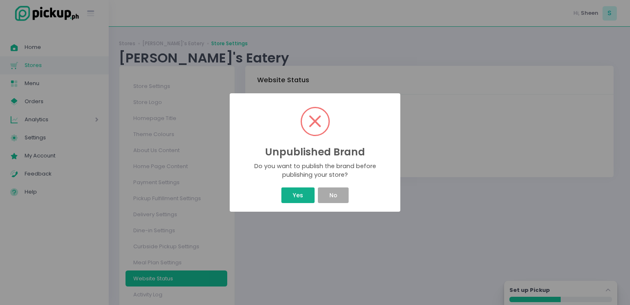
click at [313, 198] on button "Yes" at bounding box center [298, 195] width 33 height 16
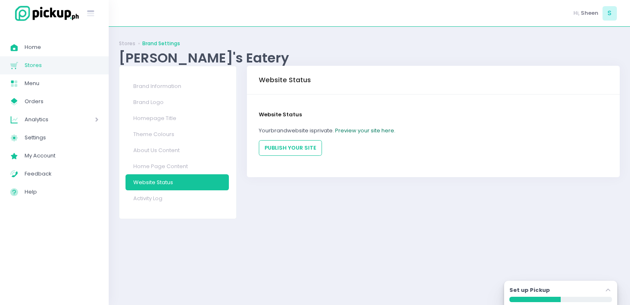
click at [370, 132] on link "Preview your site here." at bounding box center [365, 130] width 60 height 8
click at [148, 197] on link "Activity Log" at bounding box center [177, 198] width 103 height 16
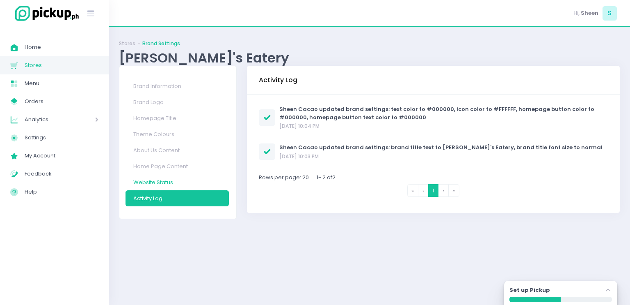
click at [182, 179] on link "Website Status" at bounding box center [177, 182] width 103 height 16
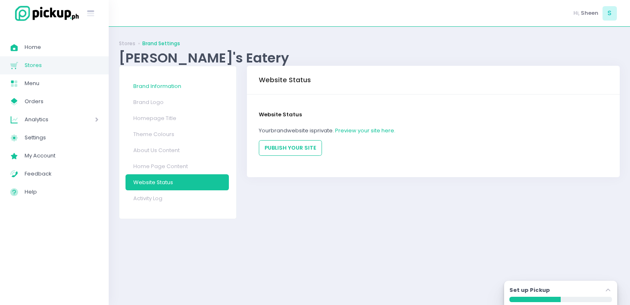
click at [162, 89] on link "Brand Information" at bounding box center [177, 86] width 103 height 16
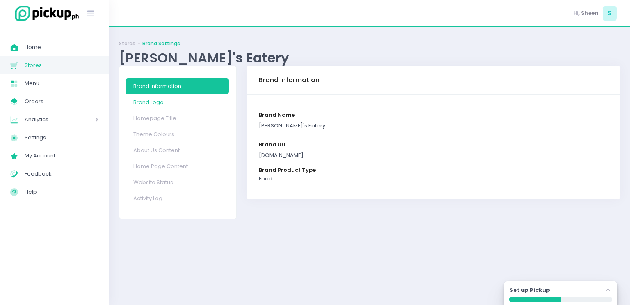
click at [156, 98] on link "Brand Logo" at bounding box center [177, 102] width 103 height 16
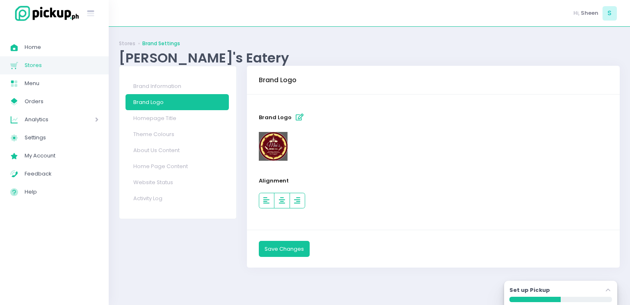
click at [153, 106] on link "Brand Logo" at bounding box center [177, 102] width 103 height 16
click at [156, 117] on link "Homepage Title" at bounding box center [177, 118] width 103 height 16
select select "normal"
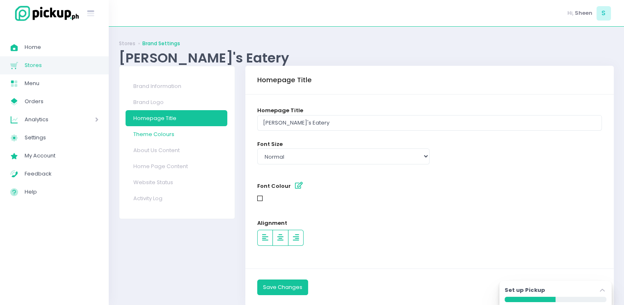
click at [156, 126] on link "Theme Colours" at bounding box center [177, 134] width 102 height 16
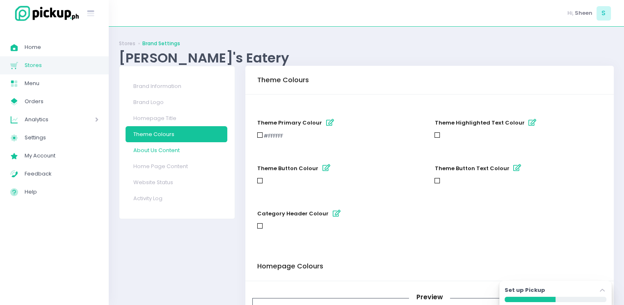
click at [156, 144] on link "About Us Content" at bounding box center [177, 150] width 102 height 16
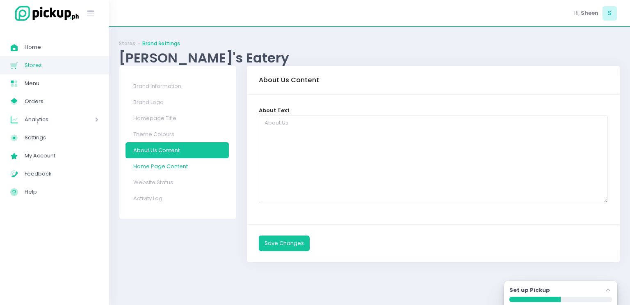
click at [158, 165] on link "Home Page Content" at bounding box center [177, 166] width 103 height 16
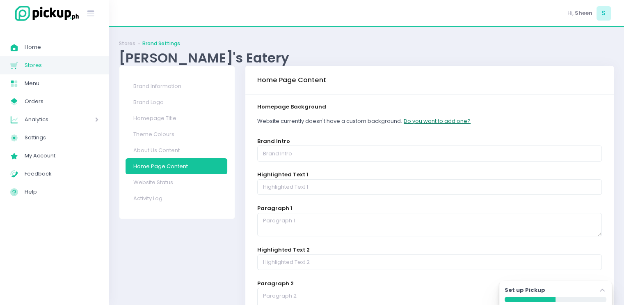
click at [438, 121] on button "Do you want to add one?" at bounding box center [437, 121] width 68 height 16
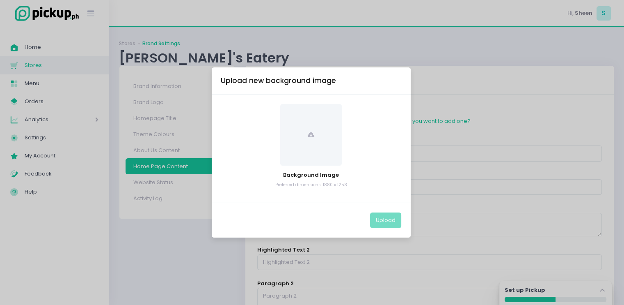
click at [343, 135] on div at bounding box center [311, 135] width 181 height 62
click at [319, 139] on span at bounding box center [311, 135] width 62 height 62
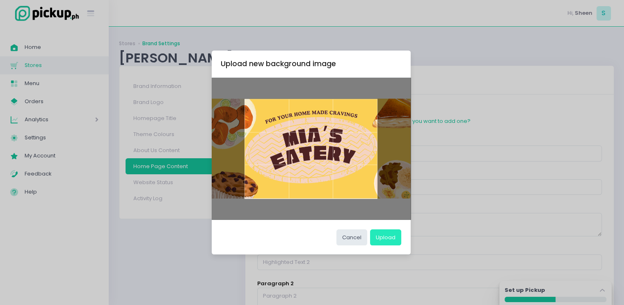
click at [385, 241] on button "Upload" at bounding box center [385, 237] width 31 height 16
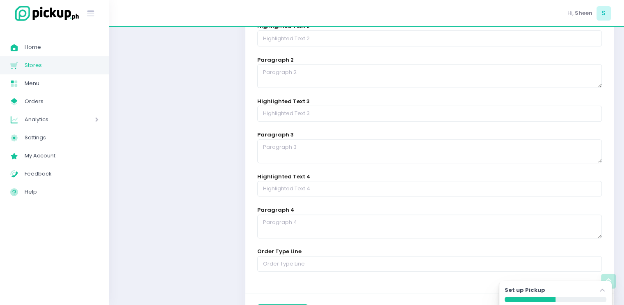
scroll to position [327, 0]
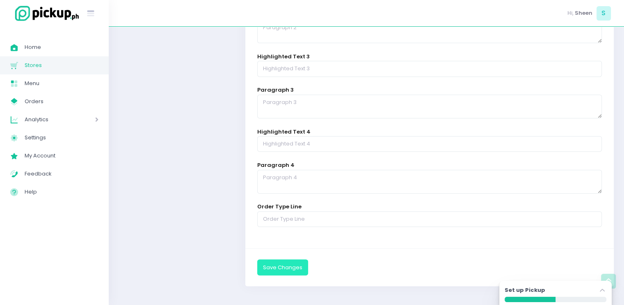
click at [286, 260] on button "Save Changes" at bounding box center [282, 267] width 51 height 16
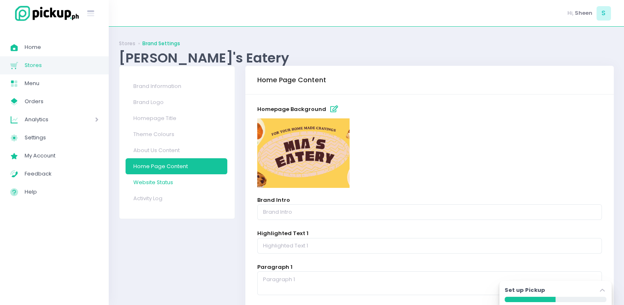
click at [198, 183] on link "Website Status" at bounding box center [177, 182] width 102 height 16
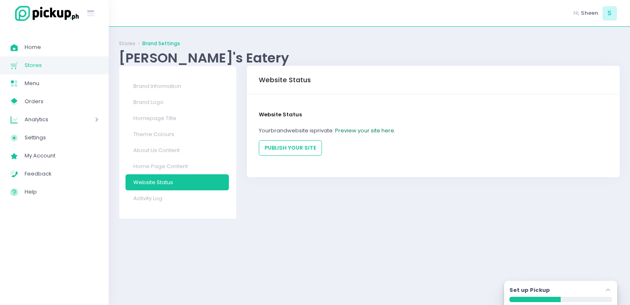
click at [374, 133] on link "Preview your site here." at bounding box center [365, 130] width 60 height 8
click at [191, 81] on link "Brand Information" at bounding box center [177, 86] width 103 height 16
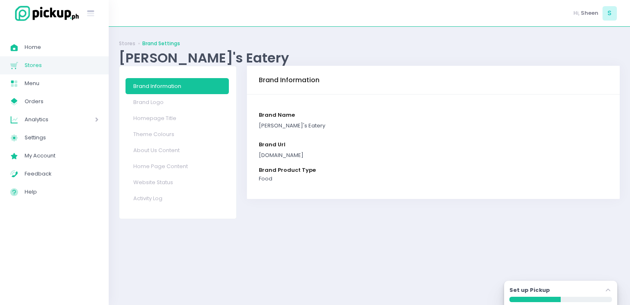
click at [316, 151] on div "miaseatery.pickup.ph" at bounding box center [433, 155] width 349 height 8
click at [192, 95] on link "Brand Logo" at bounding box center [177, 102] width 103 height 16
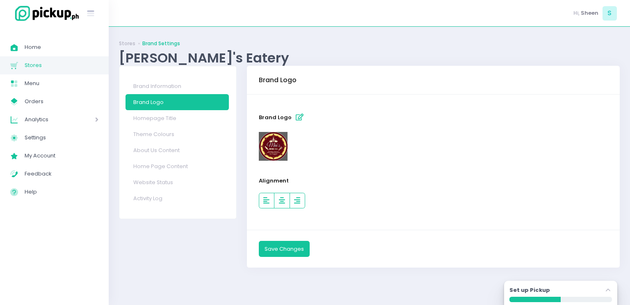
click at [187, 110] on link "Brand Logo" at bounding box center [177, 102] width 103 height 16
click at [182, 115] on link "Homepage Title" at bounding box center [177, 118] width 103 height 16
select select "normal"
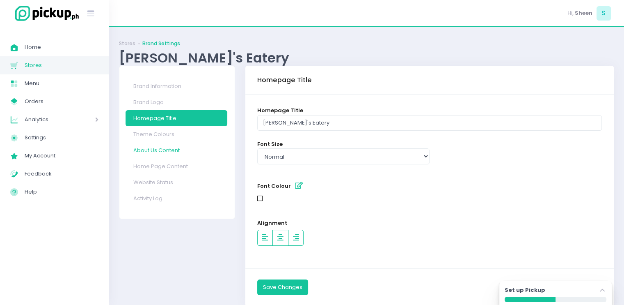
scroll to position [21, 0]
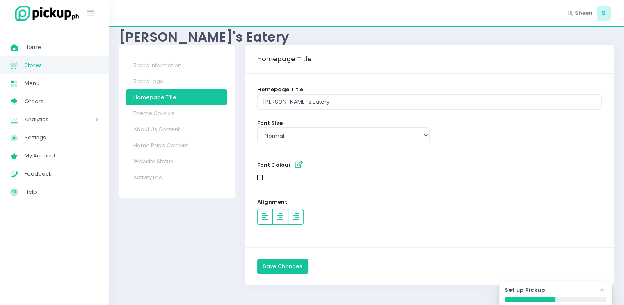
click at [569, 286] on div "Set up Pickup Stockholm-icons / Navigation / Angle-up Created with Sketch." at bounding box center [556, 291] width 102 height 11
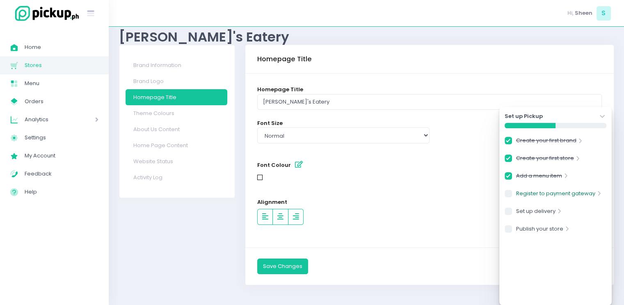
click at [555, 189] on link "Register to payment gateway" at bounding box center [555, 194] width 79 height 11
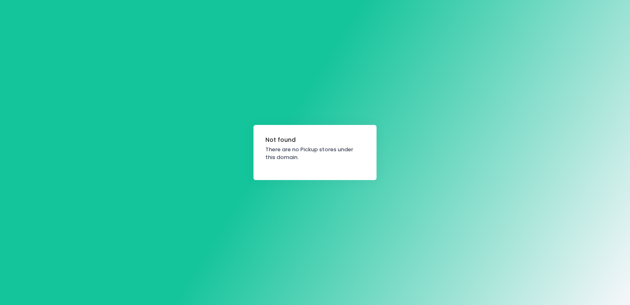
click at [330, 182] on div "Not found There are no Pickup stores under this domain." at bounding box center [315, 152] width 630 height 305
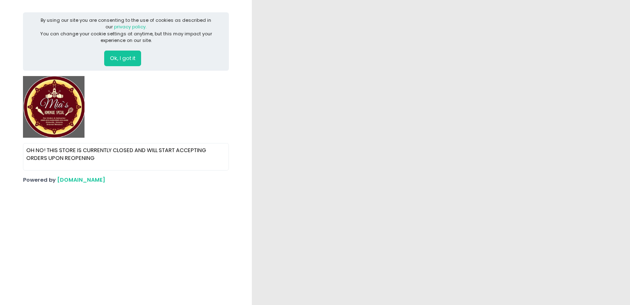
click at [123, 59] on button "Ok, I got it" at bounding box center [122, 58] width 37 height 16
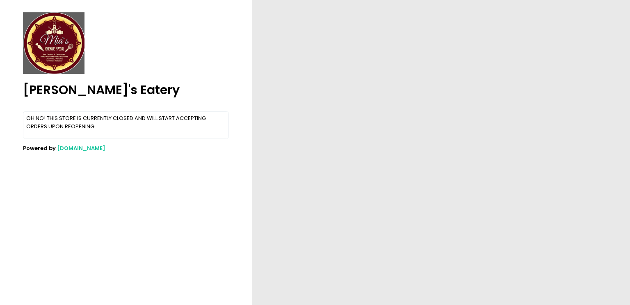
click at [71, 118] on p "OH NO! THIS STORE IS CURRENTLY CLOSED AND WILL START ACCEPTING ORDERS UPON REOP…" at bounding box center [126, 122] width 200 height 16
click at [48, 65] on img at bounding box center [54, 43] width 62 height 62
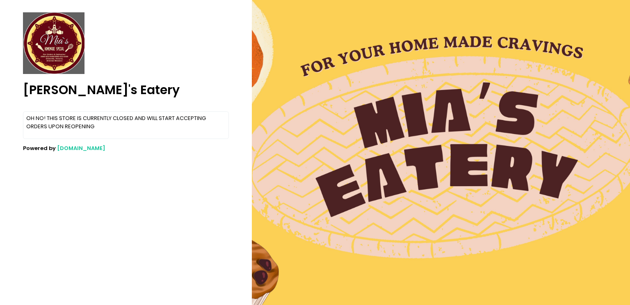
click at [72, 122] on p "OH NO! THIS STORE IS CURRENTLY CLOSED AND WILL START ACCEPTING ORDERS UPON REOP…" at bounding box center [126, 122] width 200 height 16
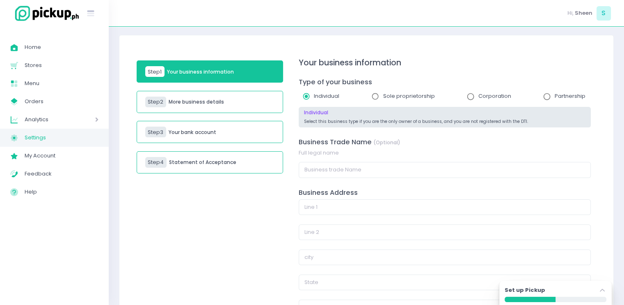
scroll to position [44, 0]
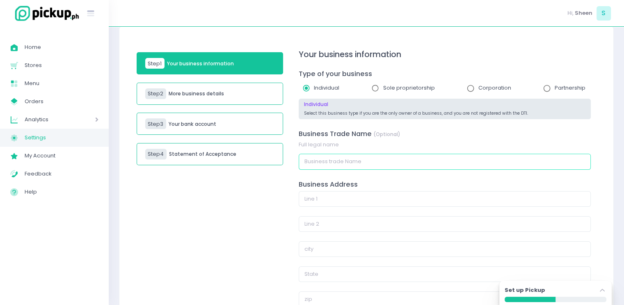
click at [425, 159] on input "text" at bounding box center [445, 161] width 292 height 16
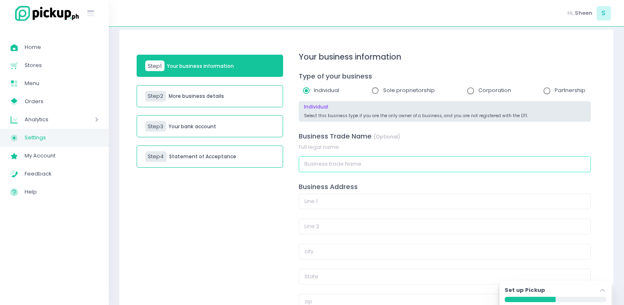
scroll to position [24, 0]
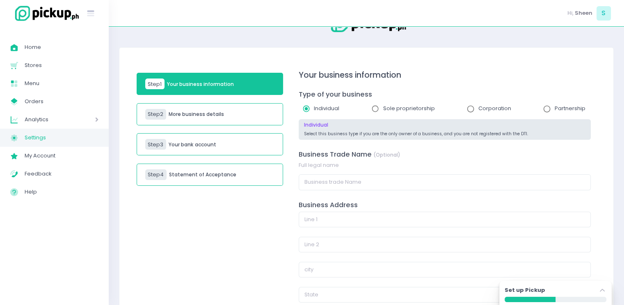
click at [262, 115] on div "Step 2 More business details" at bounding box center [210, 114] width 147 height 22
click at [222, 139] on div "Step 3 Your bank account" at bounding box center [210, 144] width 147 height 22
click at [347, 181] on input "text" at bounding box center [445, 182] width 292 height 16
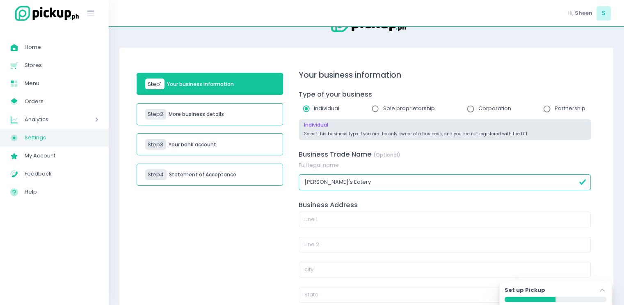
type input "[PERSON_NAME]'s Eatery"
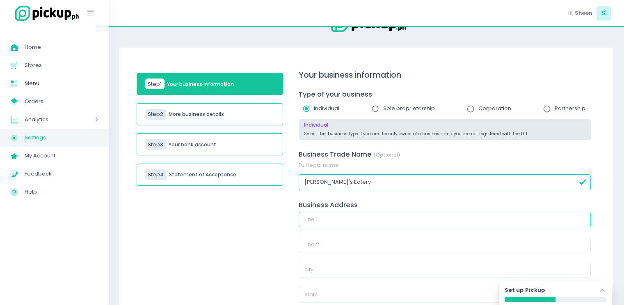
click at [330, 223] on input "text" at bounding box center [445, 219] width 292 height 16
type input "[GEOGRAPHIC_DATA] I, [GEOGRAPHIC_DATA], [GEOGRAPHIC_DATA]"
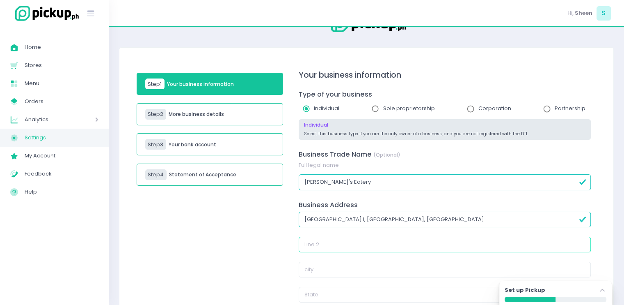
click at [337, 245] on input "text" at bounding box center [445, 244] width 292 height 16
type input "[GEOGRAPHIC_DATA] I, [GEOGRAPHIC_DATA], [GEOGRAPHIC_DATA]"
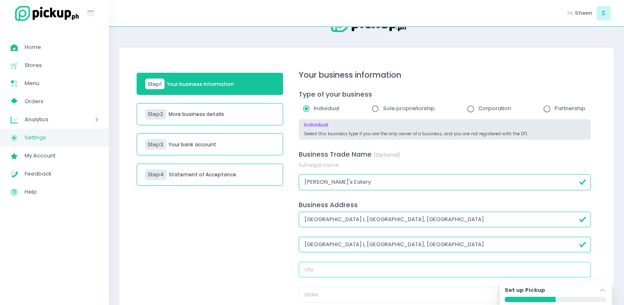
click at [345, 264] on input "text" at bounding box center [445, 269] width 292 height 16
type input "Victoria"
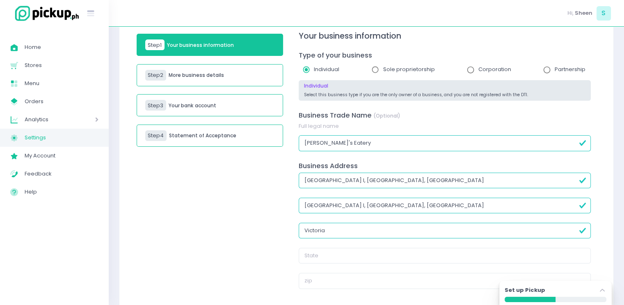
scroll to position [63, 0]
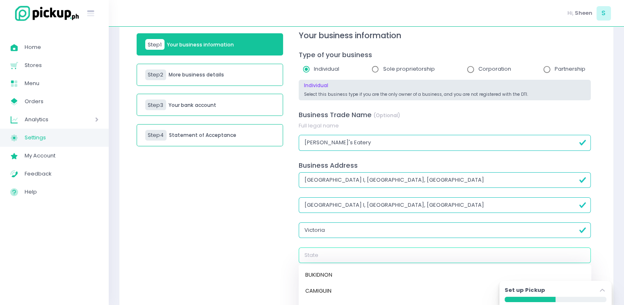
click at [360, 256] on input "text" at bounding box center [445, 255] width 292 height 16
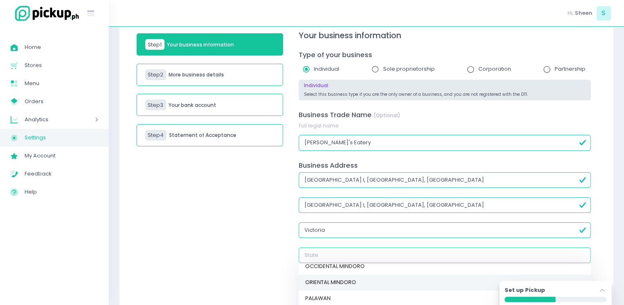
click at [345, 279] on link "ORIENTAL MINDORO" at bounding box center [445, 282] width 293 height 16
type input "ORIENTAL MINDORO"
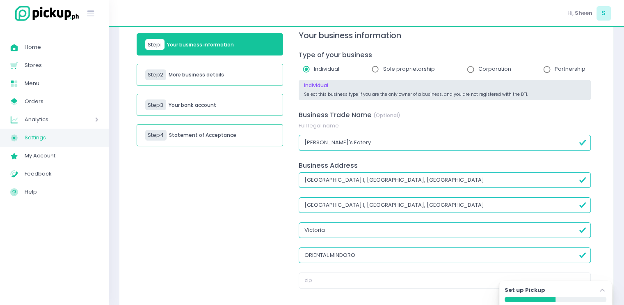
scroll to position [116, 0]
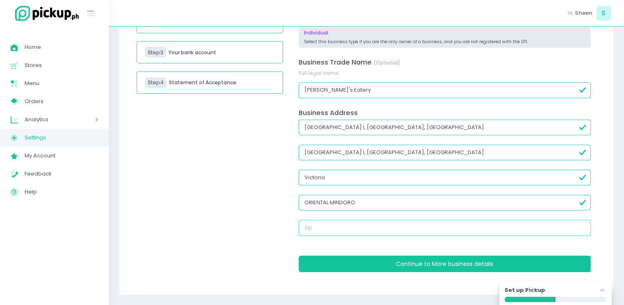
click at [348, 224] on input "text" at bounding box center [445, 228] width 292 height 16
type input "5205"
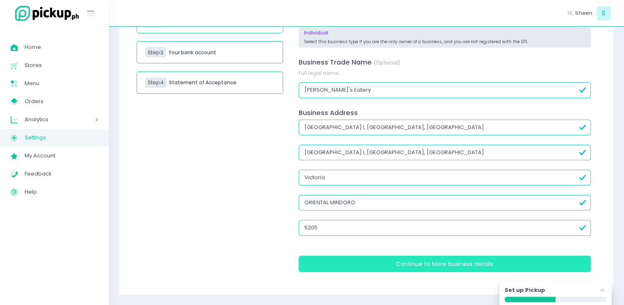
click at [351, 260] on button "Continue to More business details" at bounding box center [445, 263] width 292 height 16
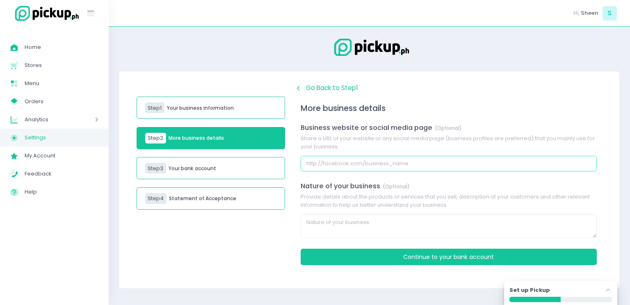
click at [358, 164] on input "text" at bounding box center [449, 164] width 296 height 16
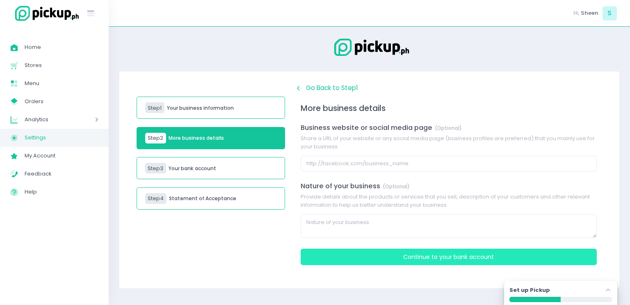
click at [394, 256] on button "Continue to Your bank account" at bounding box center [449, 256] width 296 height 16
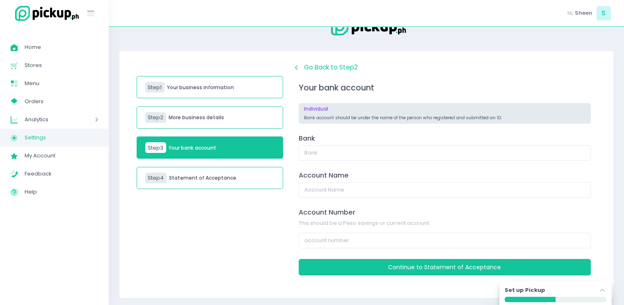
scroll to position [24, 0]
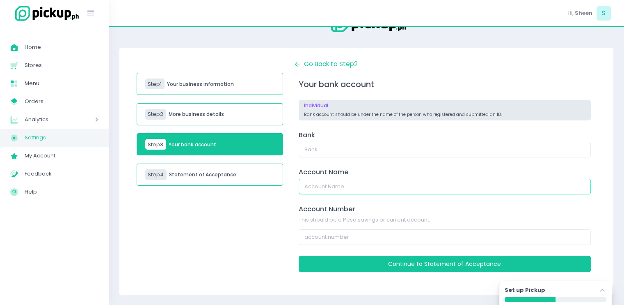
click at [362, 179] on input "text" at bounding box center [445, 187] width 292 height 16
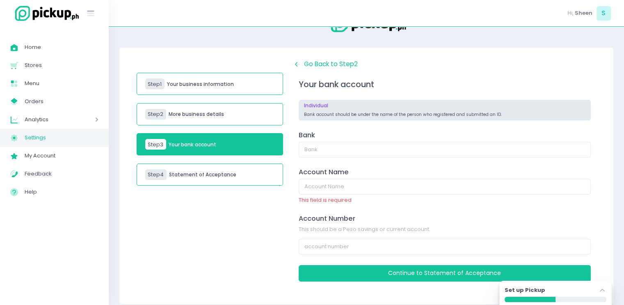
drag, startPoint x: 259, startPoint y: 166, endPoint x: 196, endPoint y: 201, distance: 71.6
click at [196, 201] on div "Step 1 Your business information Step 2 More business details Step 3 Your bank …" at bounding box center [210, 176] width 157 height 232
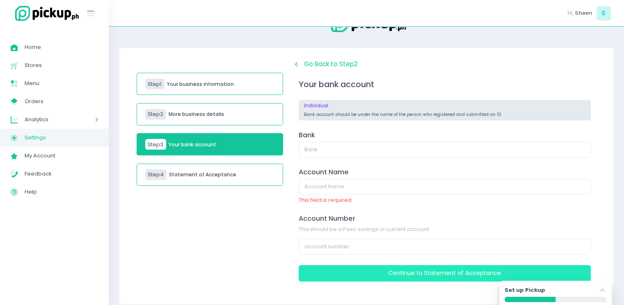
click at [374, 275] on button "Continue to Statement of Acceptance" at bounding box center [445, 273] width 292 height 16
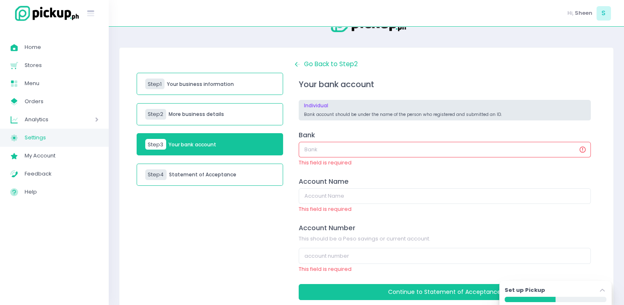
click at [253, 169] on div "Step 4 Statement of Acceptance" at bounding box center [210, 174] width 147 height 22
click at [50, 113] on div "Analytics Created with Sketch. Analytics" at bounding box center [54, 119] width 109 height 18
click at [50, 137] on span "Sales Analytics" at bounding box center [64, 137] width 67 height 11
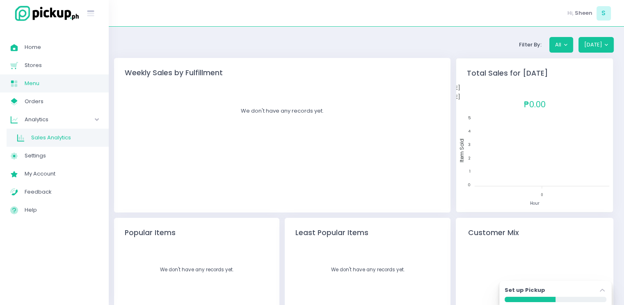
click at [51, 82] on span "Menu" at bounding box center [62, 83] width 74 height 11
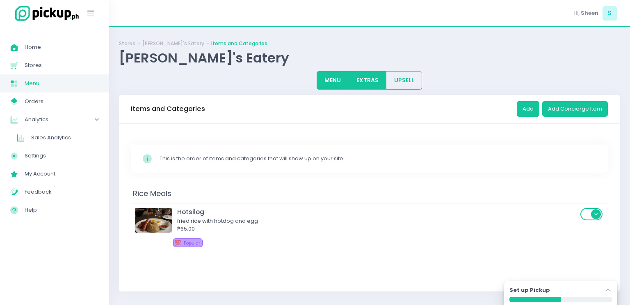
click at [373, 82] on button "EXTRAS" at bounding box center [368, 80] width 38 height 18
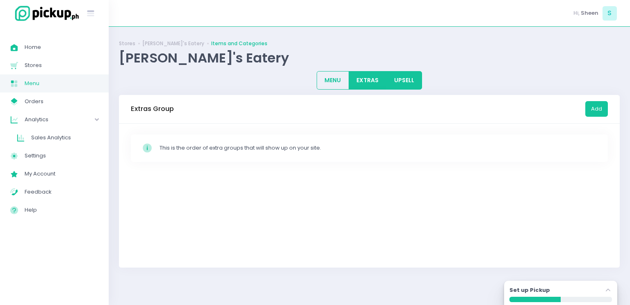
click at [408, 78] on button "UPSELL" at bounding box center [404, 80] width 36 height 18
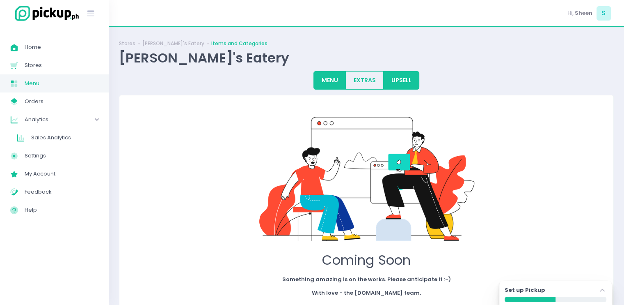
click at [319, 73] on button "MENU" at bounding box center [330, 80] width 32 height 18
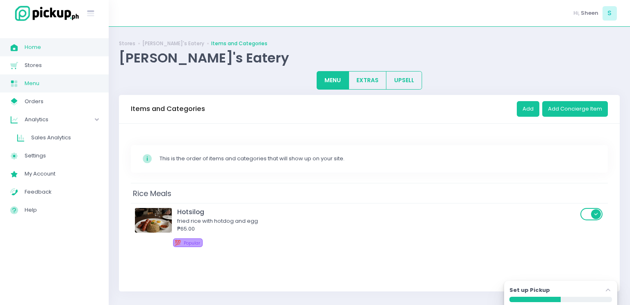
click at [60, 49] on span "Home" at bounding box center [62, 47] width 74 height 11
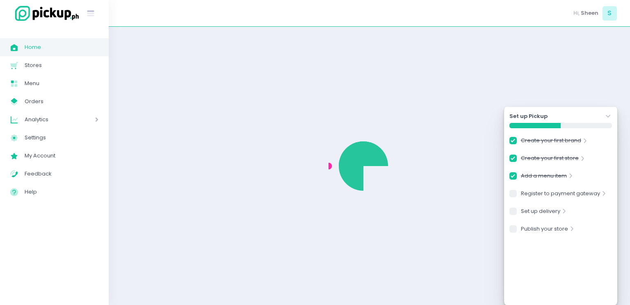
checkbox input "true"
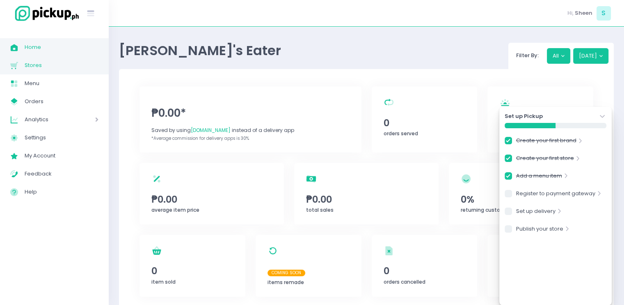
click at [55, 62] on span "Stores" at bounding box center [62, 65] width 74 height 11
checkbox input "true"
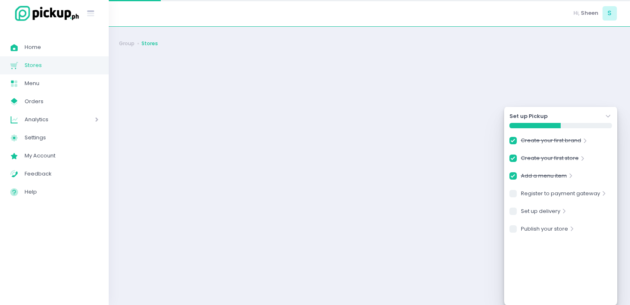
checkbox input "true"
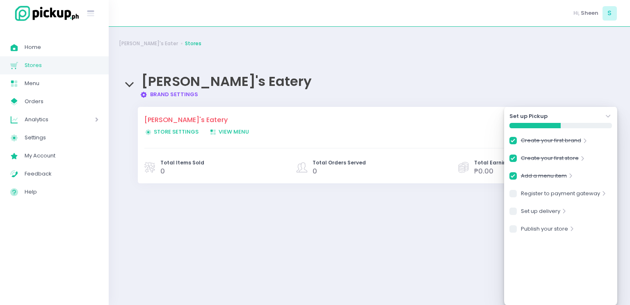
click at [220, 130] on span "View Menu Created with Sketch. View Menu" at bounding box center [229, 132] width 40 height 8
checkbox input "true"
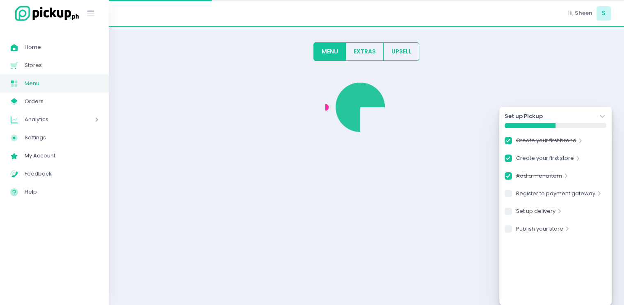
checkbox input "true"
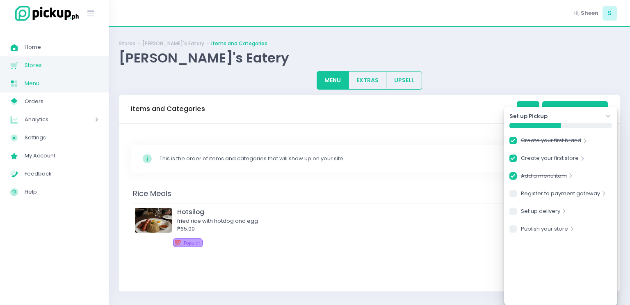
click at [39, 65] on span "Stores" at bounding box center [62, 65] width 74 height 11
checkbox input "true"
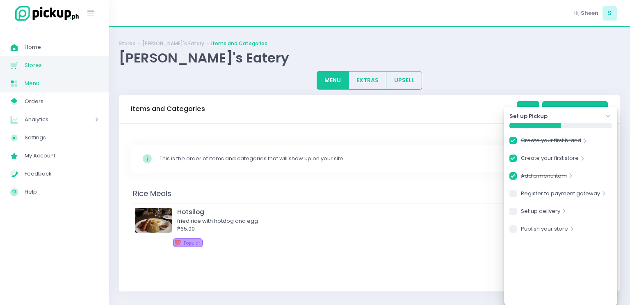
checkbox input "true"
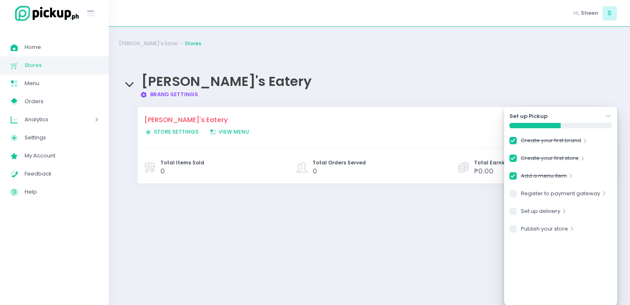
click at [172, 128] on span "Store Settings Created with Sketch. Store Settings" at bounding box center [171, 132] width 54 height 8
checkbox input "true"
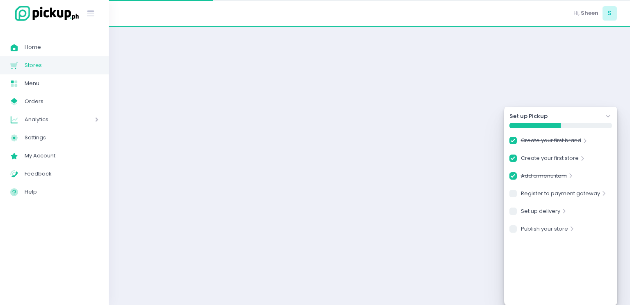
checkbox input "true"
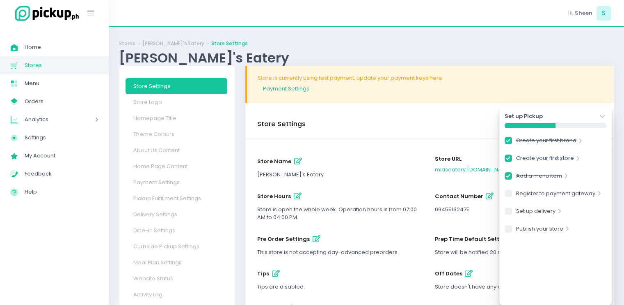
click at [305, 111] on div "Store Settings" at bounding box center [429, 124] width 369 height 29
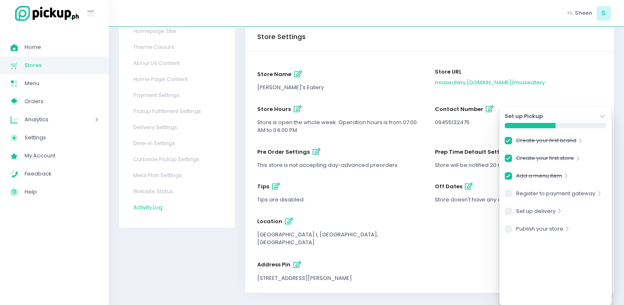
click at [148, 200] on link "Activity Log" at bounding box center [177, 207] width 102 height 16
checkbox input "true"
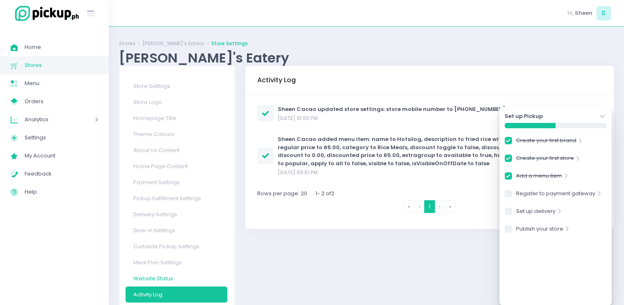
click at [155, 272] on link "Website Status" at bounding box center [177, 278] width 102 height 16
checkbox input "true"
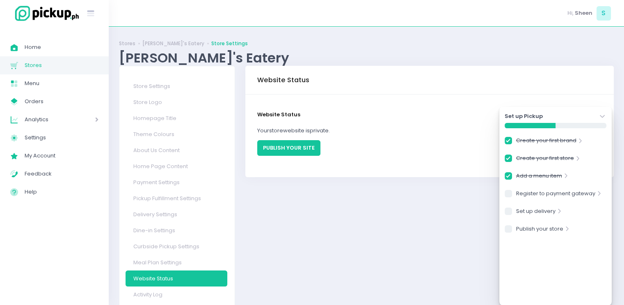
click at [281, 147] on button "PUBLISH YOUR SITE" at bounding box center [288, 148] width 63 height 16
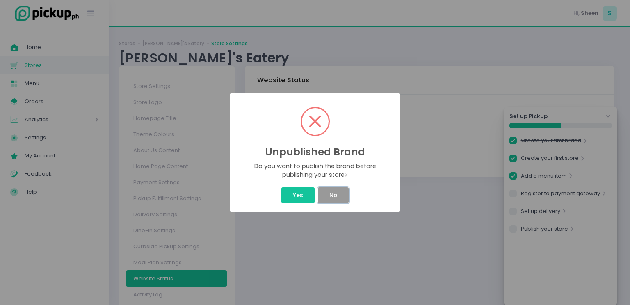
click at [338, 200] on button "No" at bounding box center [333, 195] width 30 height 16
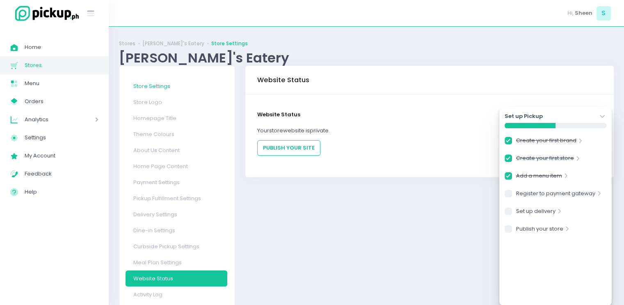
click at [174, 88] on link "Store Settings" at bounding box center [177, 86] width 102 height 16
checkbox input "true"
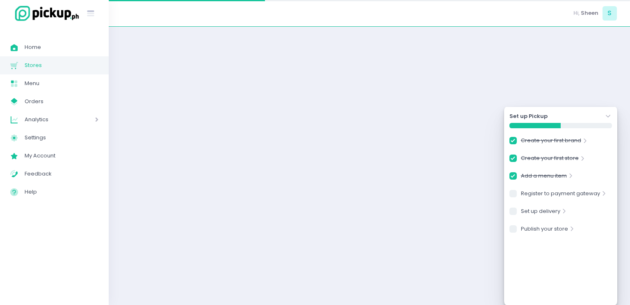
checkbox input "true"
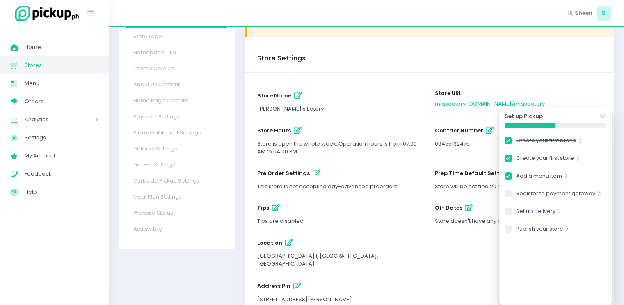
scroll to position [87, 0]
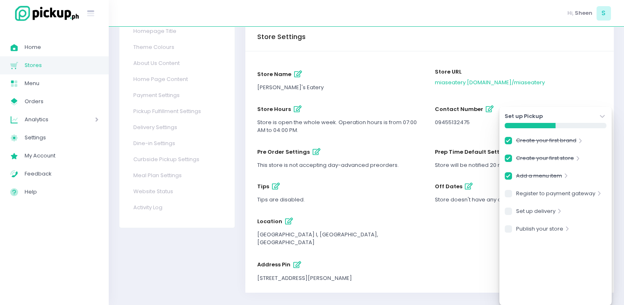
click at [603, 113] on icon "Stockholm-icons / Navigation / Angle-down Created with Sketch." at bounding box center [602, 116] width 8 height 8
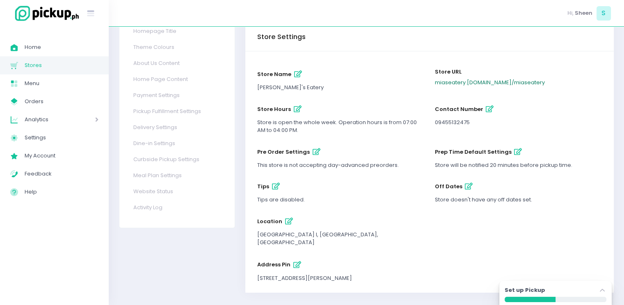
click at [456, 80] on link "miaseatery .[DOMAIN_NAME] / miaseatery" at bounding box center [490, 82] width 110 height 8
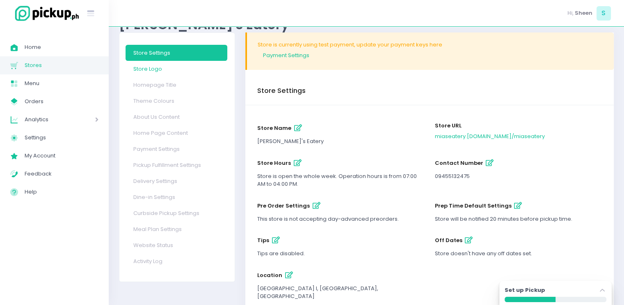
click at [166, 69] on link "Store Logo" at bounding box center [177, 69] width 102 height 16
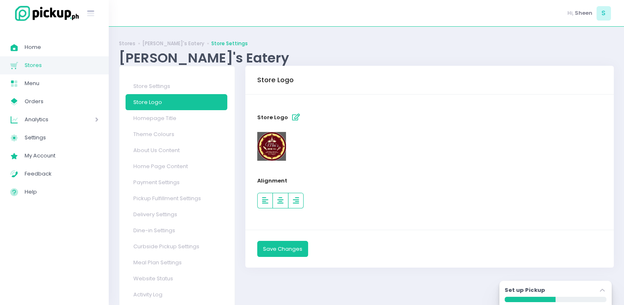
scroll to position [20, 0]
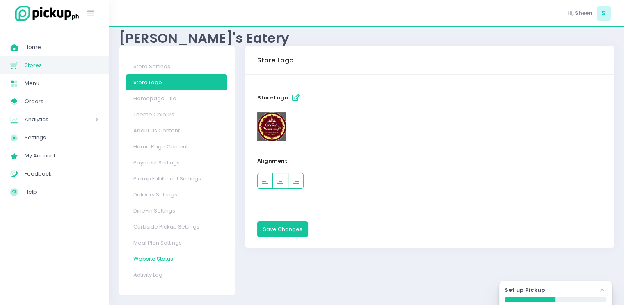
click at [173, 255] on link "Website Status" at bounding box center [177, 258] width 102 height 16
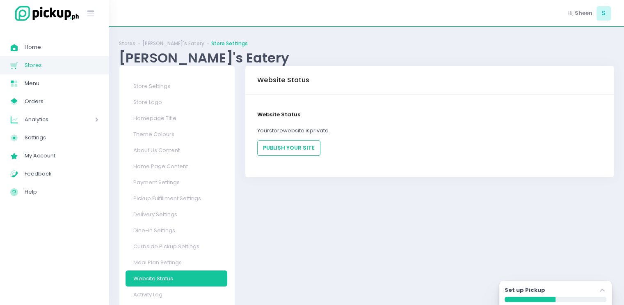
click at [39, 118] on span "Analytics" at bounding box center [48, 119] width 47 height 11
click at [41, 130] on link "Sales Analytics Created with Sketch. Sales Analytics" at bounding box center [58, 137] width 102 height 18
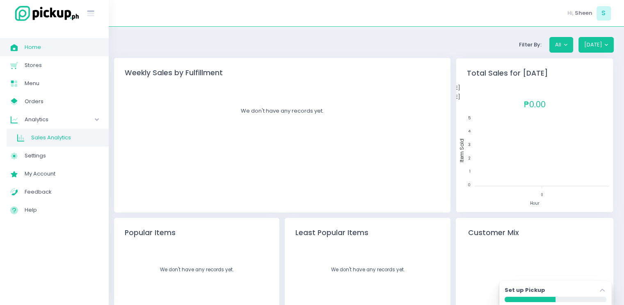
click at [34, 49] on span "Home" at bounding box center [62, 47] width 74 height 11
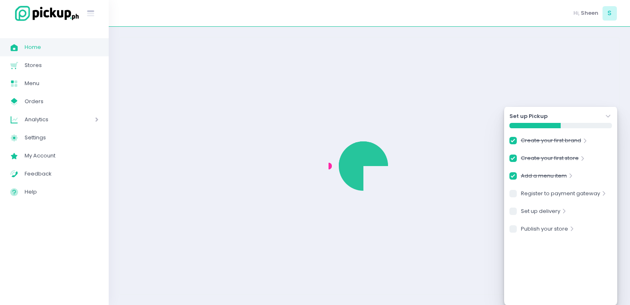
checkbox input "true"
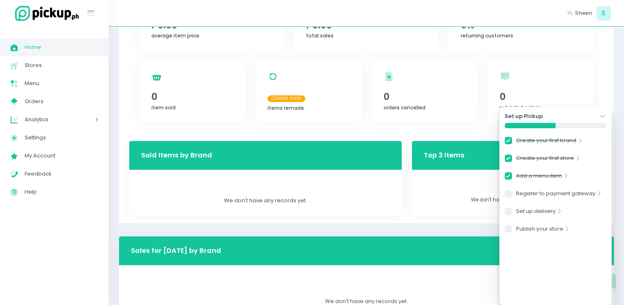
scroll to position [213, 0]
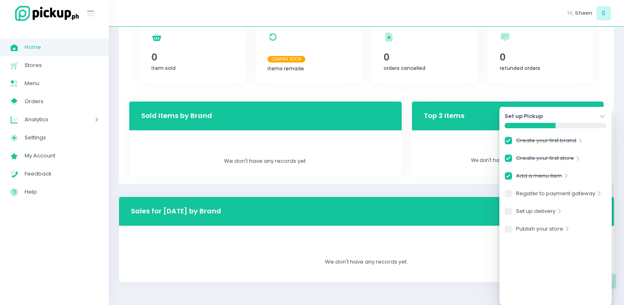
click at [605, 114] on icon "Stockholm-icons / Navigation / Angle-down Created with Sketch." at bounding box center [602, 116] width 8 height 8
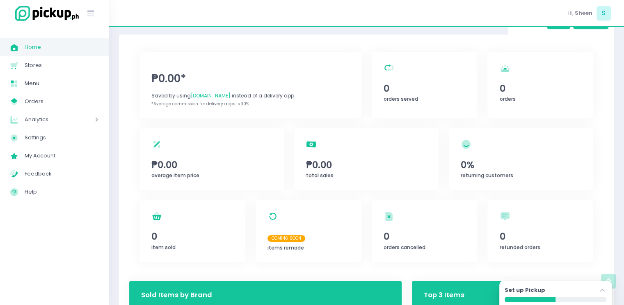
scroll to position [0, 0]
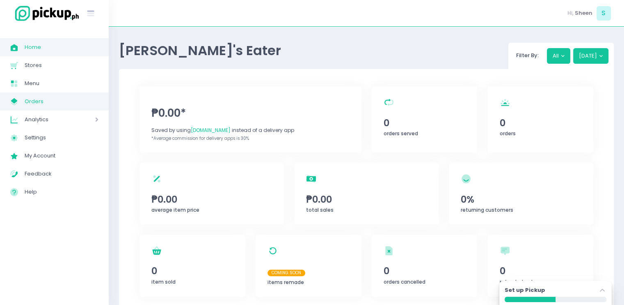
click at [55, 98] on span "Orders" at bounding box center [62, 101] width 74 height 11
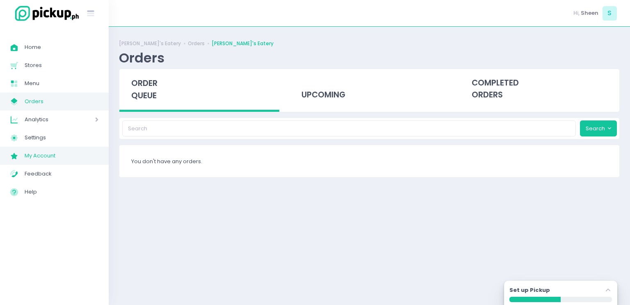
click at [82, 160] on span "My Account" at bounding box center [62, 155] width 74 height 11
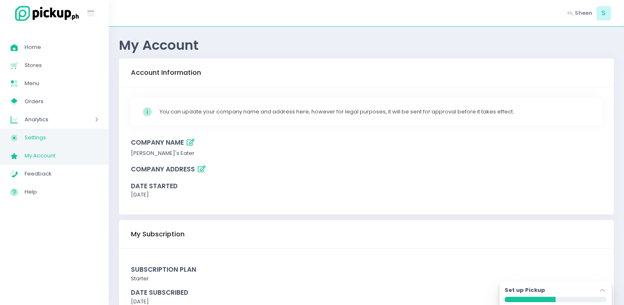
click at [74, 143] on link "Settings Created with Sketch. Settings" at bounding box center [54, 137] width 109 height 18
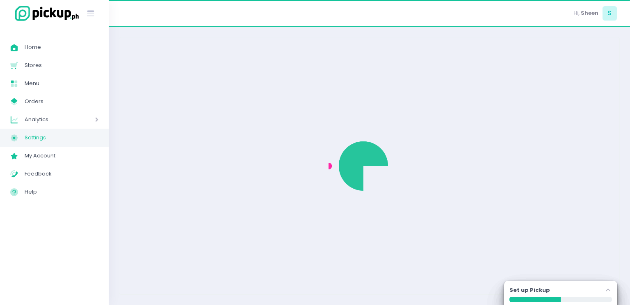
select select "active"
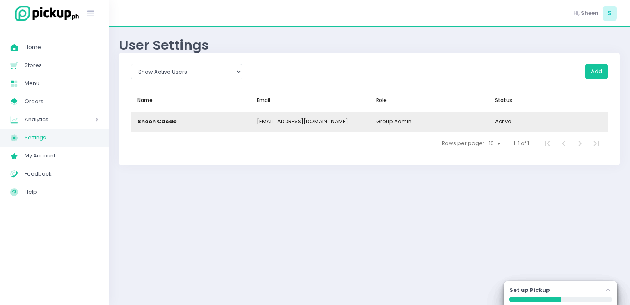
click at [395, 119] on span "group admin" at bounding box center [393, 121] width 35 height 8
click at [278, 130] on div "[EMAIL_ADDRESS][DOMAIN_NAME]" at bounding box center [309, 122] width 119 height 20
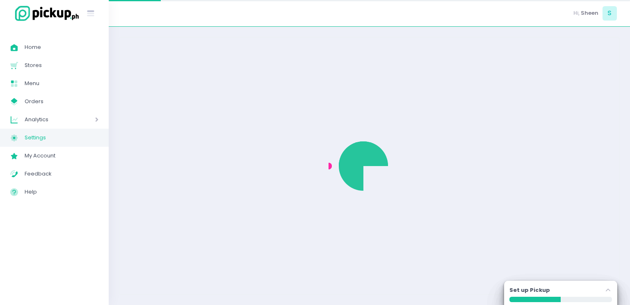
select select "group_admin"
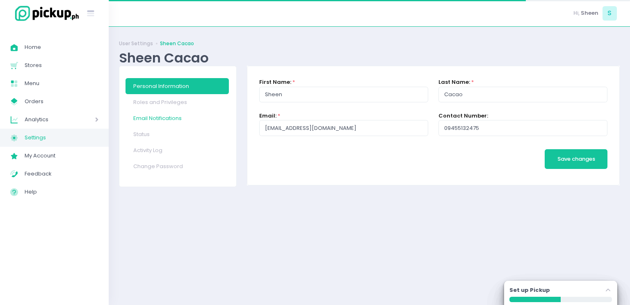
checkbox input "true"
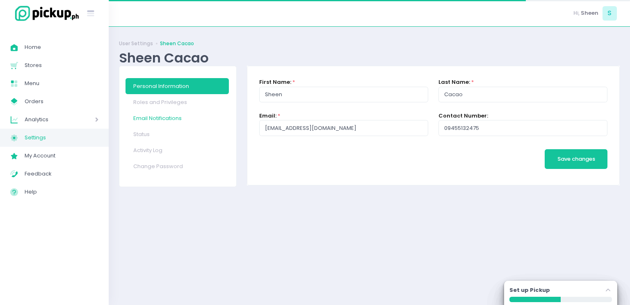
checkbox input "true"
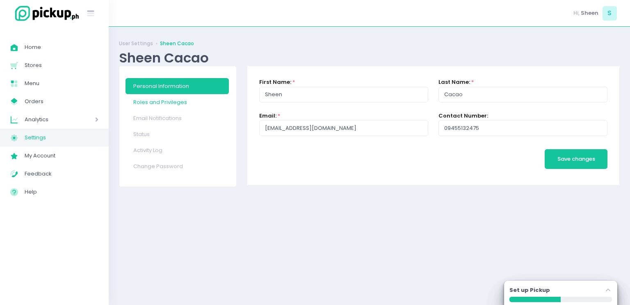
click at [165, 104] on link "Roles and Privileges" at bounding box center [177, 102] width 103 height 16
checkbox input "true"
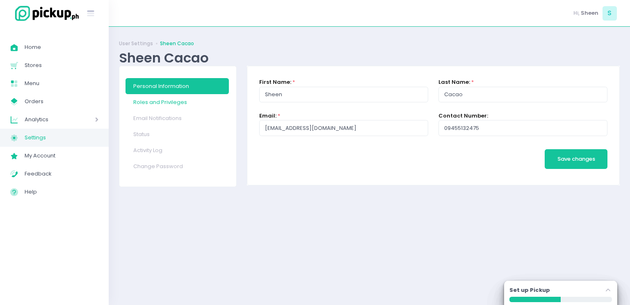
checkbox input "true"
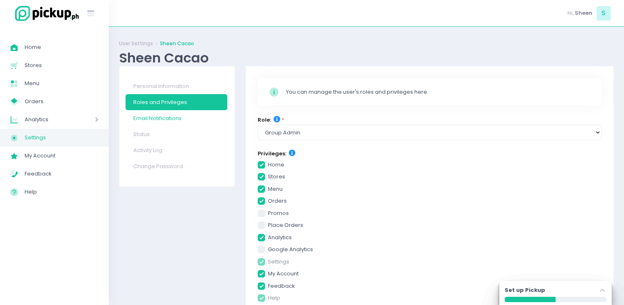
click at [148, 119] on link "Email Notifications" at bounding box center [177, 118] width 102 height 16
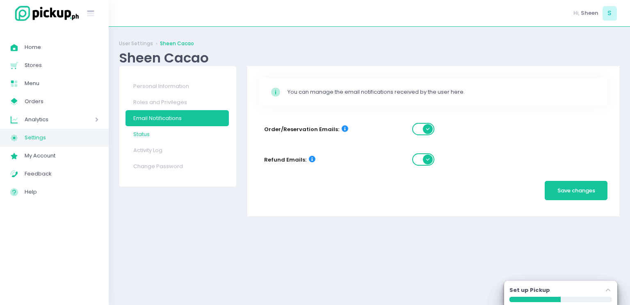
click at [147, 130] on link "Status" at bounding box center [177, 134] width 103 height 16
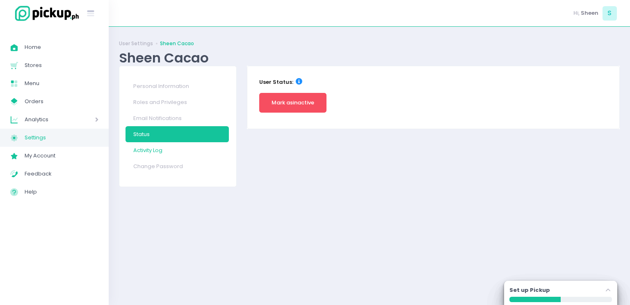
click at [152, 156] on link "Activity Log" at bounding box center [177, 150] width 103 height 16
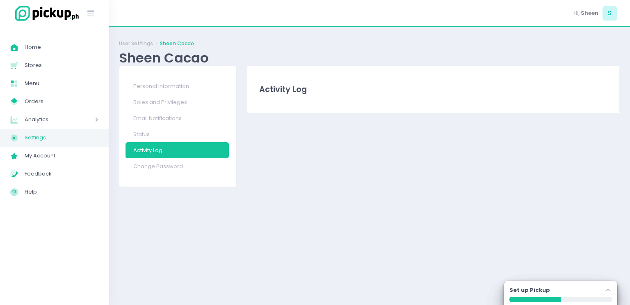
click at [49, 116] on span "Analytics" at bounding box center [48, 119] width 47 height 11
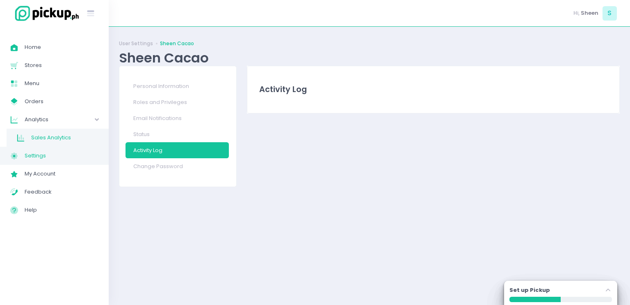
click at [69, 131] on link "Sales Analytics Created with Sketch. Sales Analytics" at bounding box center [58, 137] width 102 height 18
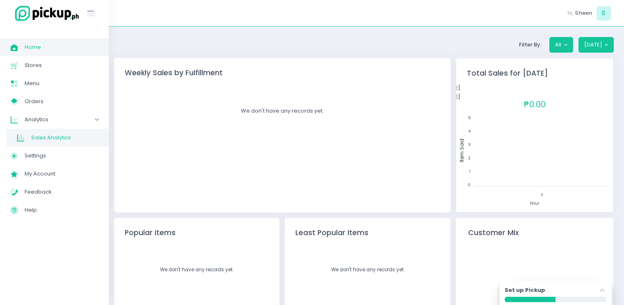
click at [38, 54] on link "Home Created with Sketch. Home" at bounding box center [54, 47] width 109 height 18
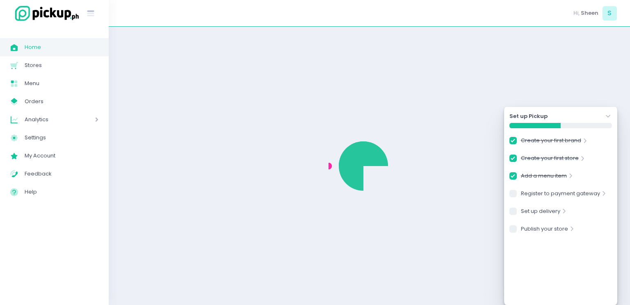
checkbox input "true"
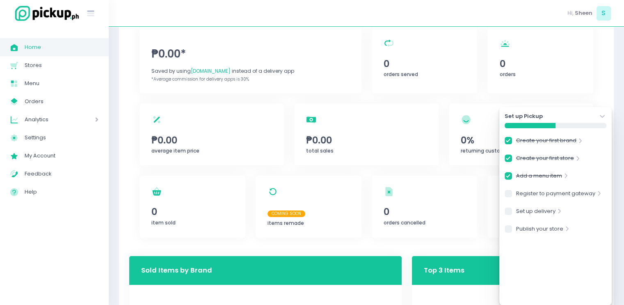
scroll to position [213, 0]
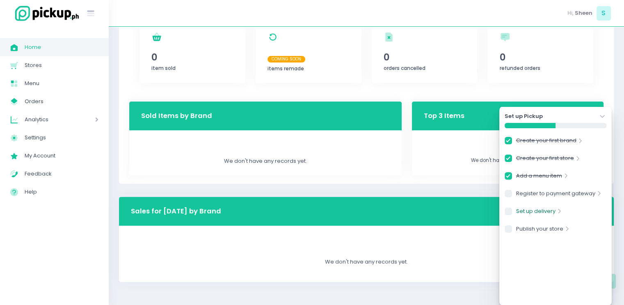
click at [551, 213] on link "Set up delivery" at bounding box center [535, 212] width 39 height 11
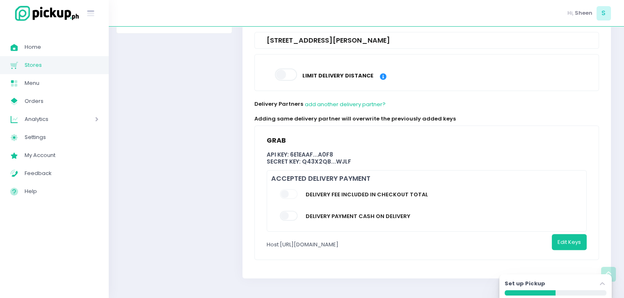
scroll to position [0, 3]
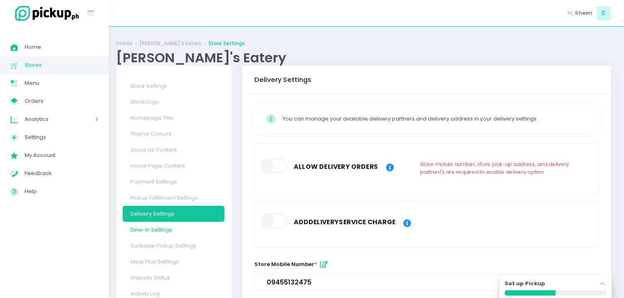
click at [160, 226] on link "Dine-in Settings" at bounding box center [174, 230] width 102 height 16
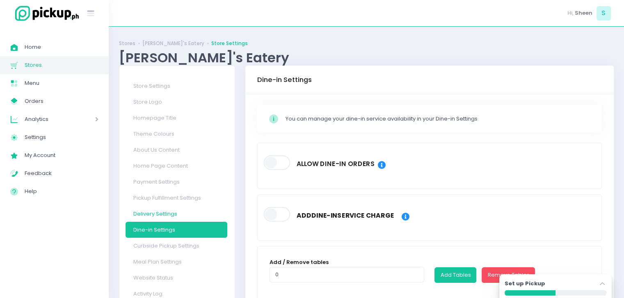
click at [162, 216] on link "Delivery Settings" at bounding box center [177, 214] width 102 height 16
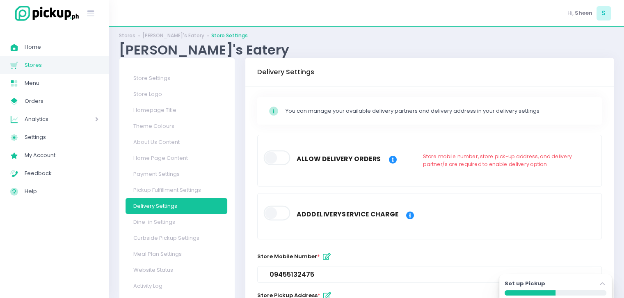
scroll to position [8, 0]
click at [278, 155] on span at bounding box center [277, 157] width 28 height 15
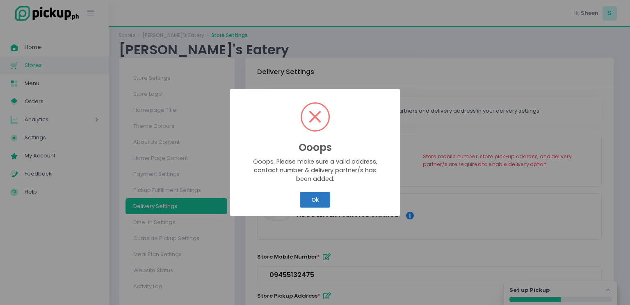
click at [310, 199] on button "Ok" at bounding box center [315, 200] width 30 height 16
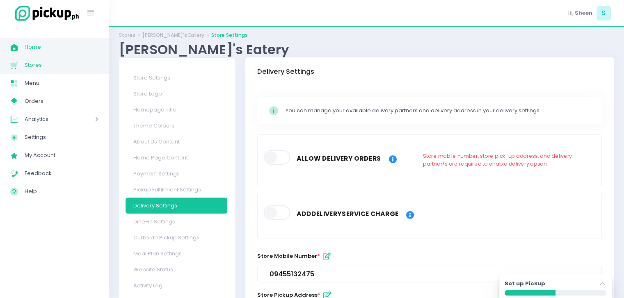
click at [70, 52] on span "Home" at bounding box center [62, 47] width 74 height 11
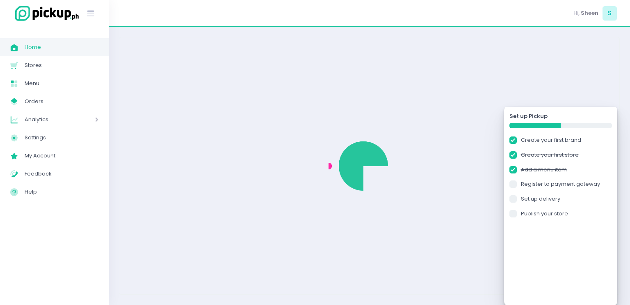
checkbox input "true"
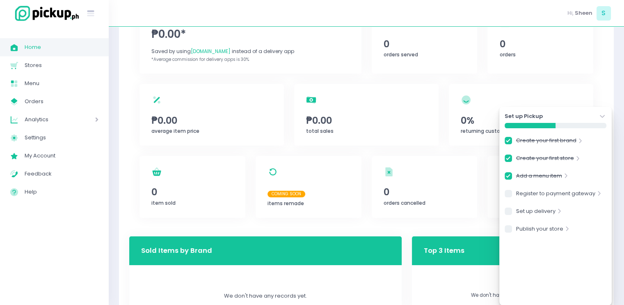
scroll to position [79, 0]
click at [606, 119] on icon "Stockholm-icons / Navigation / Angle-down Created with Sketch." at bounding box center [602, 116] width 8 height 8
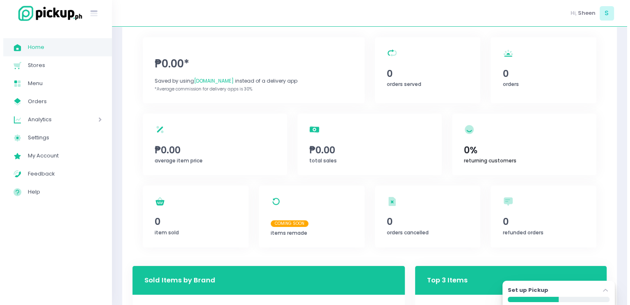
scroll to position [0, 0]
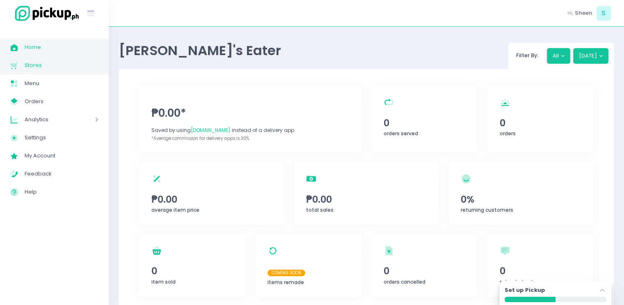
click at [54, 69] on span "Stores" at bounding box center [62, 65] width 74 height 11
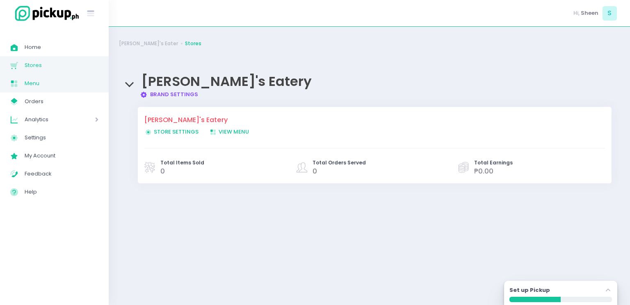
click at [52, 81] on span "Menu" at bounding box center [62, 83] width 74 height 11
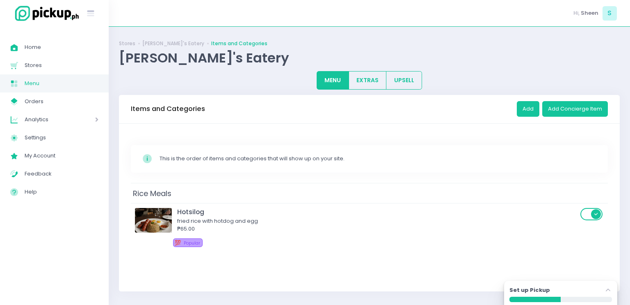
click at [266, 156] on div "This is the order of items and categories that will show up on your site." at bounding box center [378, 158] width 437 height 8
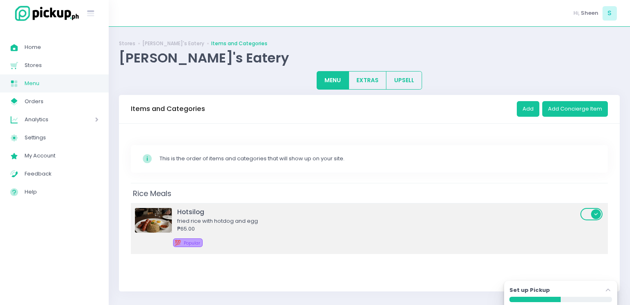
click at [589, 212] on span at bounding box center [592, 214] width 23 height 12
click at [171, 207] on input "checkbox" at bounding box center [171, 207] width 0 height 0
click at [588, 214] on span at bounding box center [592, 214] width 23 height 12
click at [171, 207] on input "checkbox" at bounding box center [171, 207] width 0 height 0
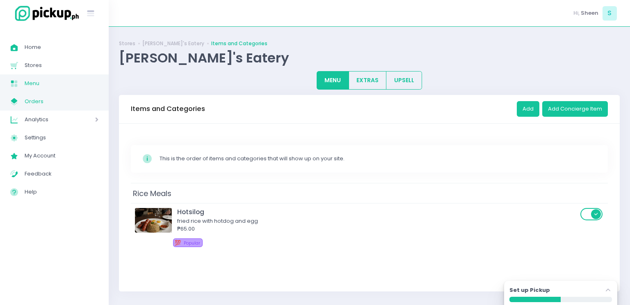
click at [67, 102] on span "Orders" at bounding box center [62, 101] width 74 height 11
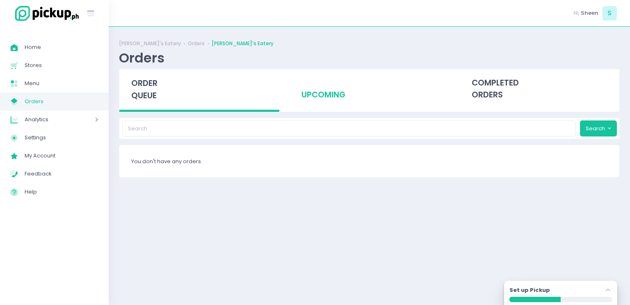
click at [313, 88] on div "upcoming" at bounding box center [370, 89] width 160 height 40
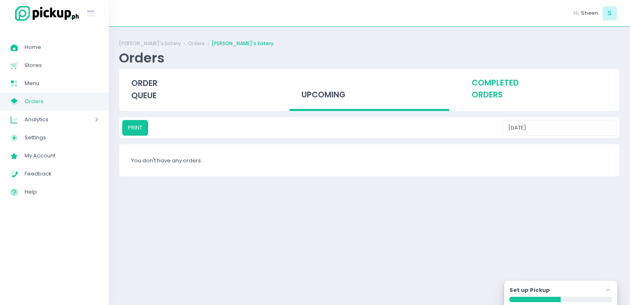
click at [495, 85] on div "completed orders" at bounding box center [540, 89] width 160 height 40
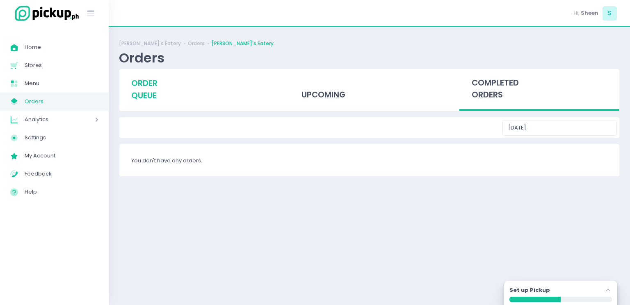
click at [148, 98] on span "order queue" at bounding box center [144, 89] width 26 height 23
